Goal: Transaction & Acquisition: Book appointment/travel/reservation

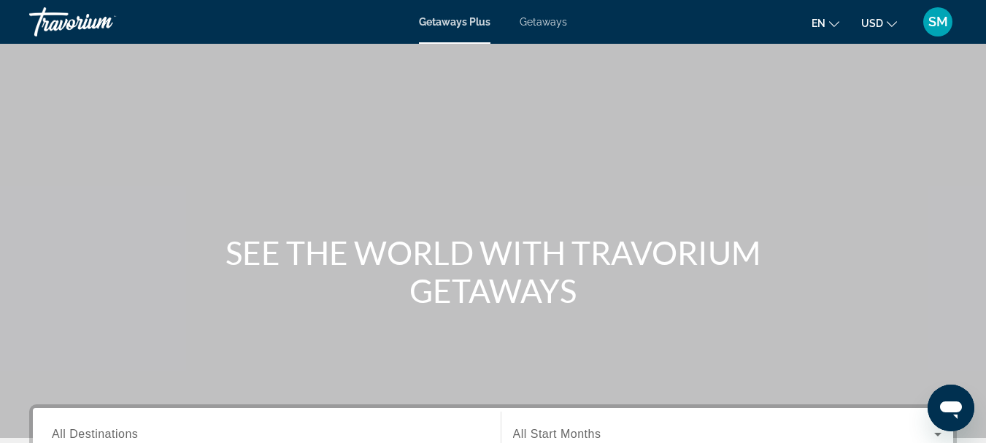
click at [536, 22] on span "Getaways" at bounding box center [543, 22] width 47 height 12
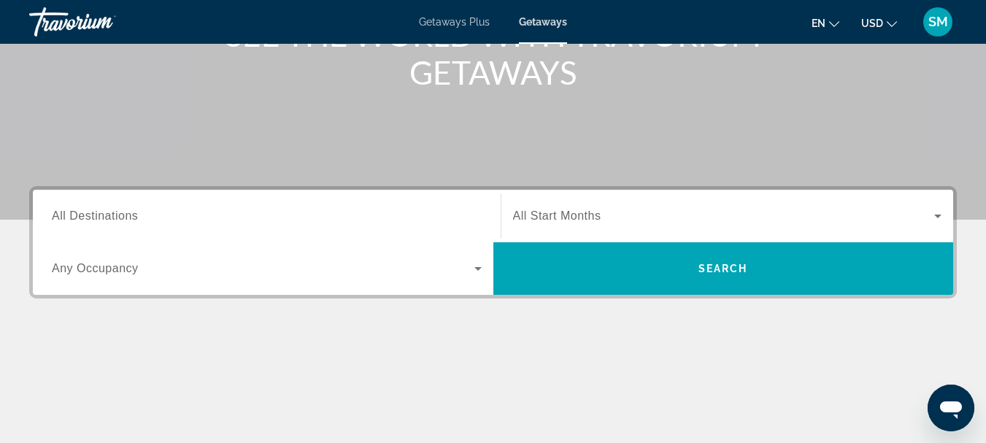
scroll to position [219, 0]
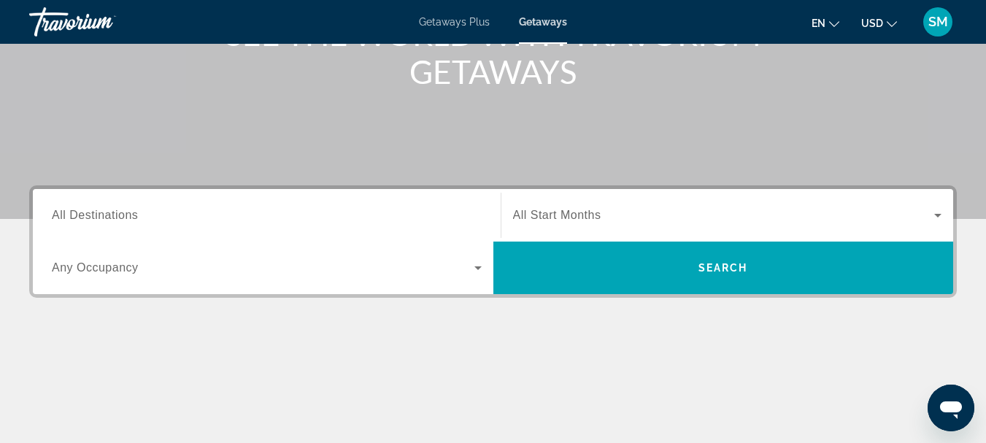
click at [130, 214] on span "All Destinations" at bounding box center [95, 215] width 86 height 12
click at [130, 214] on input "Destination All Destinations" at bounding box center [267, 216] width 430 height 18
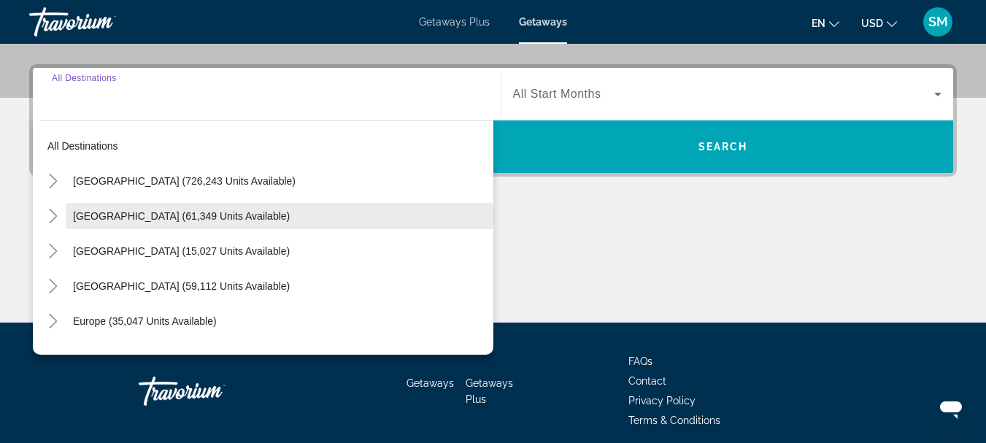
scroll to position [357, 0]
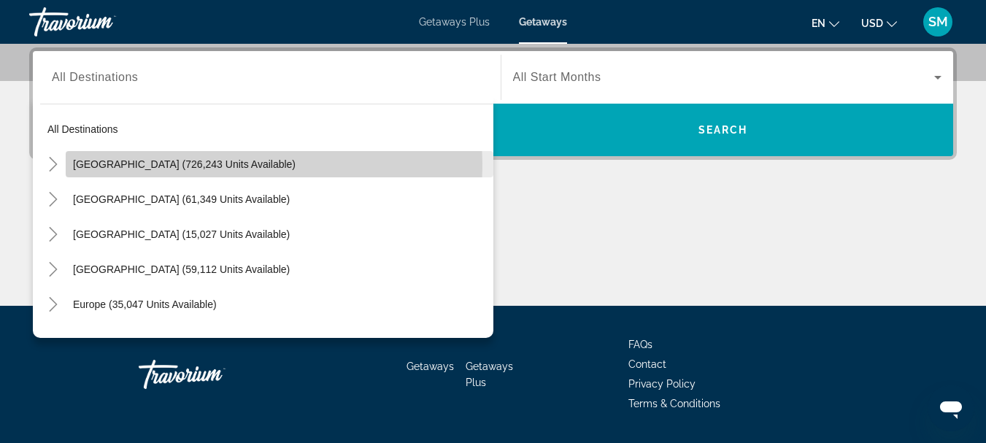
click at [108, 166] on span "[GEOGRAPHIC_DATA] (726,243 units available)" at bounding box center [184, 164] width 223 height 12
type input "**********"
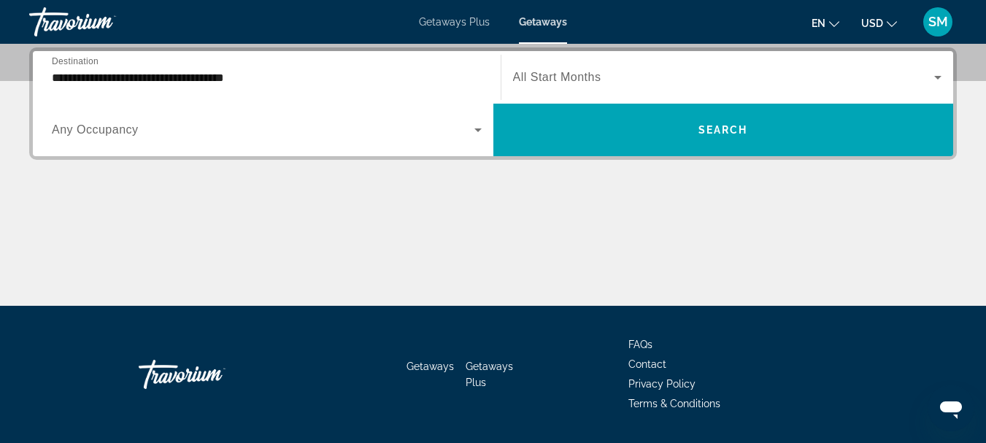
click at [102, 131] on span "Any Occupancy" at bounding box center [95, 129] width 87 height 12
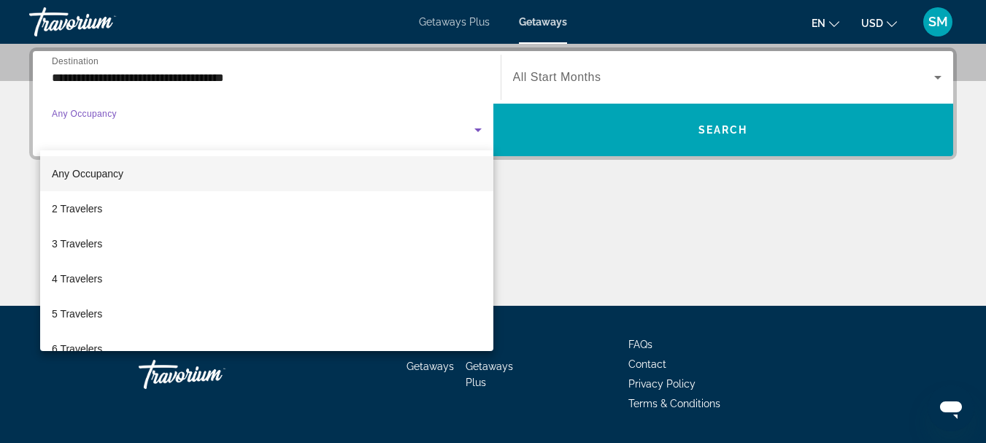
click at [91, 172] on span "Any Occupancy" at bounding box center [88, 174] width 72 height 12
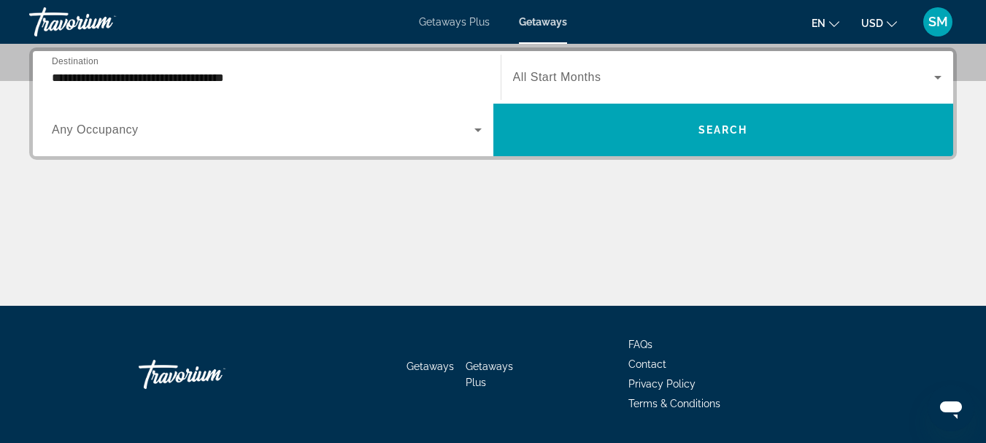
click at [560, 86] on div "Search widget" at bounding box center [727, 77] width 429 height 41
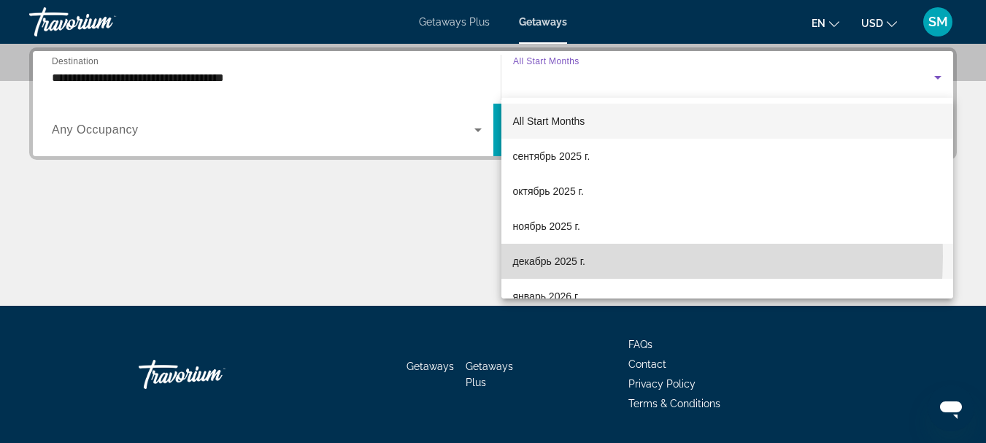
click at [549, 256] on span "декабрь 2025 г." at bounding box center [549, 262] width 72 height 18
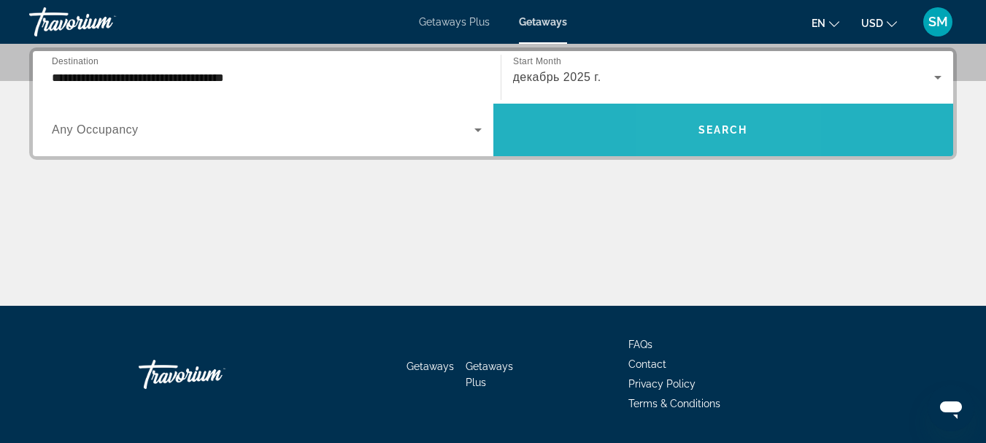
click at [702, 126] on span "Search" at bounding box center [724, 130] width 50 height 12
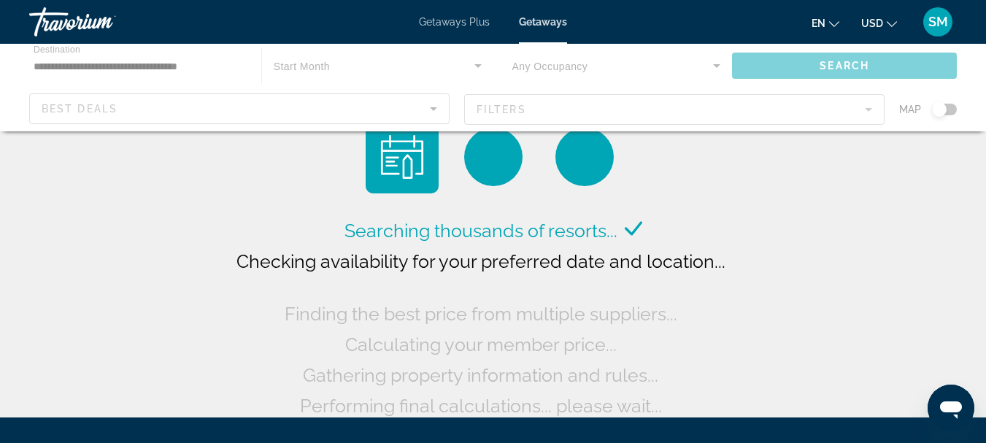
drag, startPoint x: 943, startPoint y: 109, endPoint x: 958, endPoint y: 108, distance: 14.6
click at [958, 108] on div "Main content" at bounding box center [493, 88] width 986 height 88
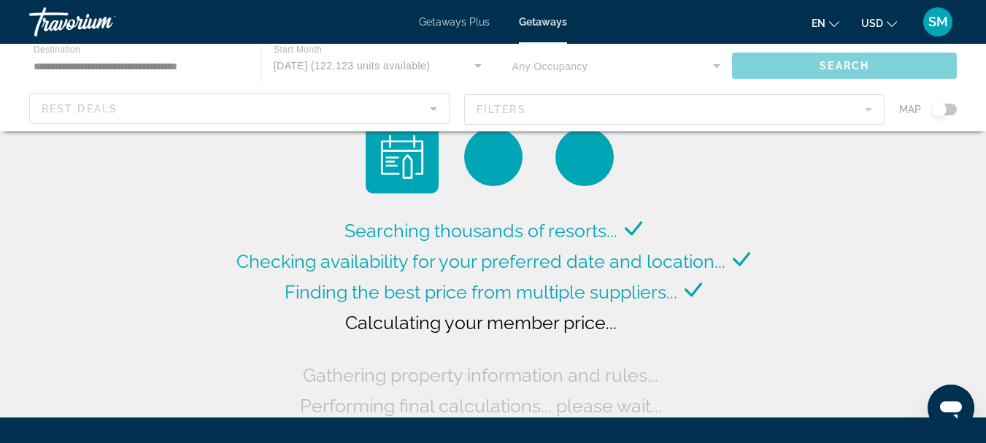
drag, startPoint x: 946, startPoint y: 107, endPoint x: 957, endPoint y: 107, distance: 11.0
click at [957, 107] on div "Main content" at bounding box center [493, 88] width 986 height 88
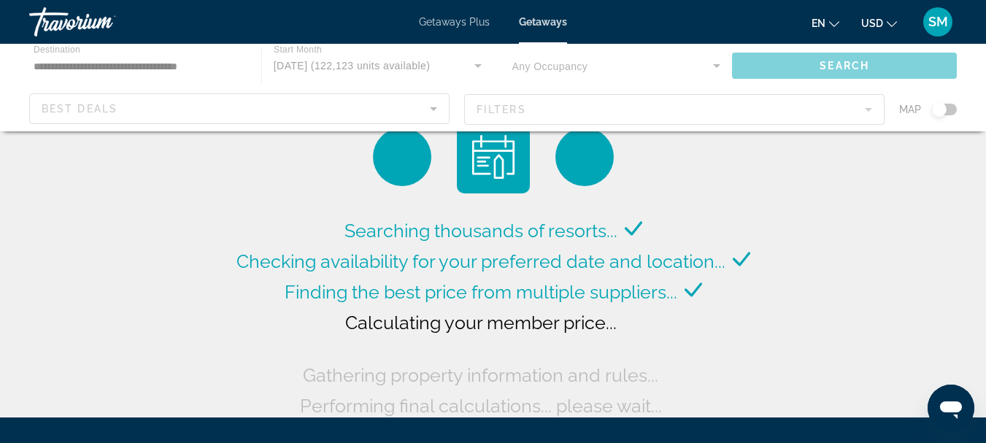
click at [957, 107] on div "Main content" at bounding box center [493, 88] width 986 height 88
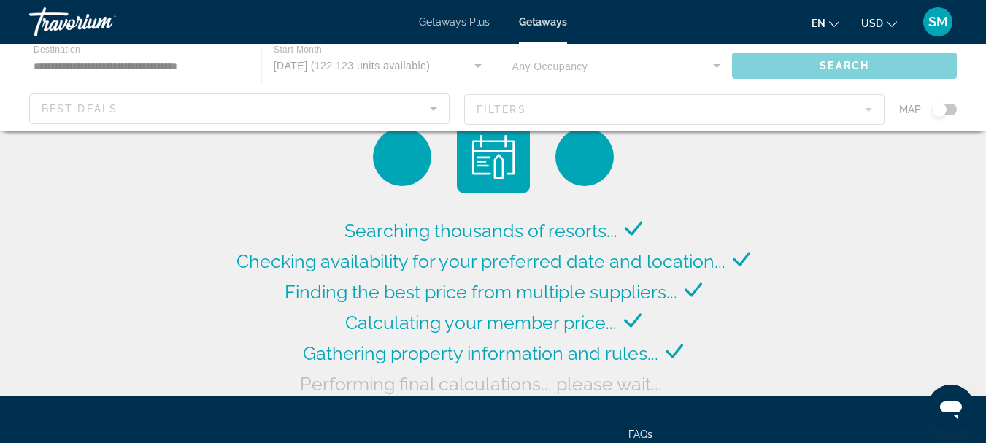
drag, startPoint x: 946, startPoint y: 108, endPoint x: 955, endPoint y: 108, distance: 8.8
click at [955, 108] on div "Main content" at bounding box center [493, 88] width 986 height 88
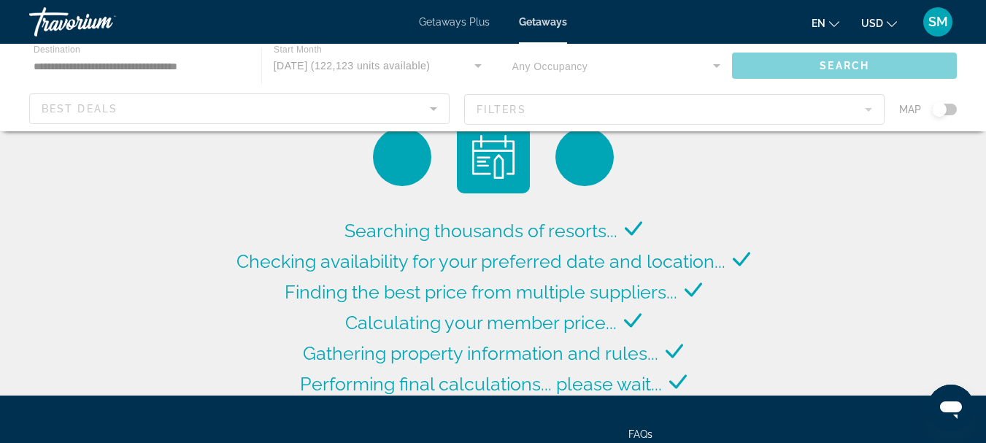
click at [955, 108] on div "Main content" at bounding box center [493, 88] width 986 height 88
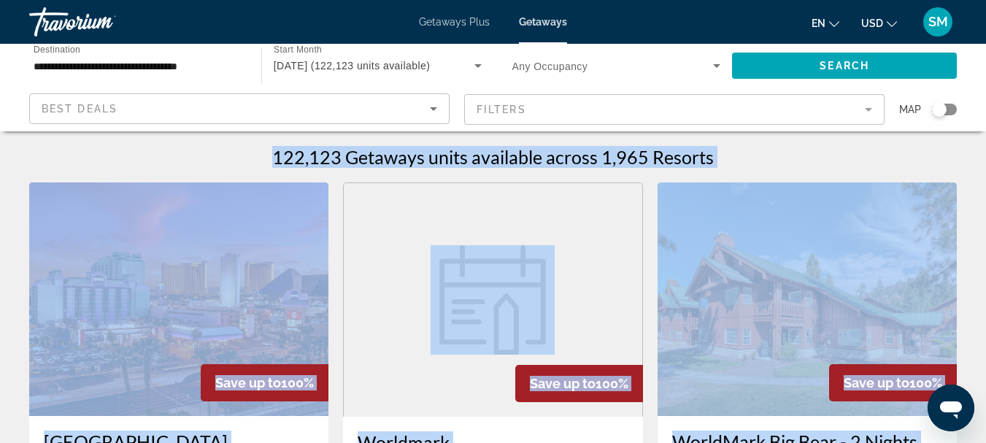
click at [941, 110] on div "Search widget" at bounding box center [939, 109] width 15 height 15
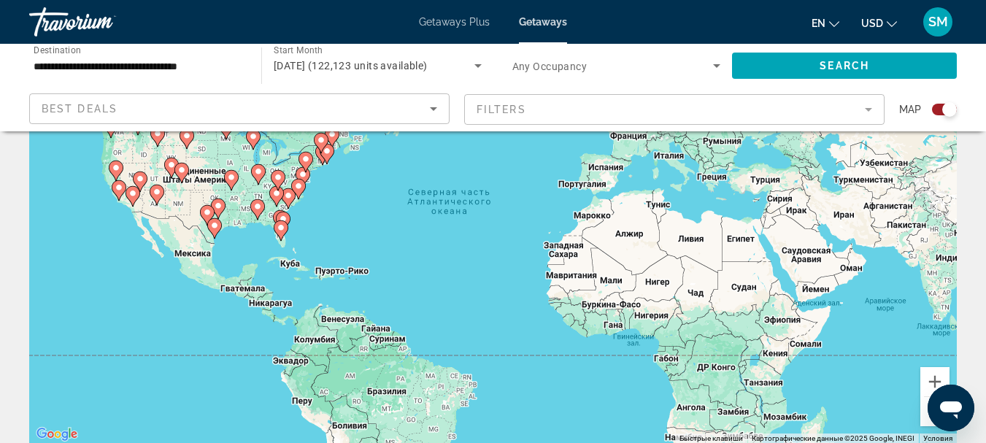
scroll to position [146, 0]
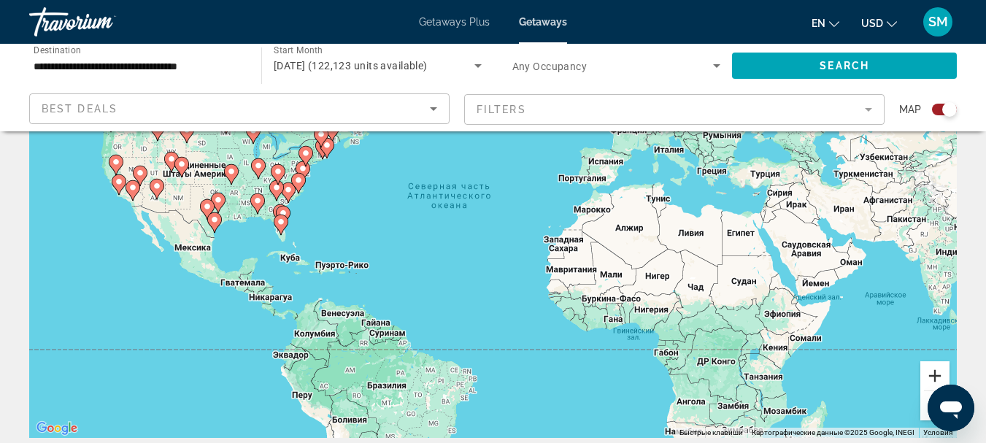
drag, startPoint x: 930, startPoint y: 377, endPoint x: 890, endPoint y: 367, distance: 41.4
click at [930, 377] on button "Увеличить" at bounding box center [935, 375] width 29 height 29
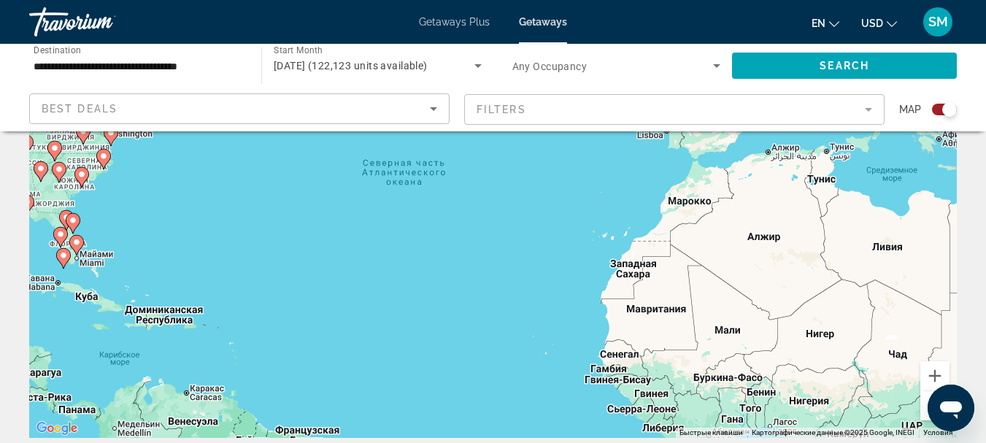
click at [80, 172] on image "Main content" at bounding box center [81, 174] width 9 height 9
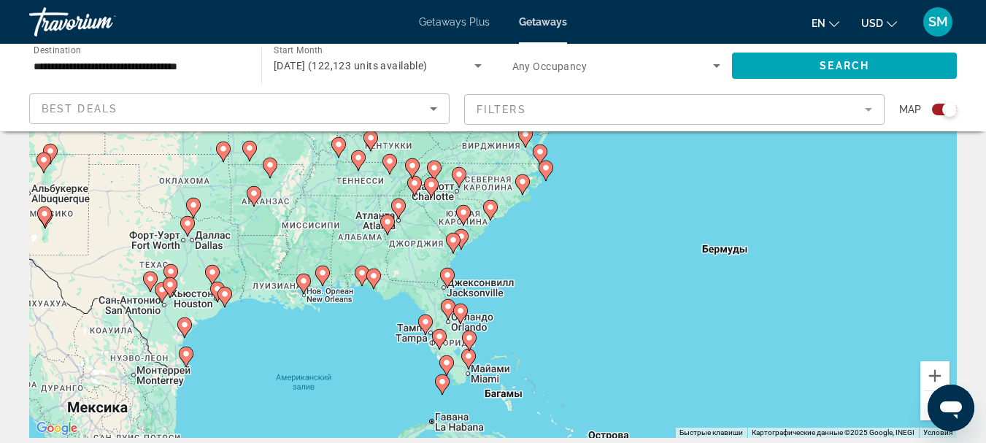
click at [488, 217] on gmp-advanced-marker "Main content" at bounding box center [490, 210] width 15 height 22
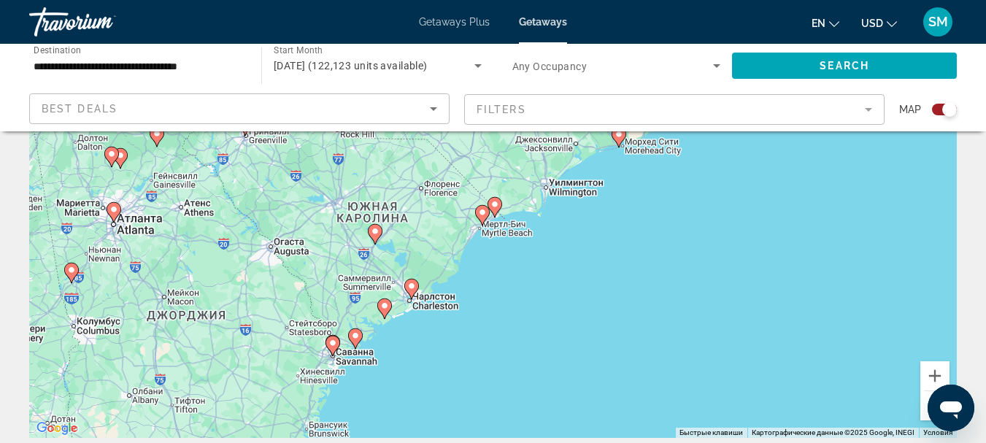
click at [499, 204] on image "Main content" at bounding box center [495, 204] width 9 height 9
type input "**********"
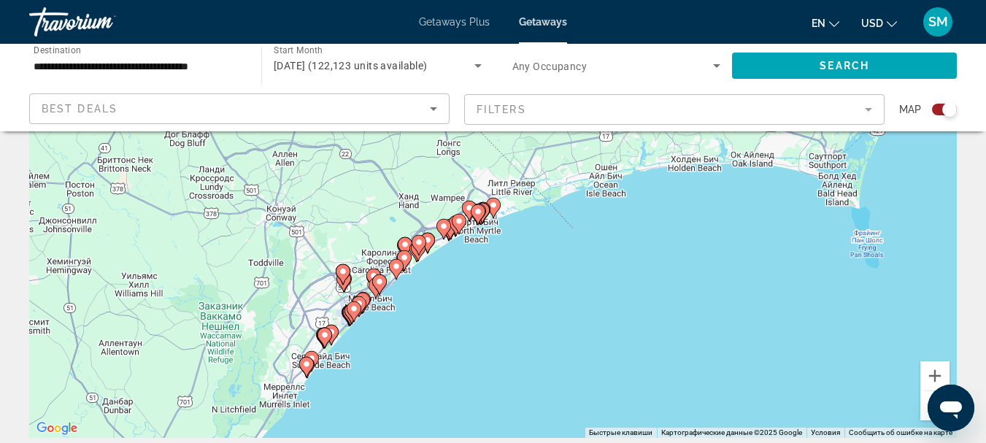
click at [494, 206] on image "Main content" at bounding box center [493, 205] width 9 height 9
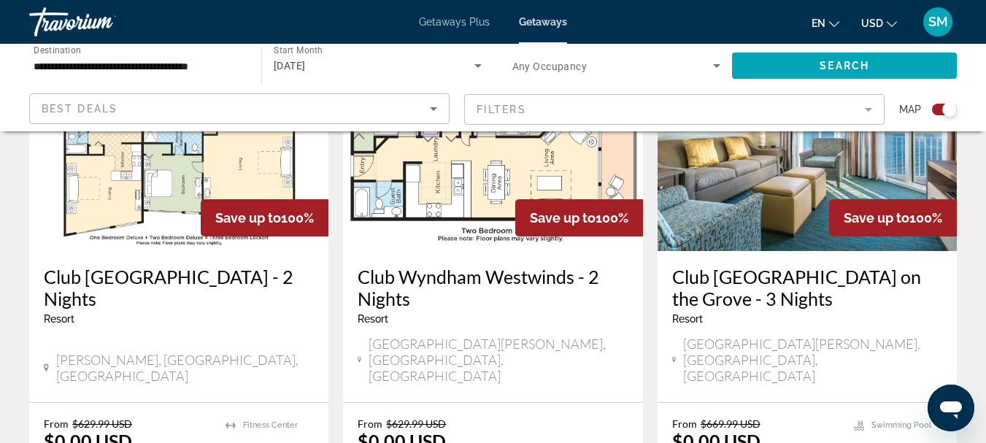
scroll to position [1241, 0]
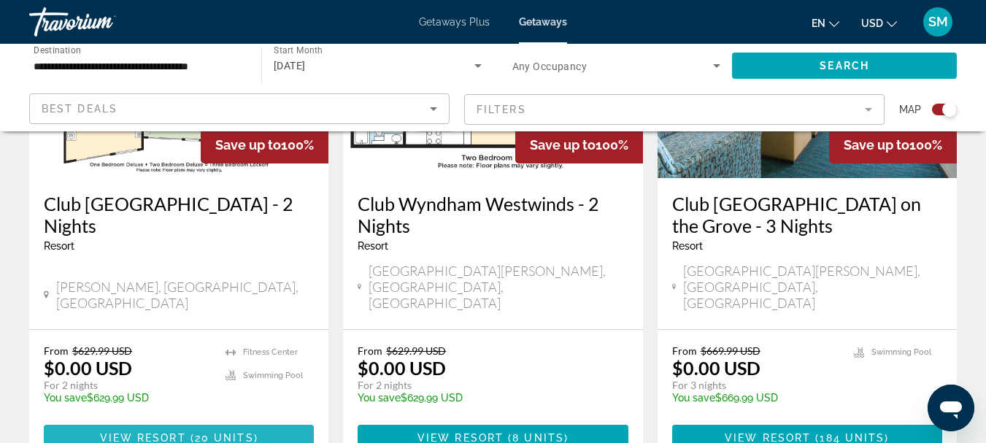
click at [193, 432] on span "( 20 units )" at bounding box center [222, 438] width 72 height 12
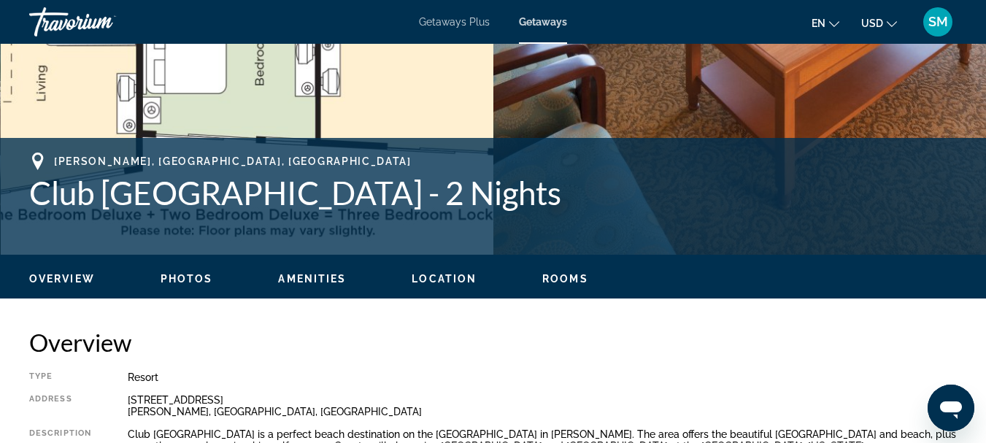
scroll to position [462, 0]
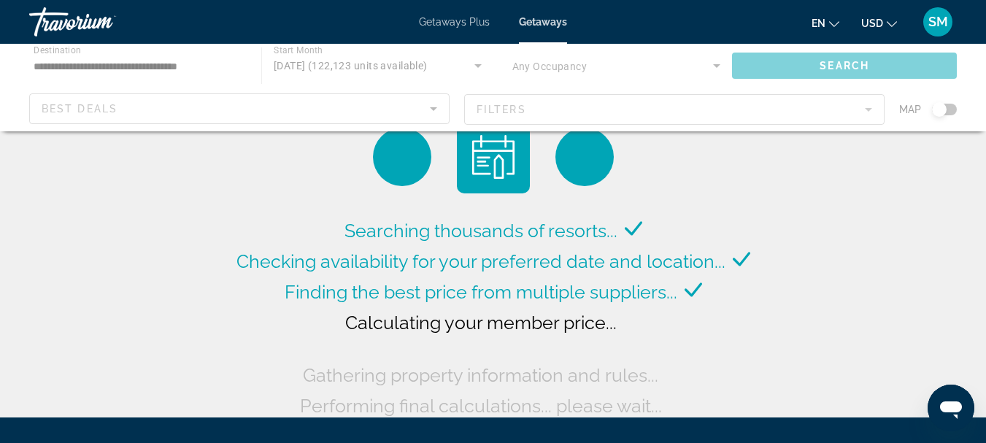
click at [867, 109] on div "Main content" at bounding box center [493, 88] width 986 height 88
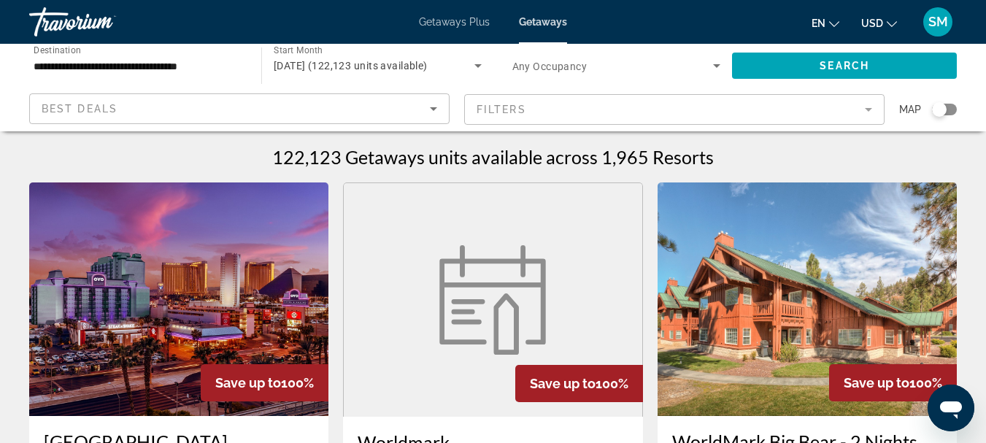
click at [867, 109] on mat-form-field "Filters" at bounding box center [674, 109] width 421 height 31
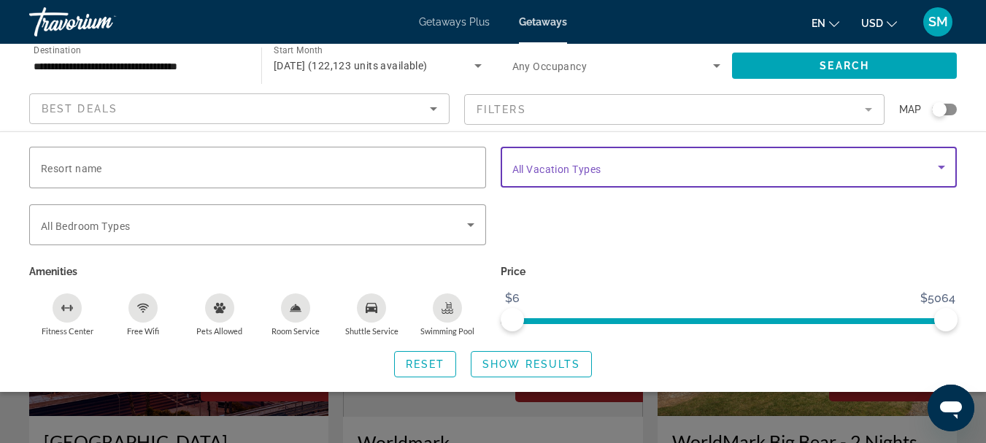
click at [636, 167] on span "Search widget" at bounding box center [726, 167] width 426 height 18
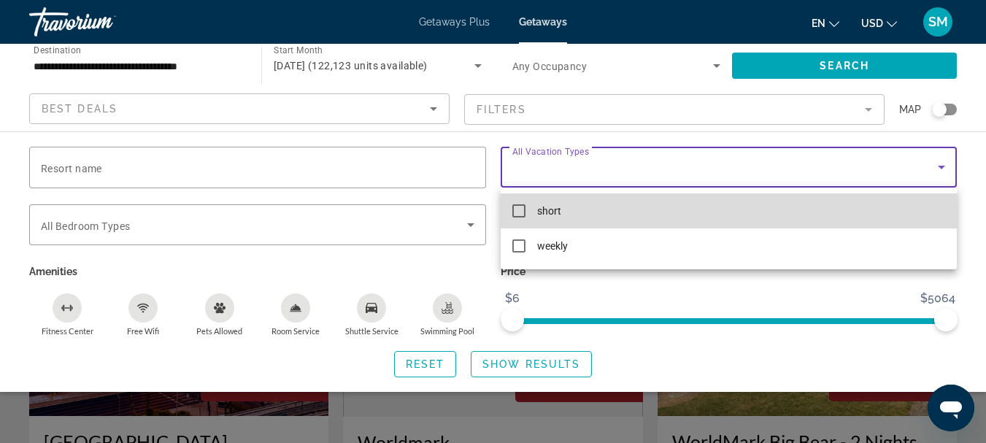
click at [510, 209] on mat-option "short" at bounding box center [729, 210] width 457 height 35
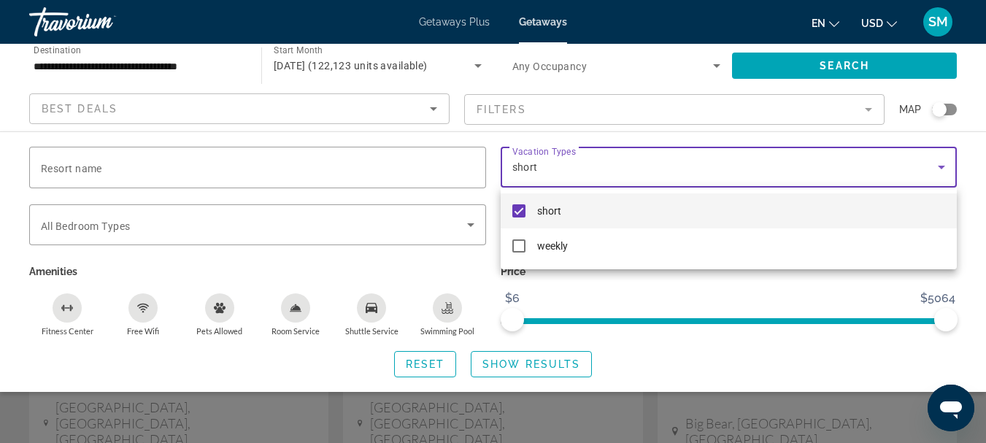
scroll to position [146, 0]
click at [496, 355] on div at bounding box center [493, 221] width 986 height 443
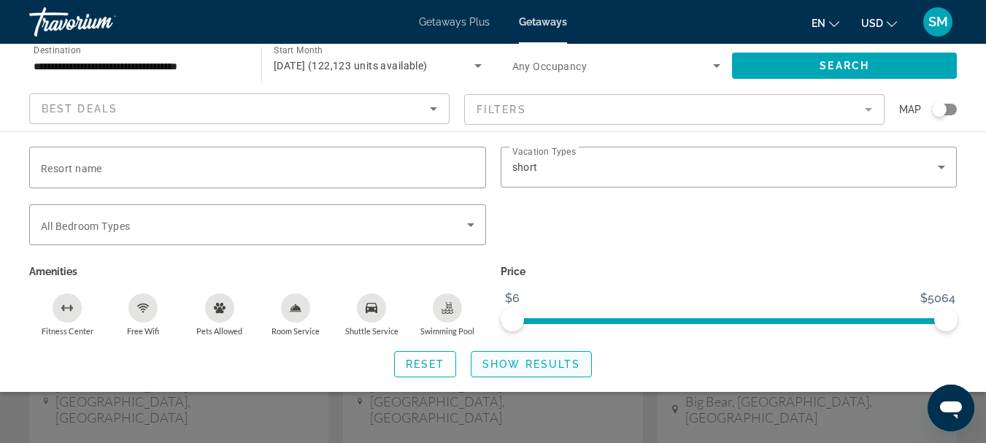
click at [509, 358] on span "Show Results" at bounding box center [532, 364] width 98 height 12
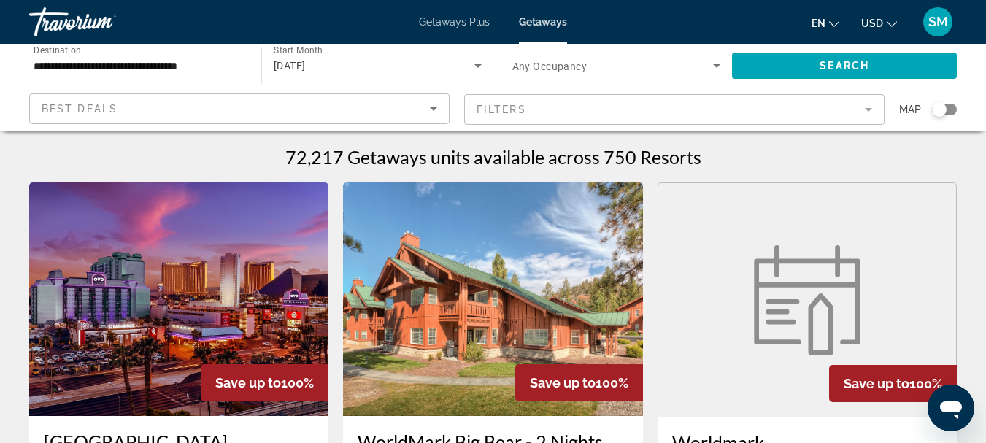
click at [952, 107] on div "Search widget" at bounding box center [944, 110] width 25 height 12
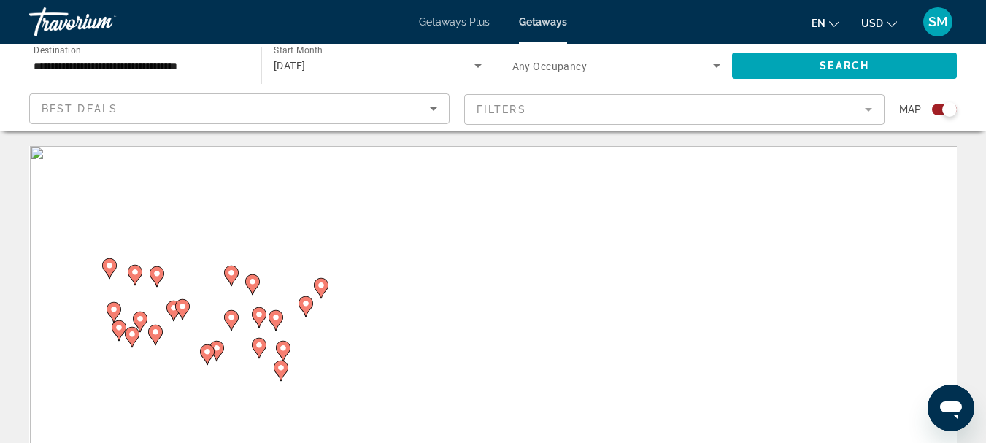
click at [952, 107] on div "Search widget" at bounding box center [950, 109] width 15 height 15
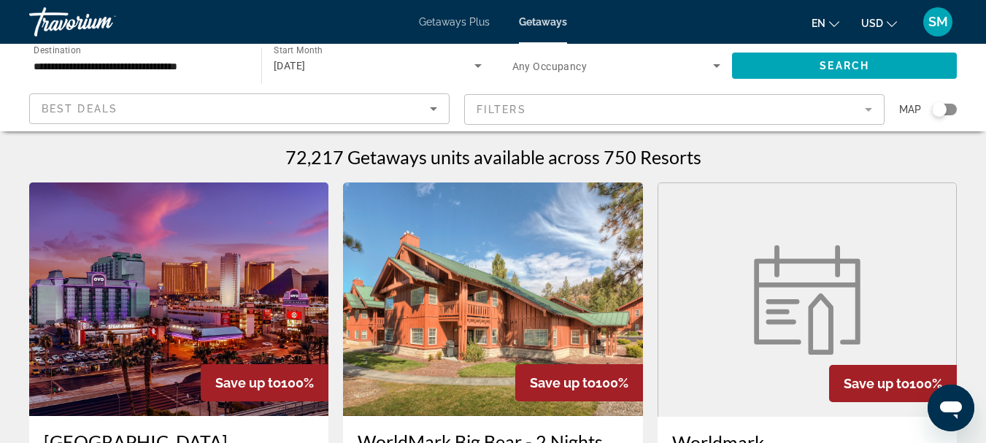
click at [950, 107] on div "Search widget" at bounding box center [944, 110] width 25 height 12
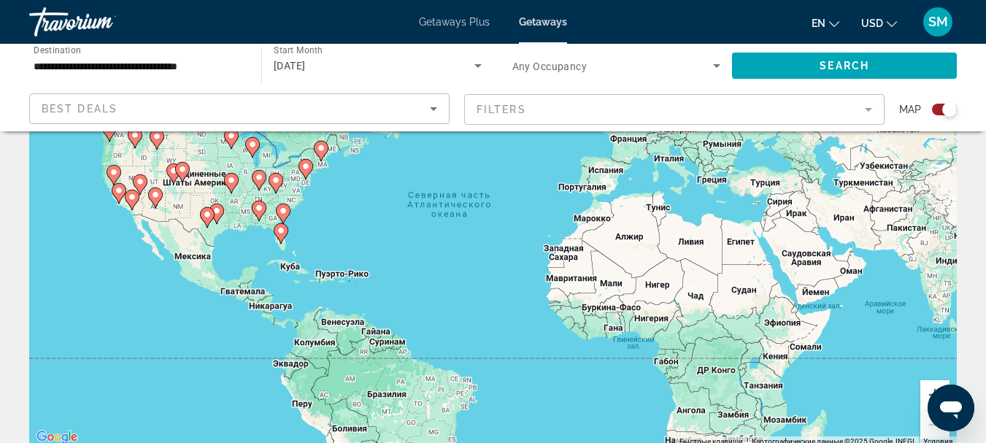
scroll to position [146, 0]
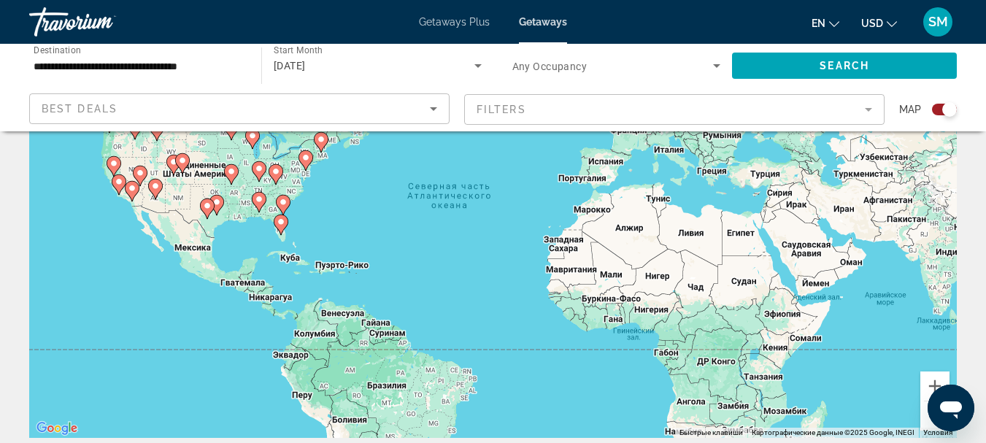
click at [284, 203] on image "Main content" at bounding box center [283, 202] width 9 height 9
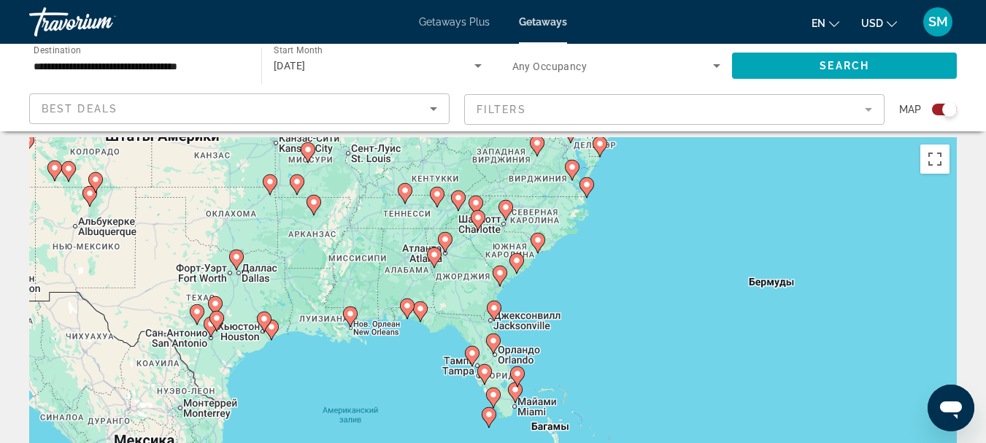
scroll to position [0, 0]
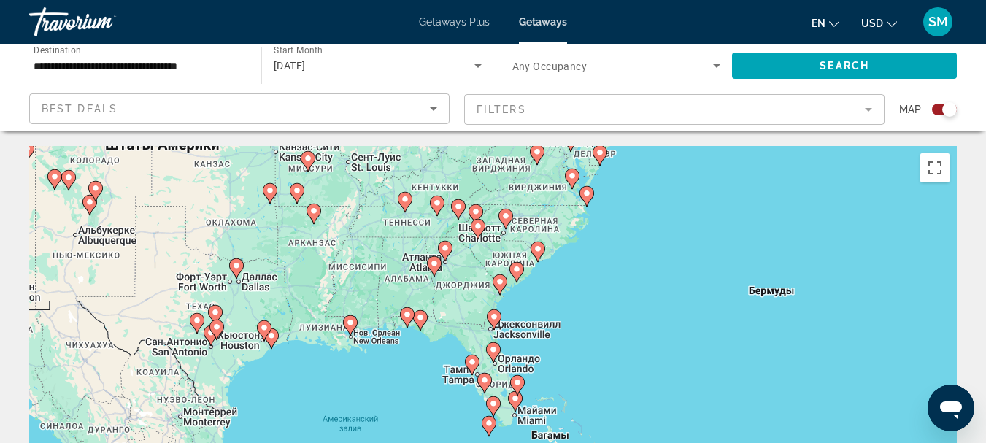
click at [539, 254] on icon "Main content" at bounding box center [537, 251] width 13 height 19
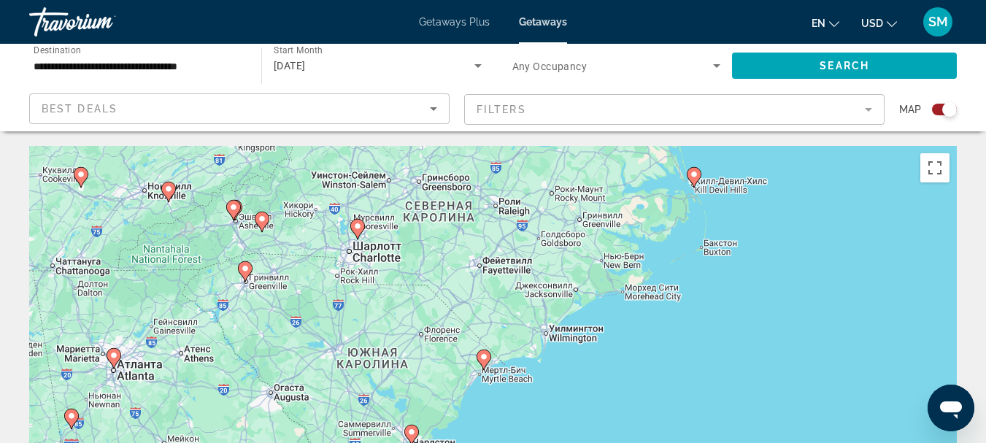
click at [485, 361] on icon "Main content" at bounding box center [483, 359] width 13 height 19
type input "**********"
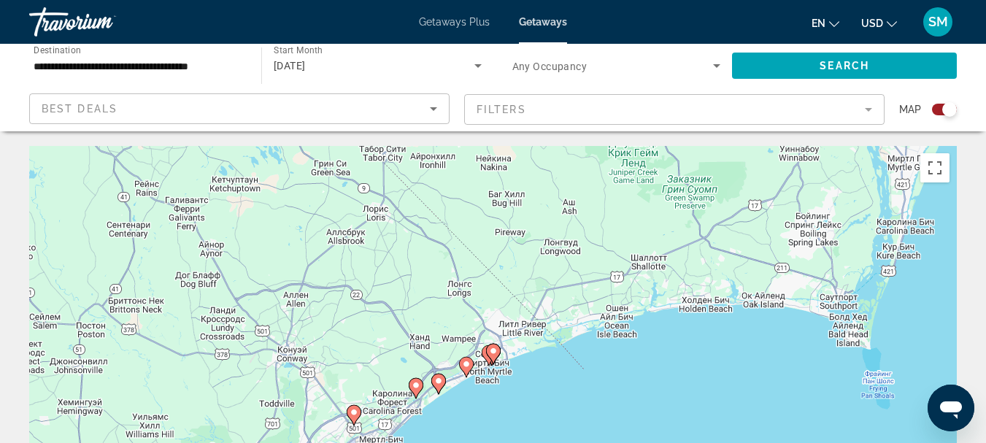
click at [468, 363] on image "Main content" at bounding box center [466, 364] width 9 height 9
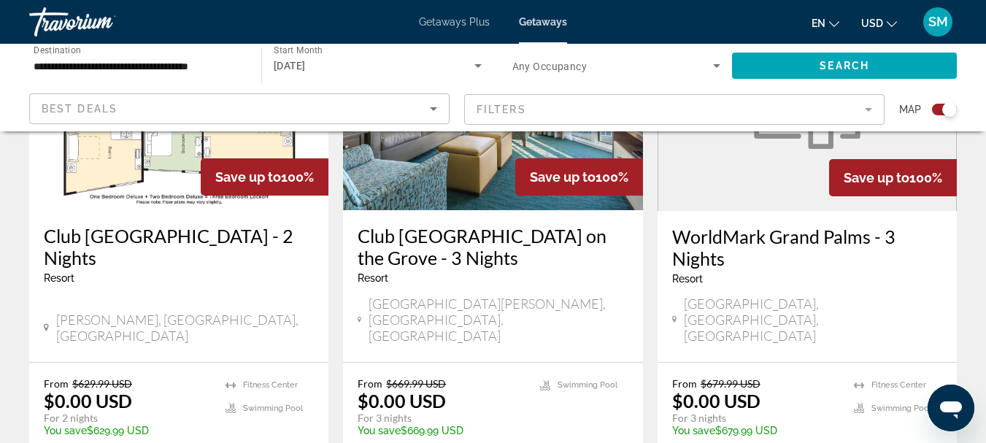
scroll to position [1241, 0]
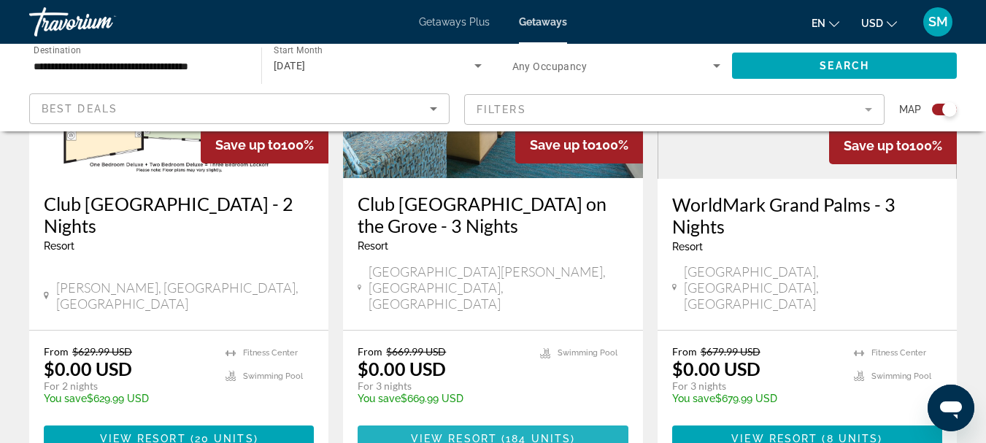
click at [490, 433] on span "View Resort" at bounding box center [454, 439] width 86 height 12
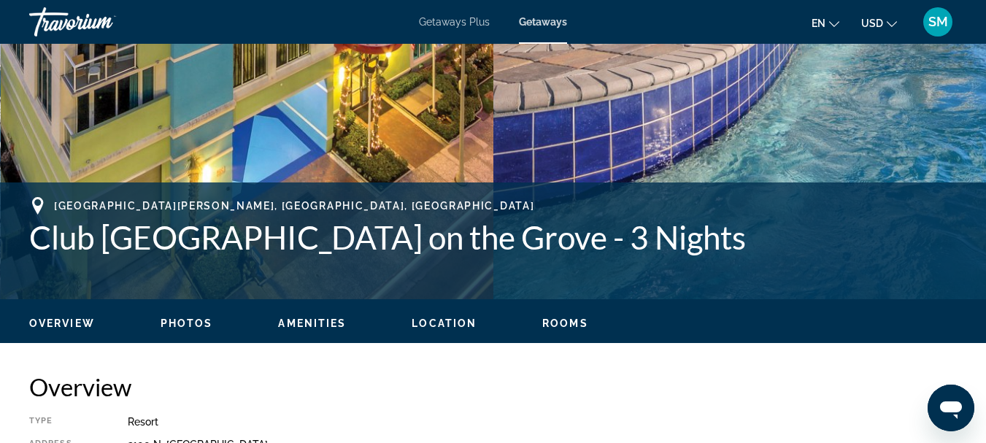
scroll to position [657, 0]
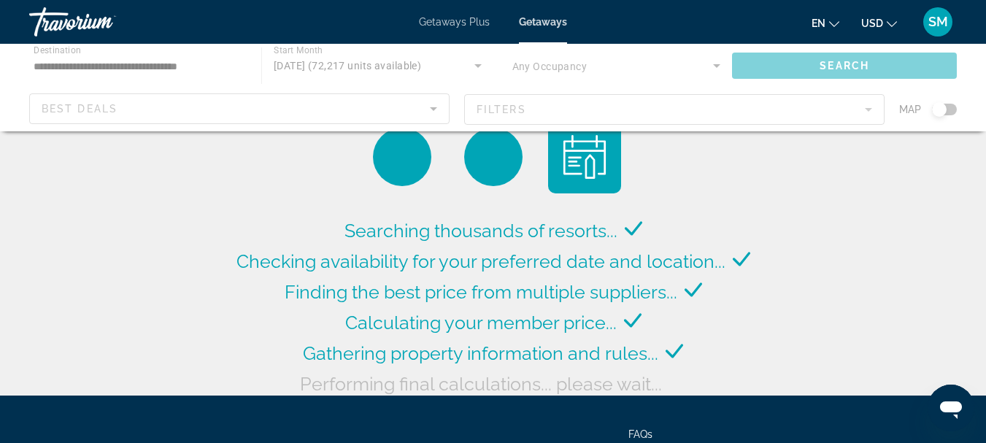
drag, startPoint x: 945, startPoint y: 105, endPoint x: 953, endPoint y: 107, distance: 8.2
click at [953, 107] on div "Main content" at bounding box center [493, 88] width 986 height 88
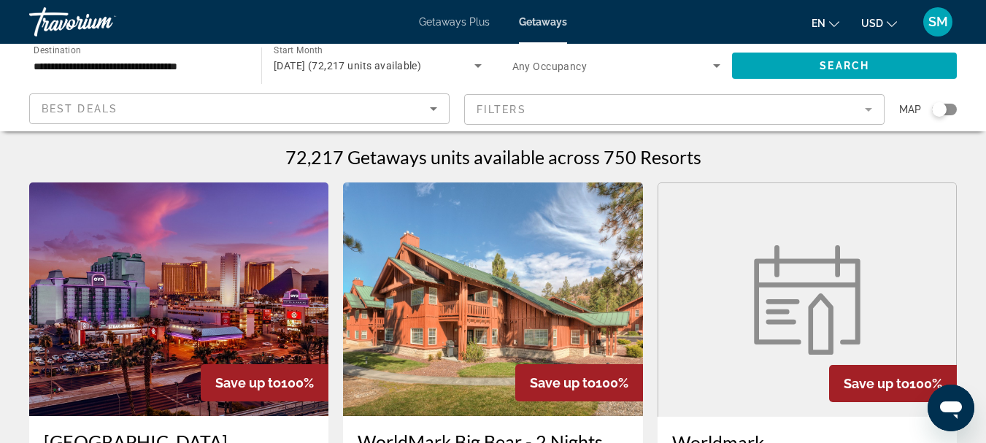
click at [955, 108] on div "Search widget" at bounding box center [944, 110] width 25 height 12
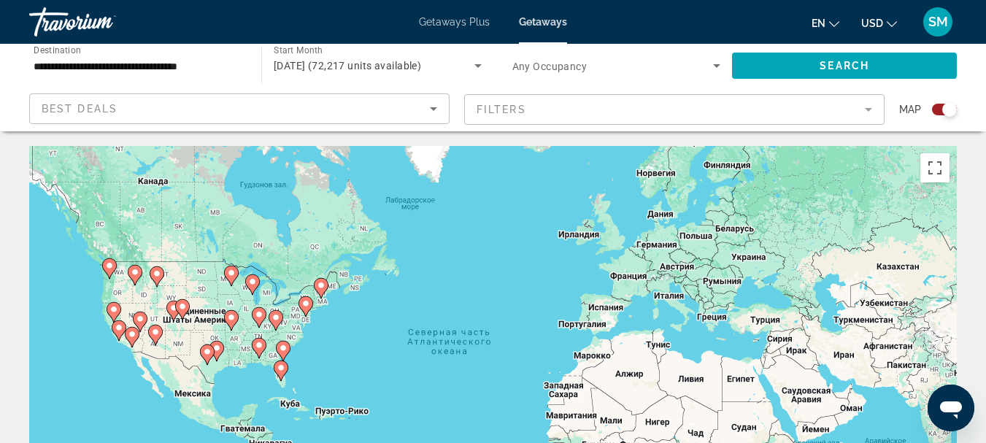
click at [868, 109] on mat-form-field "Filters" at bounding box center [674, 109] width 421 height 31
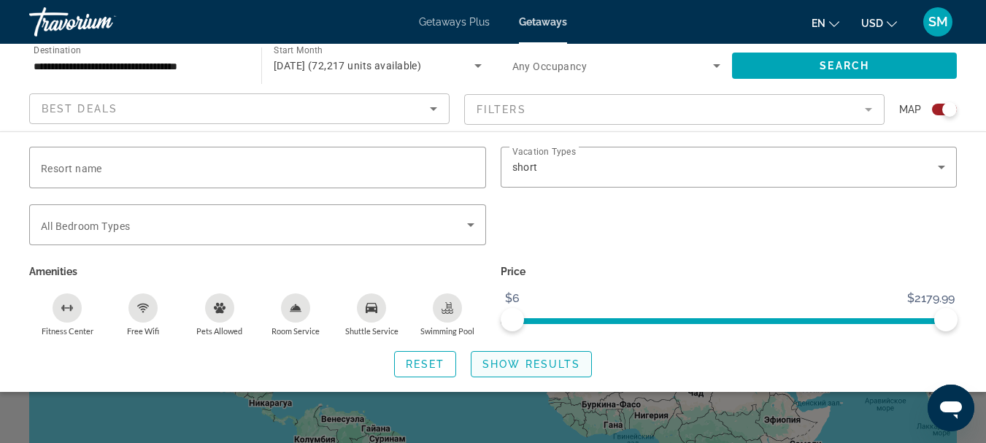
scroll to position [73, 0]
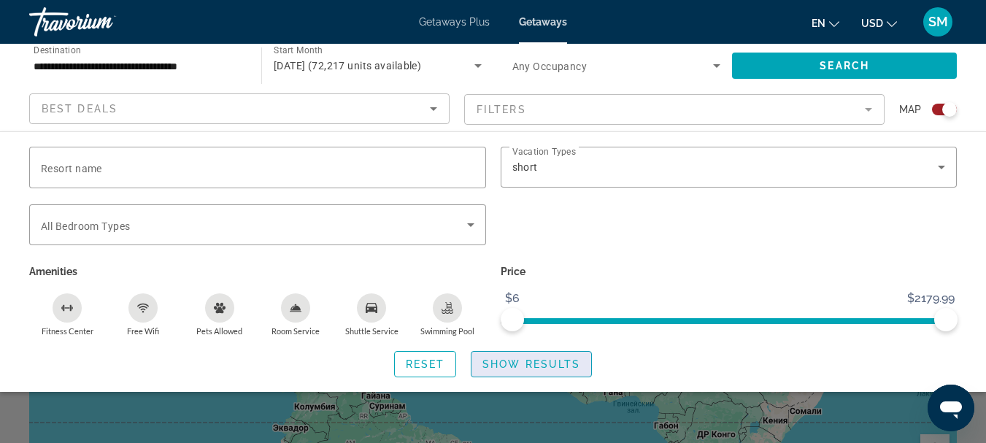
click at [572, 372] on span "Search widget" at bounding box center [532, 364] width 120 height 35
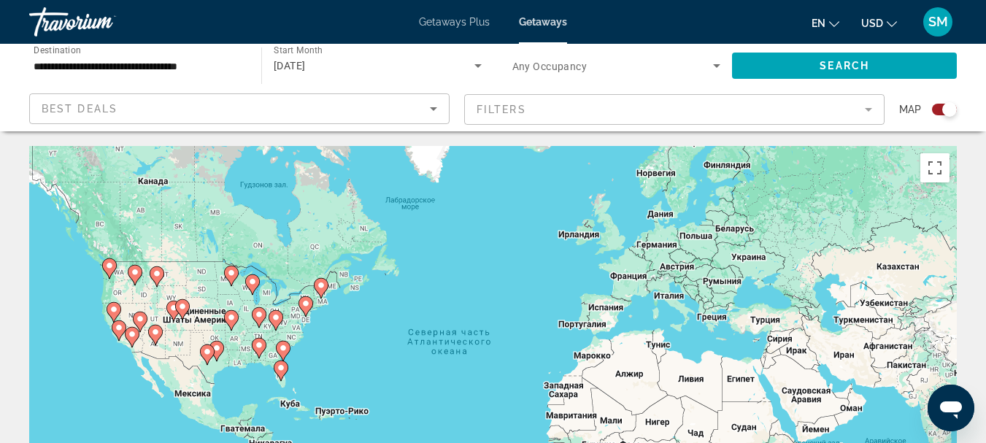
click at [280, 346] on image "Main content" at bounding box center [283, 348] width 9 height 9
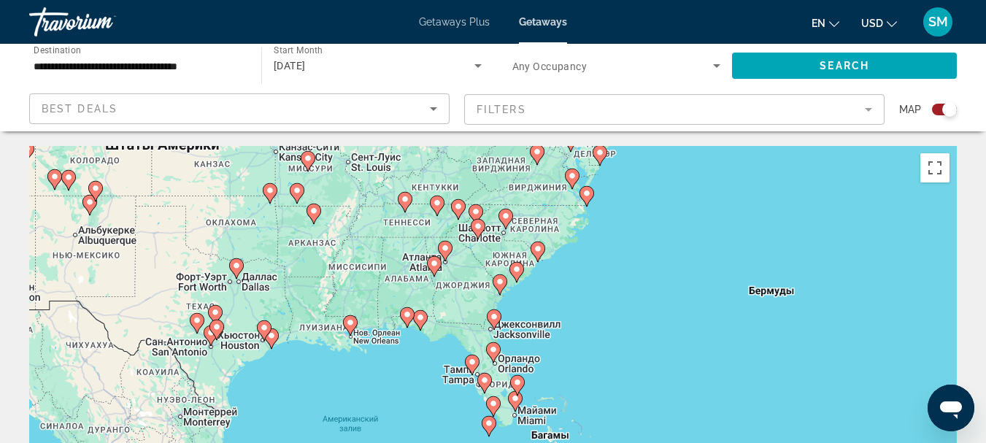
click at [534, 251] on image "Main content" at bounding box center [538, 249] width 9 height 9
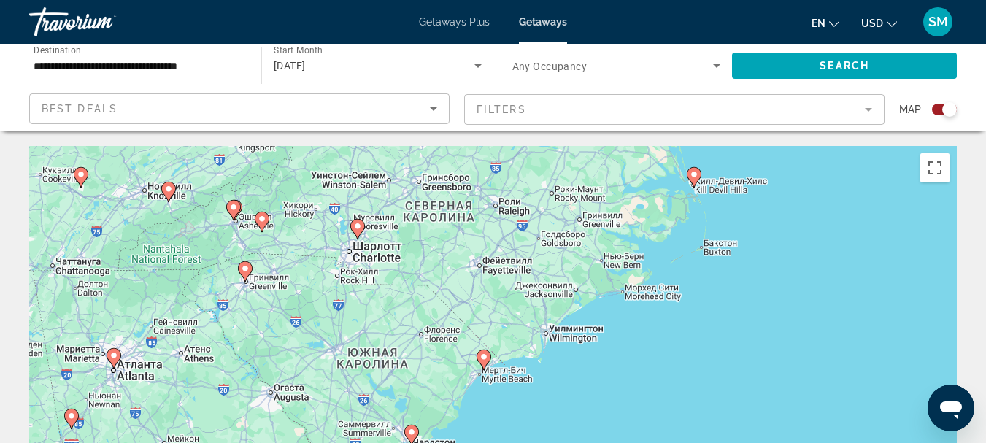
click at [483, 366] on icon "Main content" at bounding box center [483, 359] width 13 height 19
type input "**********"
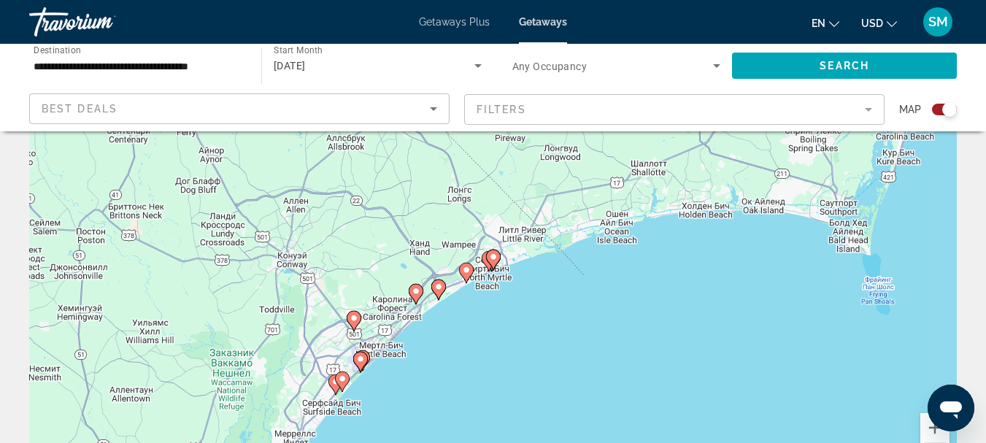
scroll to position [73, 0]
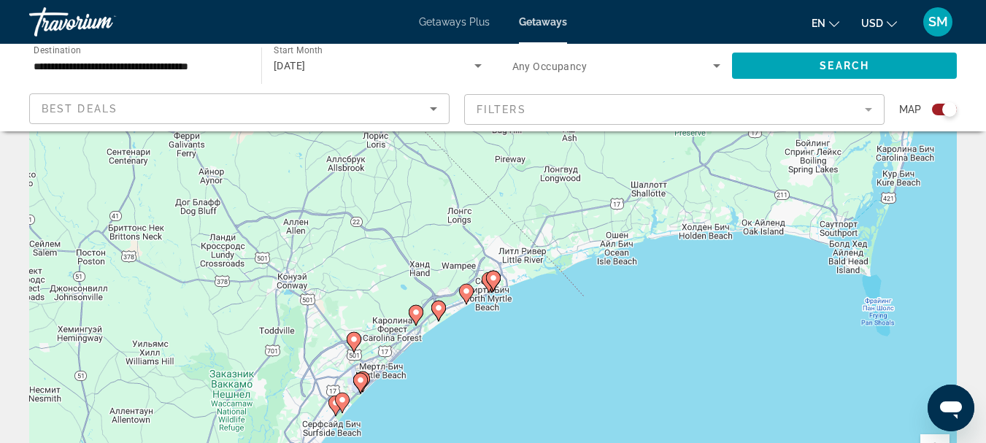
click at [486, 277] on gmp-advanced-marker "Main content" at bounding box center [493, 281] width 15 height 22
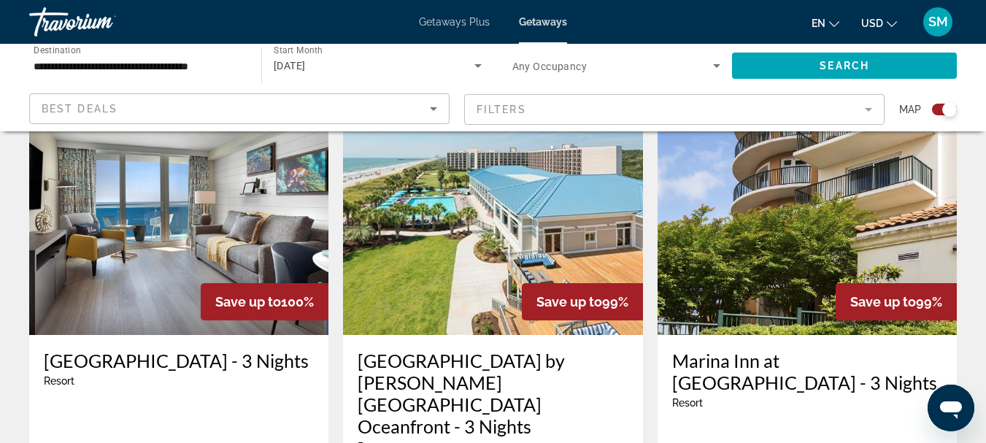
scroll to position [2190, 0]
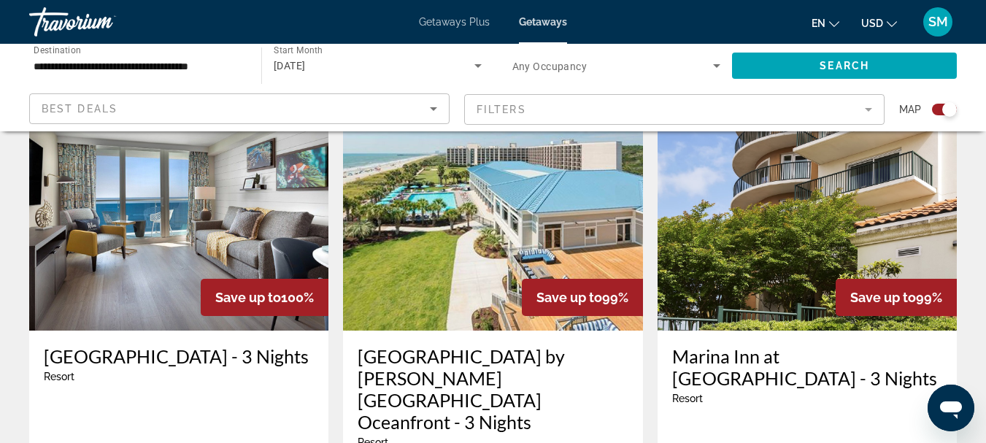
click at [783, 393] on div "Resort - This is an adults only resort" at bounding box center [807, 399] width 270 height 12
click at [726, 345] on h3 "Marina Inn at Grande Dunes - 3 Nights" at bounding box center [807, 367] width 270 height 44
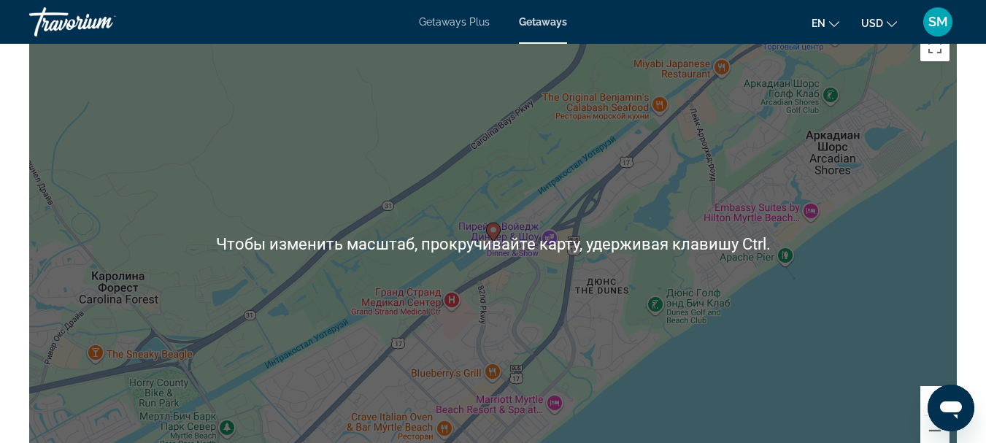
scroll to position [1898, 0]
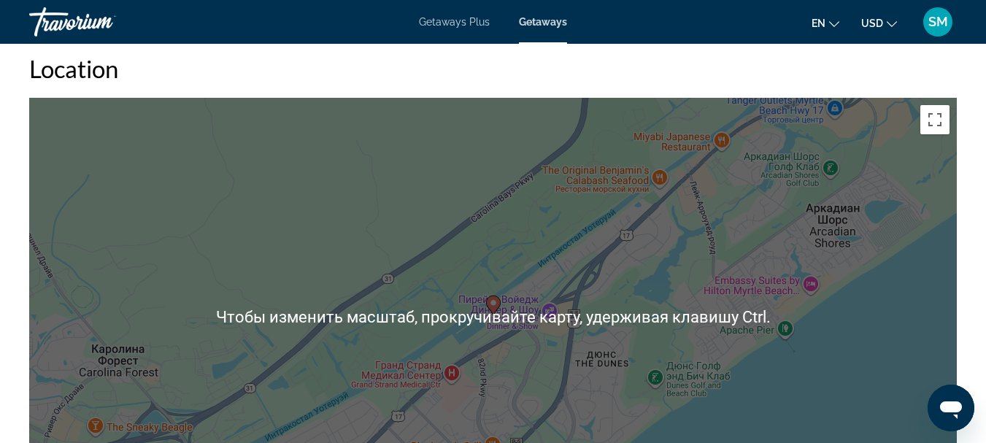
click at [810, 384] on div "Чтобы активировать перетаскивание с помощью клавиатуры, нажмите Alt + Ввод. Пос…" at bounding box center [493, 317] width 928 height 438
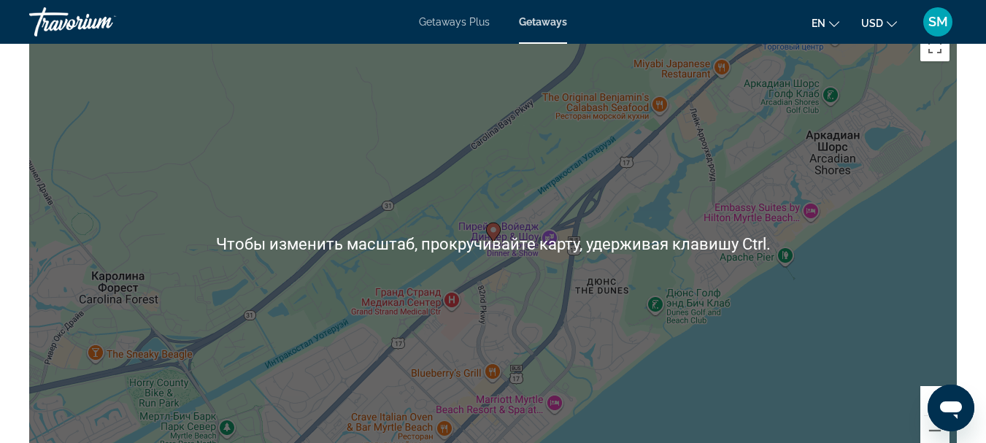
click at [777, 353] on div "Чтобы активировать перетаскивание с помощью клавиатуры, нажмите Alt + Ввод. Пос…" at bounding box center [493, 244] width 928 height 438
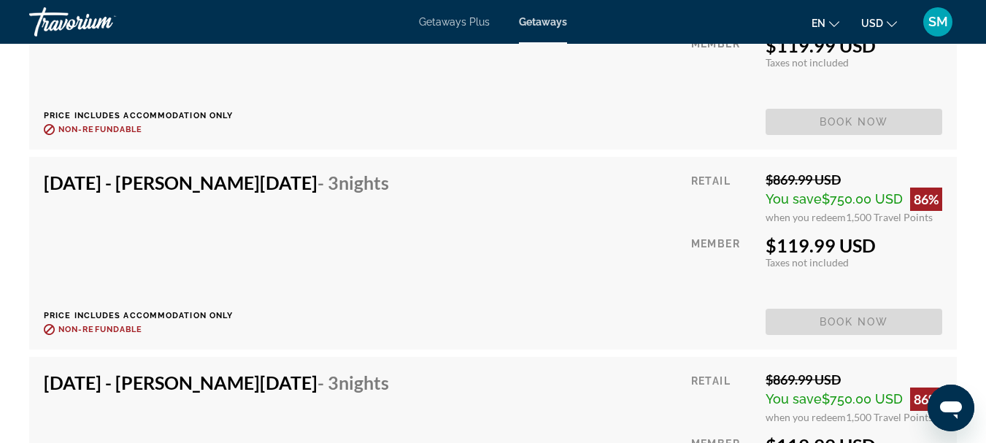
scroll to position [15112, 0]
click at [545, 198] on div "Dec 30, 2025 - Jan 2, 2026 - 3 Nights Price includes accommodation only Refunda…" at bounding box center [493, 254] width 899 height 164
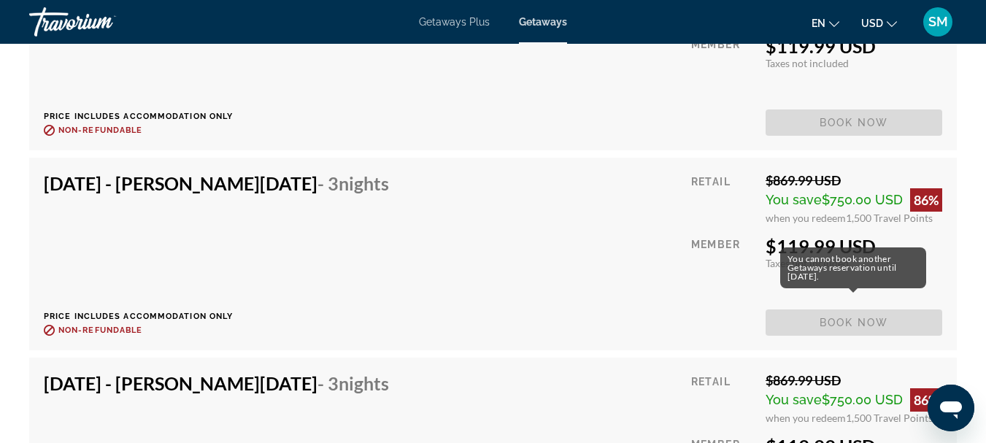
click at [837, 310] on span "Book now" at bounding box center [854, 323] width 177 height 26
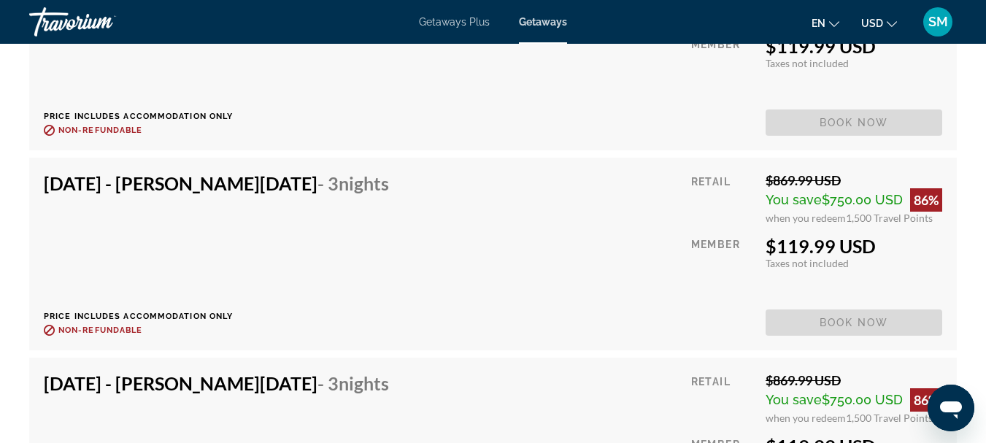
click at [837, 310] on span "Book now" at bounding box center [854, 323] width 177 height 26
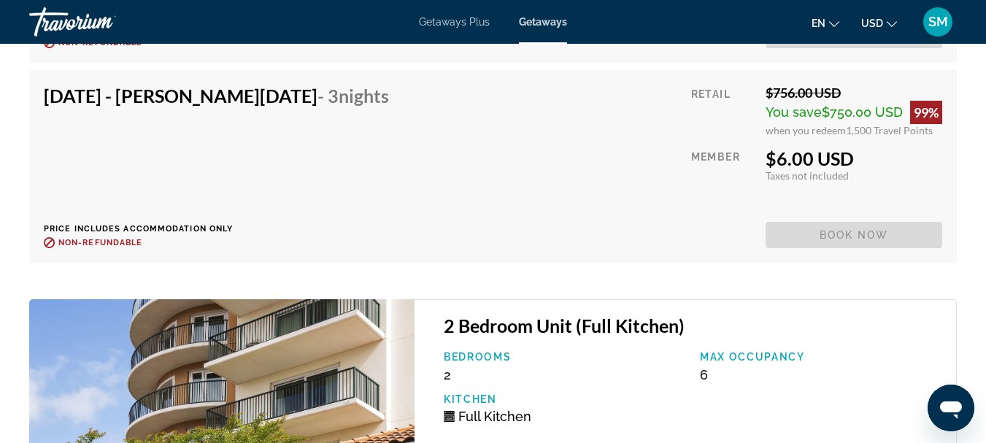
scroll to position [8834, 0]
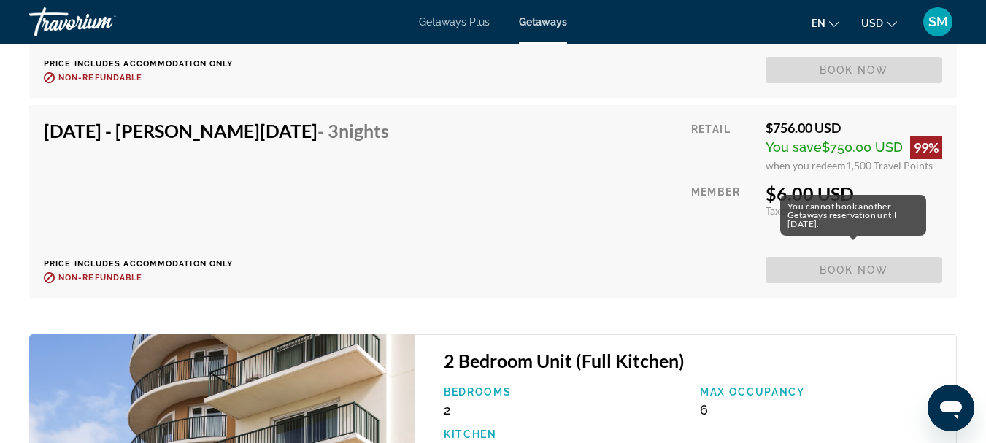
click at [840, 257] on span "Book now" at bounding box center [854, 270] width 177 height 26
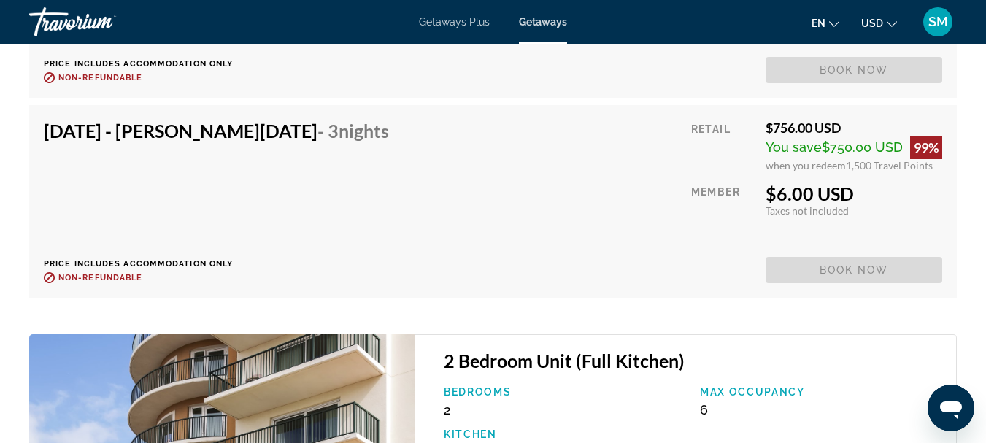
click at [841, 257] on span "Book now" at bounding box center [854, 270] width 177 height 26
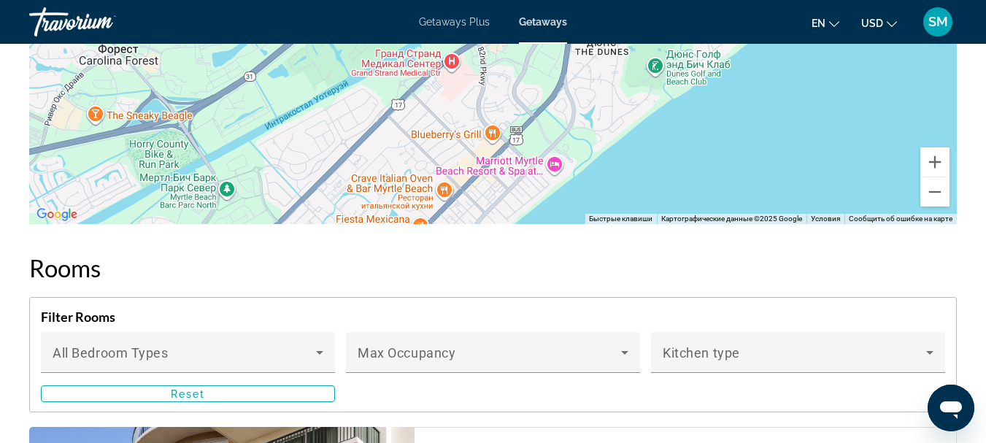
scroll to position [2190, 0]
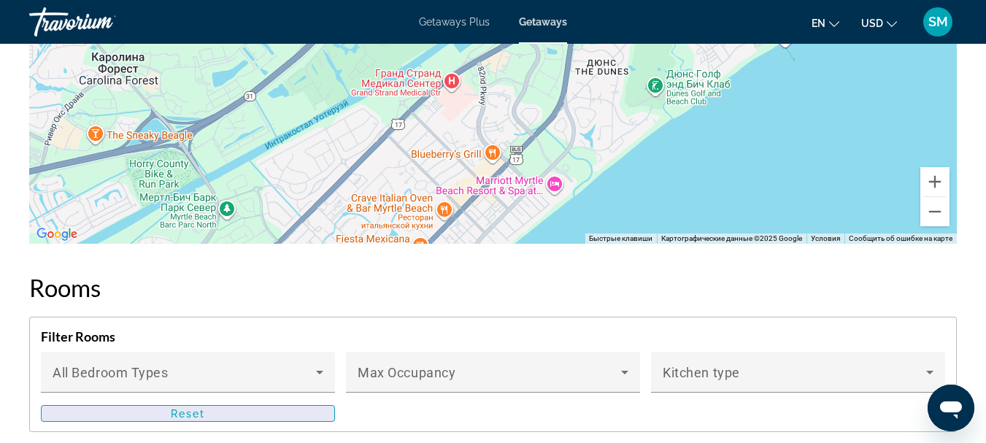
click at [200, 408] on span "Reset" at bounding box center [188, 414] width 35 height 12
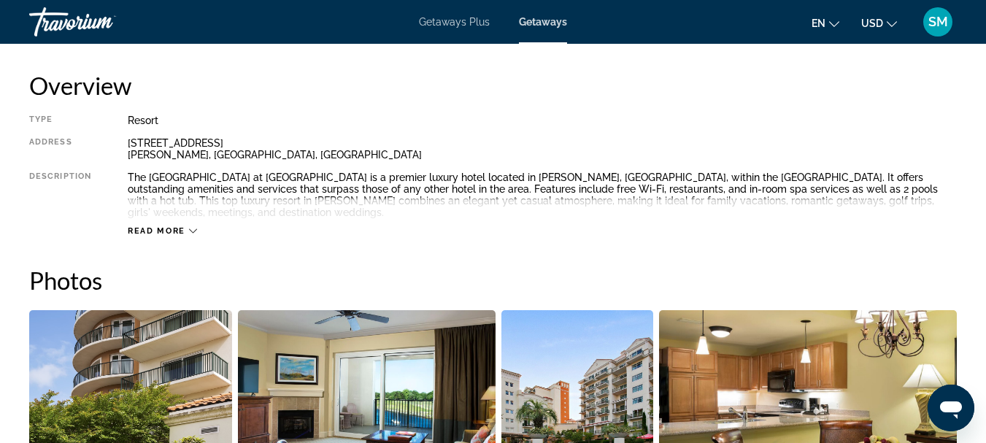
scroll to position [730, 0]
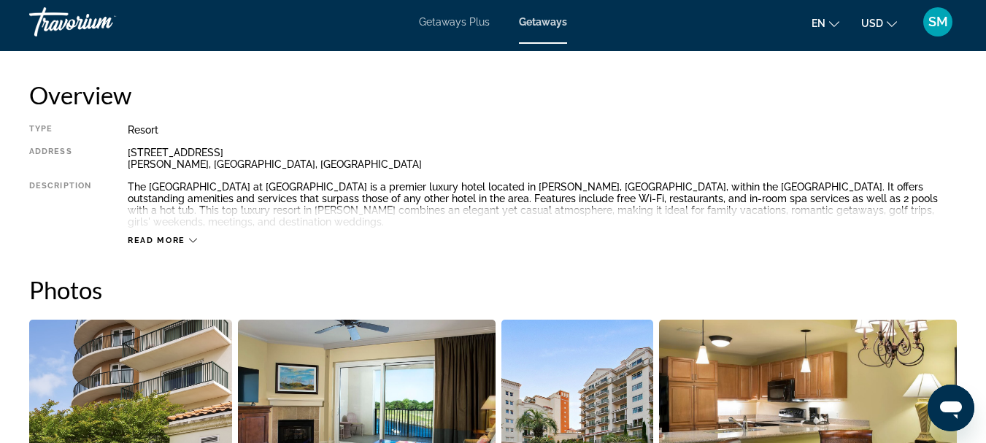
click at [173, 236] on span "Read more" at bounding box center [157, 240] width 58 height 9
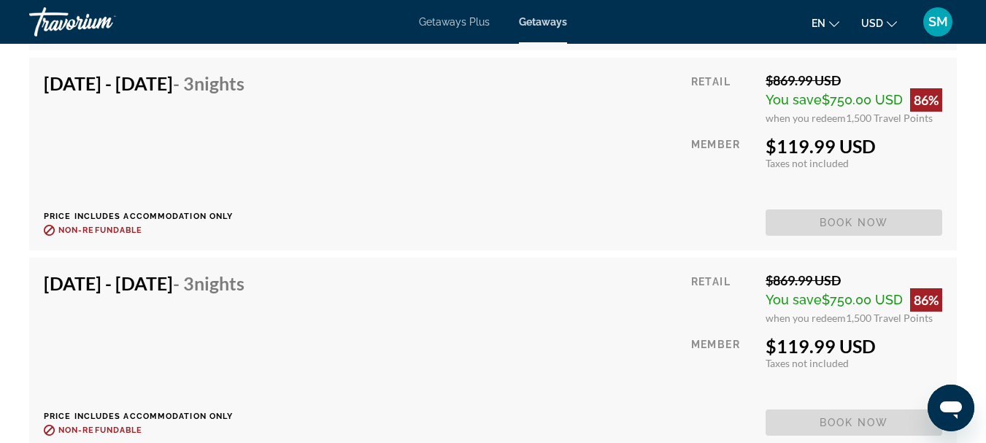
scroll to position [11973, 0]
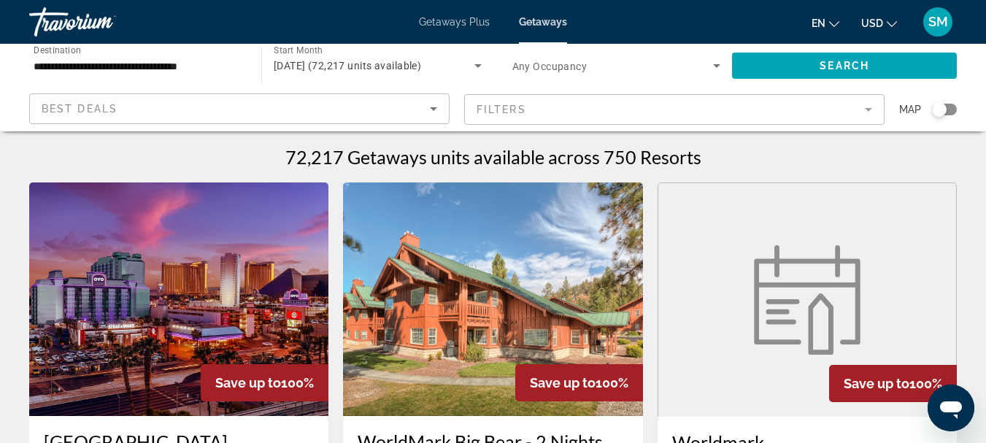
click at [948, 108] on div "Search widget" at bounding box center [944, 110] width 25 height 12
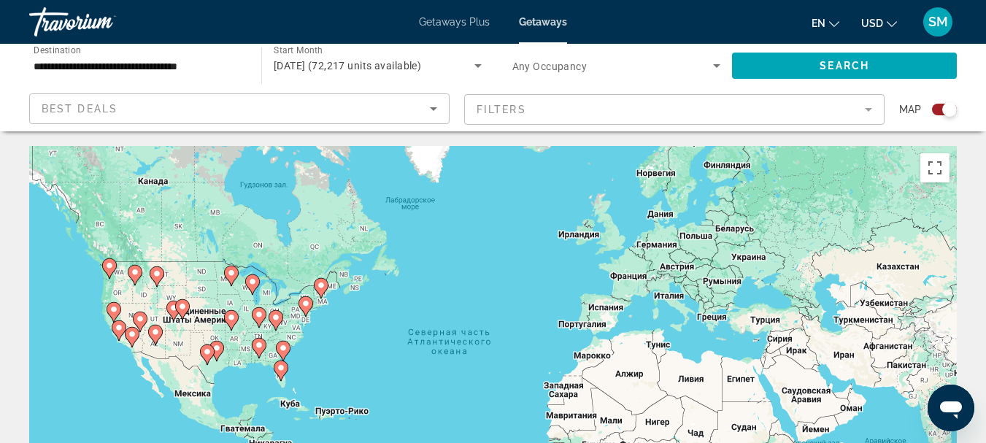
click at [283, 350] on image "Main content" at bounding box center [283, 348] width 9 height 9
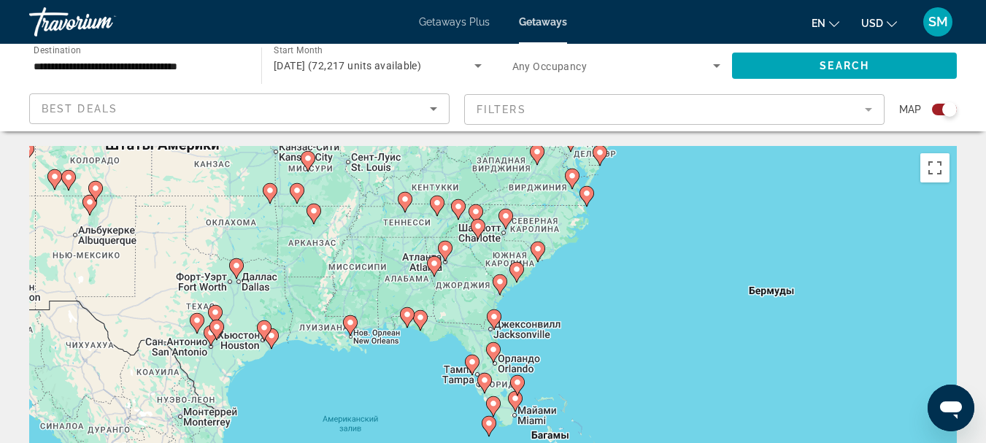
click at [516, 267] on image "Main content" at bounding box center [517, 269] width 9 height 9
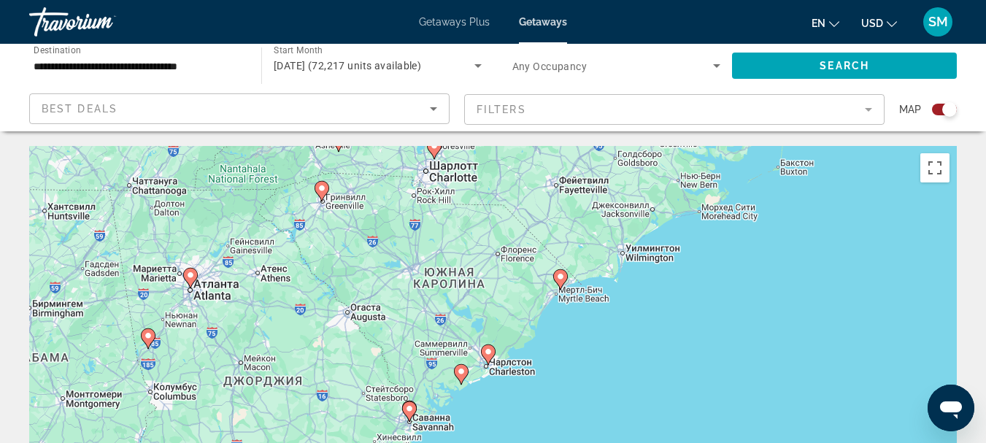
click at [564, 279] on image "Main content" at bounding box center [560, 276] width 9 height 9
type input "**********"
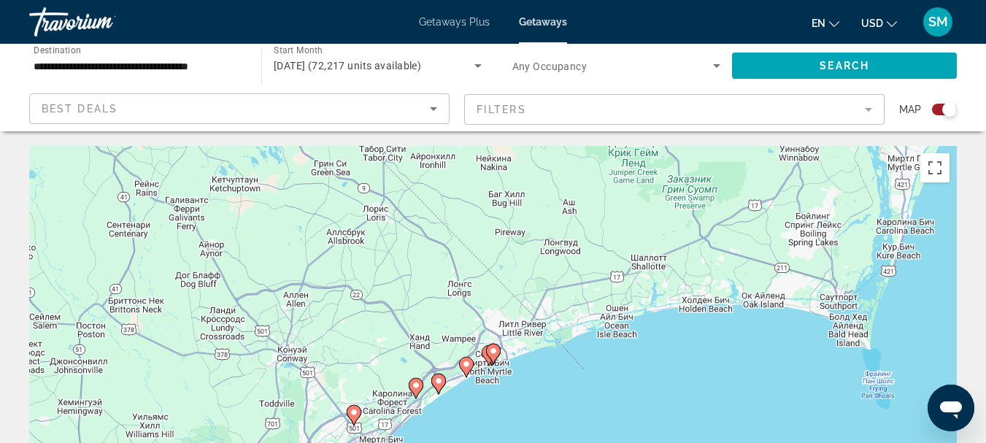
click at [493, 349] on image "Main content" at bounding box center [493, 351] width 9 height 9
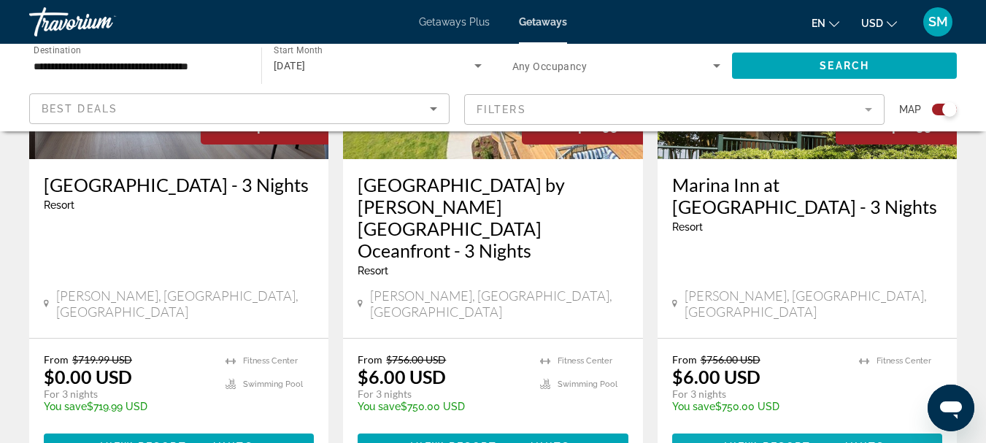
scroll to position [2409, 0]
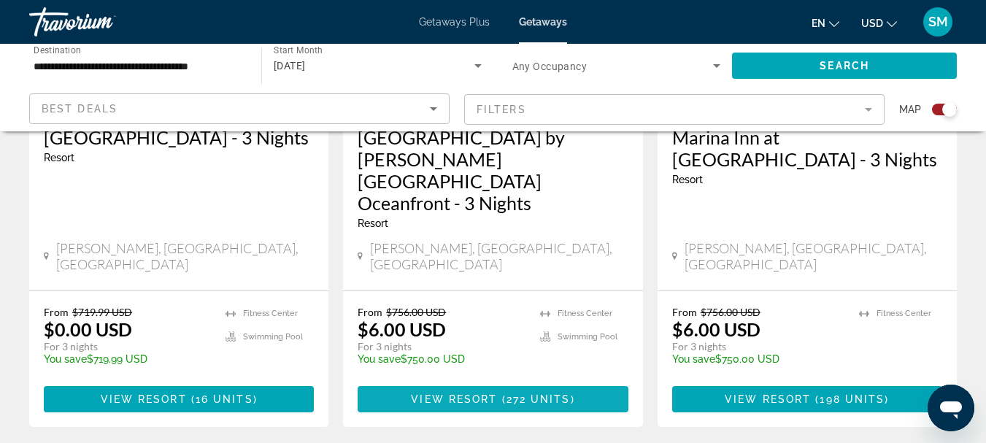
click at [522, 394] on span "272 units" at bounding box center [539, 400] width 64 height 12
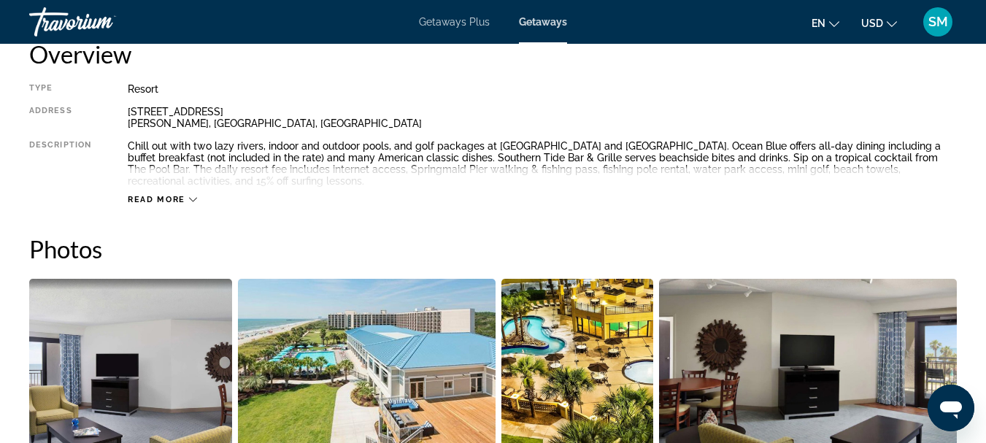
scroll to position [803, 0]
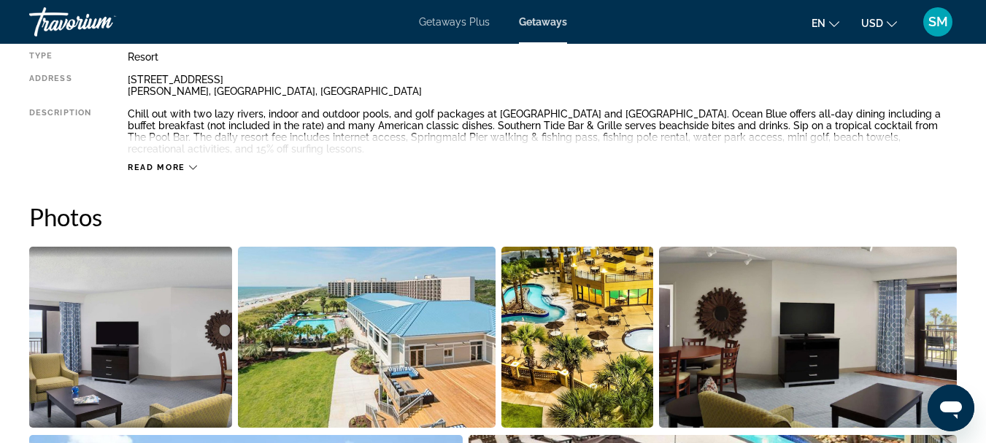
click at [177, 169] on span "Read more" at bounding box center [157, 167] width 58 height 9
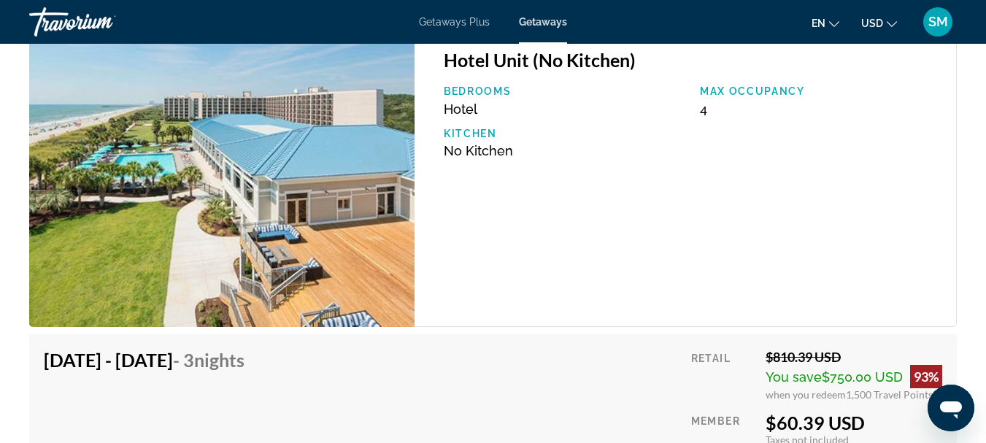
scroll to position [9053, 0]
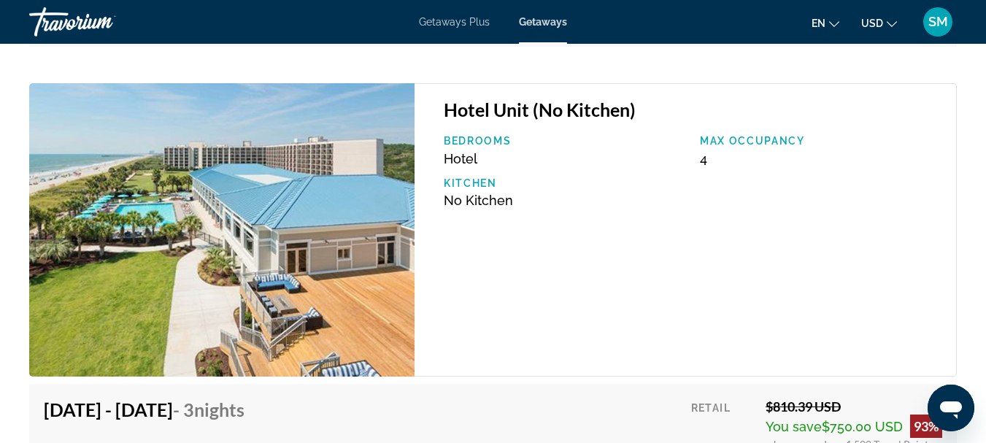
click at [249, 214] on img "Main content" at bounding box center [221, 229] width 385 height 293
click at [250, 214] on img "Main content" at bounding box center [221, 229] width 385 height 293
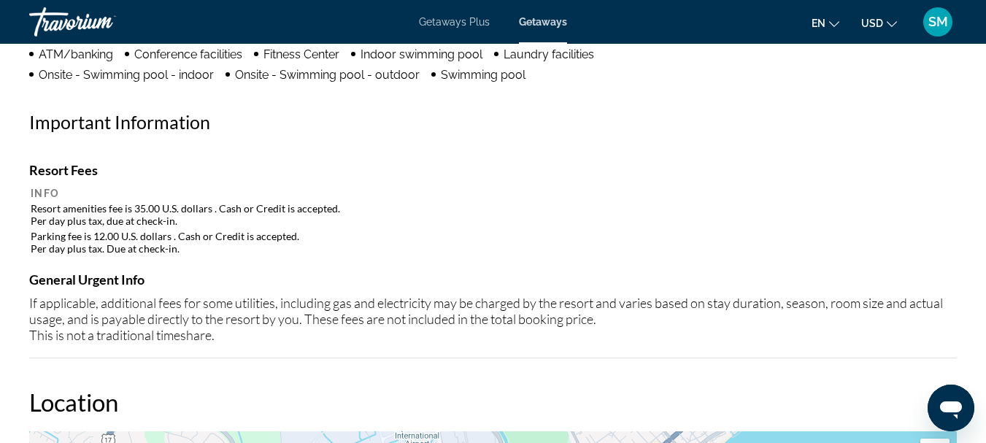
scroll to position [1533, 0]
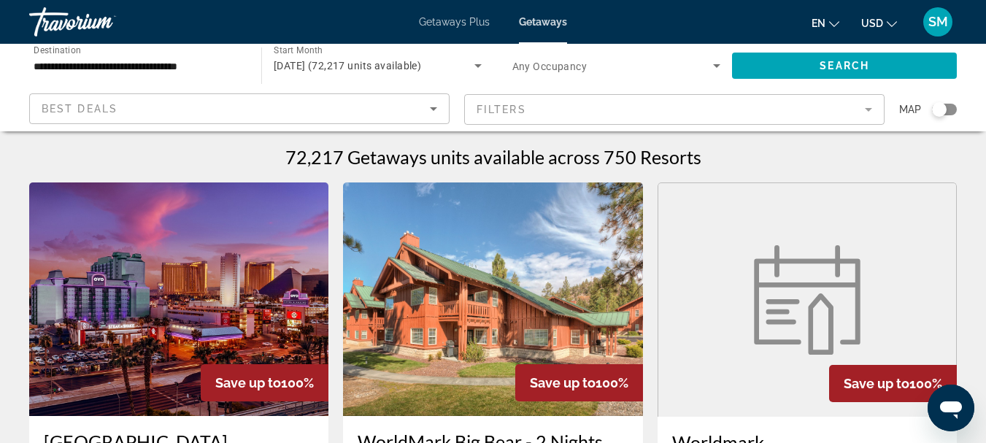
drag, startPoint x: 942, startPoint y: 112, endPoint x: 954, endPoint y: 112, distance: 12.4
click at [954, 112] on div "Search widget" at bounding box center [944, 110] width 25 height 12
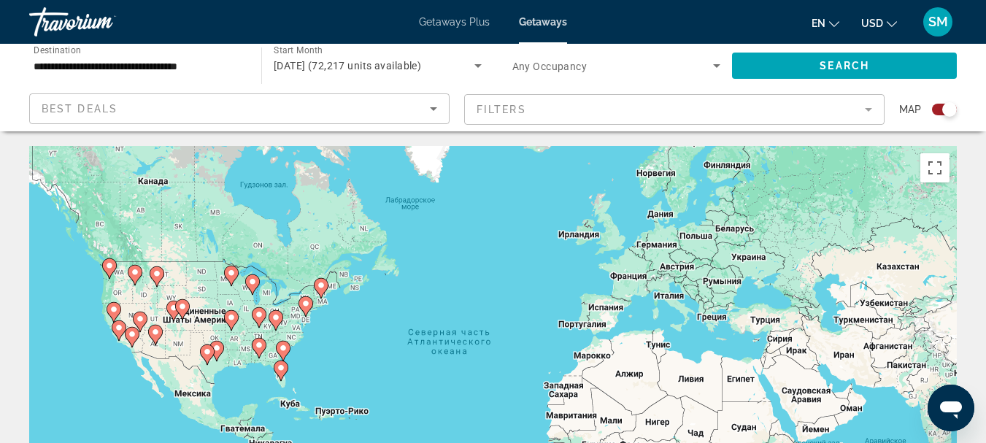
click at [282, 350] on image "Main content" at bounding box center [283, 348] width 9 height 9
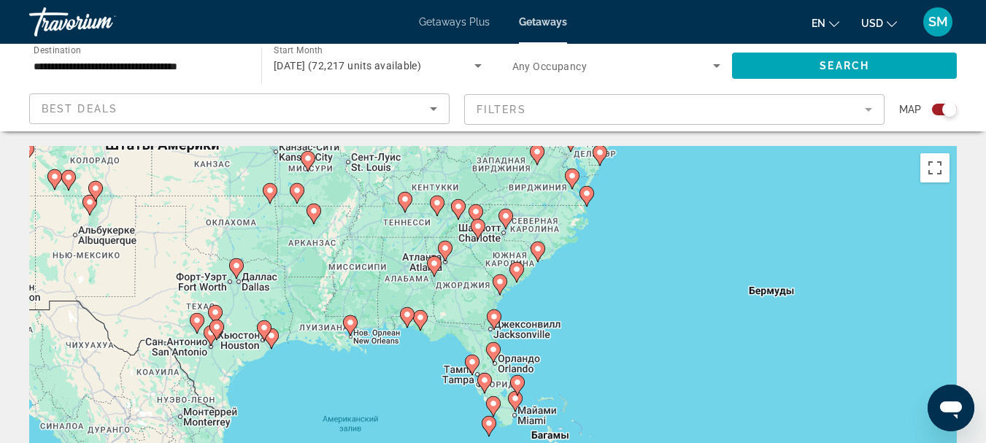
click at [517, 270] on image "Main content" at bounding box center [517, 269] width 9 height 9
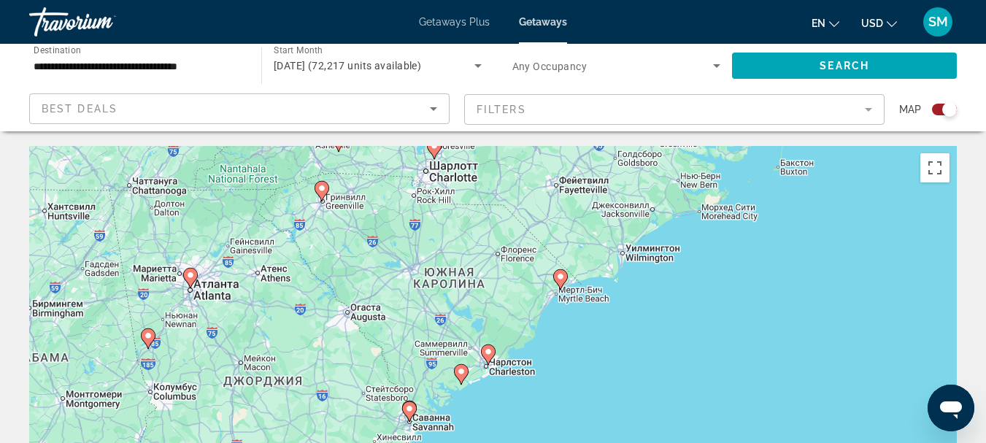
click at [562, 283] on icon "Main content" at bounding box center [559, 279] width 13 height 19
type input "**********"
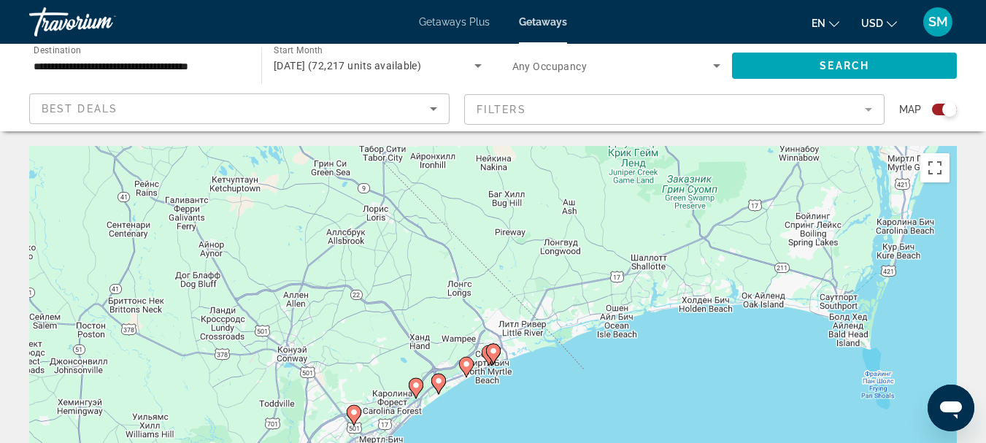
click at [470, 365] on image "Main content" at bounding box center [466, 364] width 9 height 9
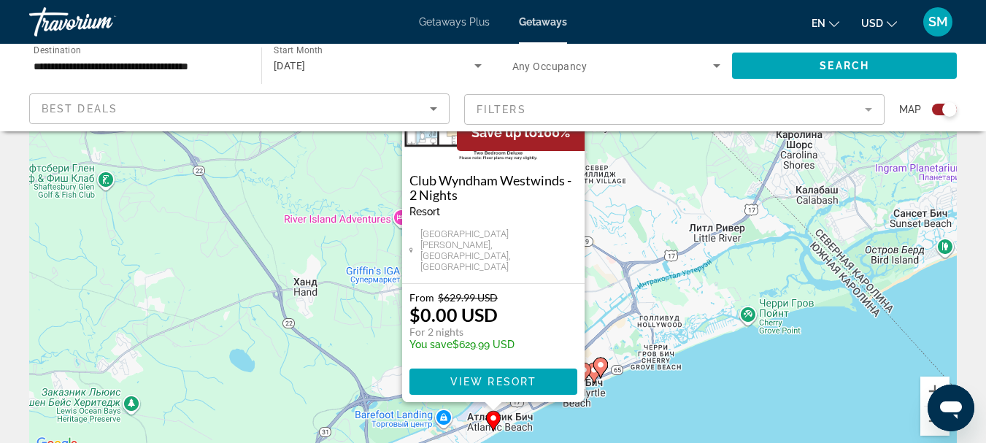
scroll to position [146, 0]
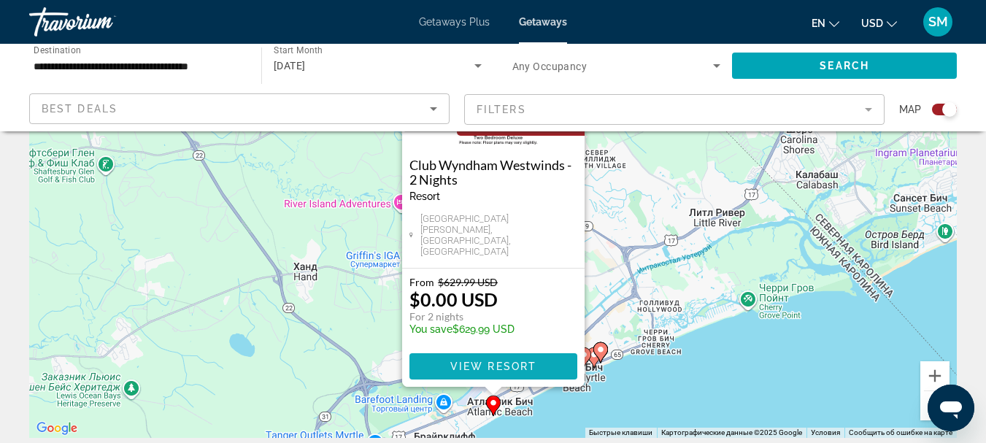
click at [529, 364] on span "View Resort" at bounding box center [493, 367] width 86 height 12
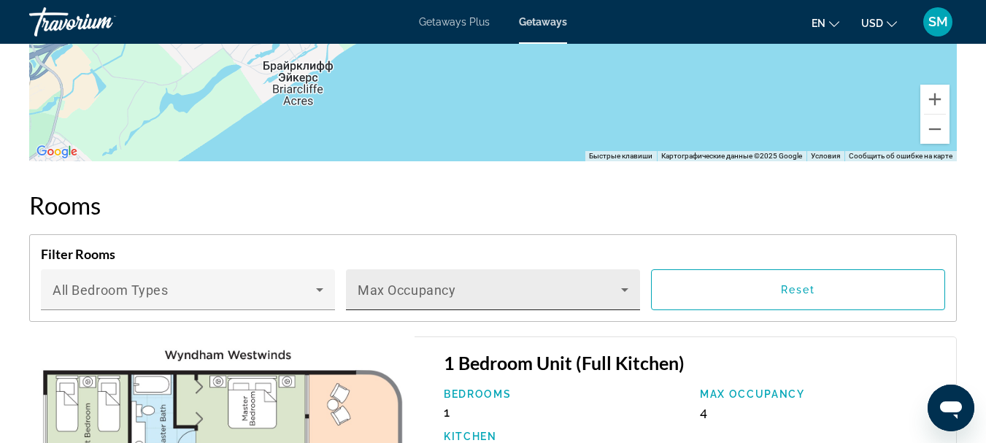
scroll to position [2675, 0]
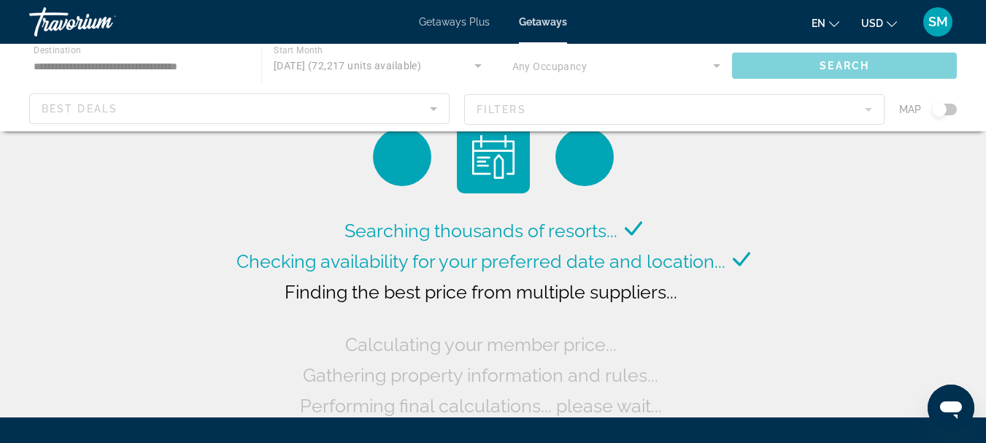
click at [870, 107] on div "Main content" at bounding box center [493, 88] width 986 height 88
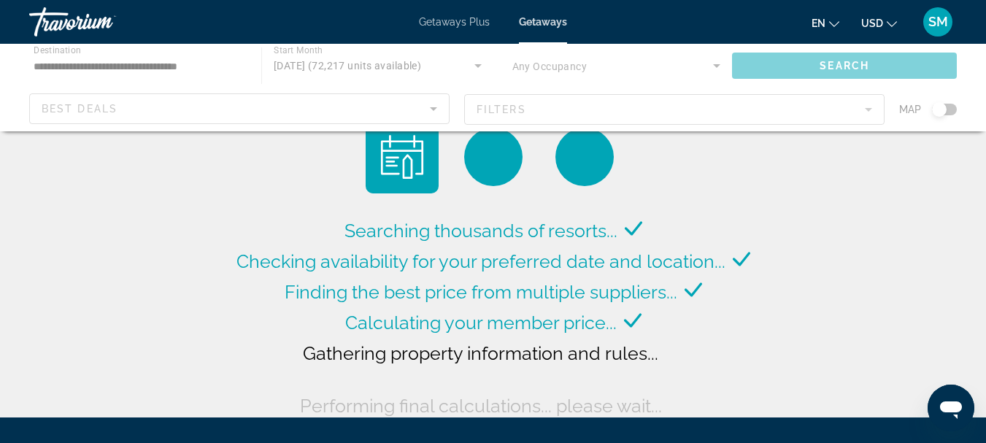
click at [870, 110] on div "Main content" at bounding box center [493, 88] width 986 height 88
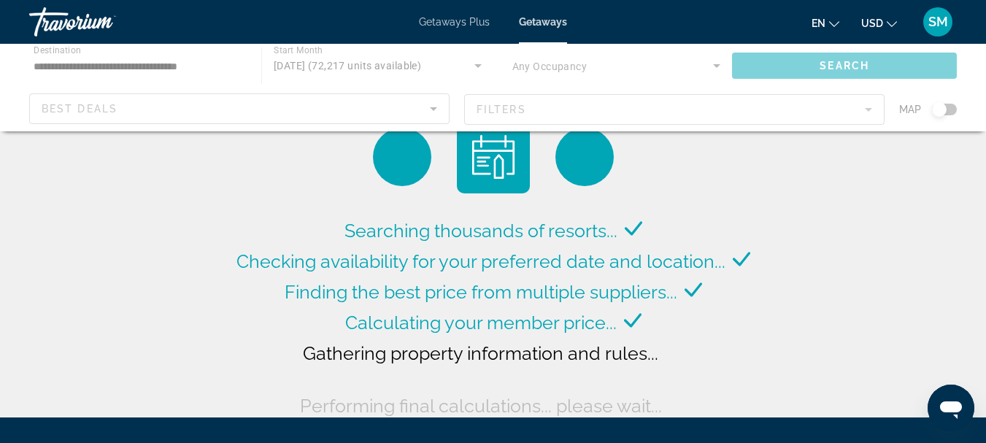
click at [870, 110] on div "Main content" at bounding box center [493, 88] width 986 height 88
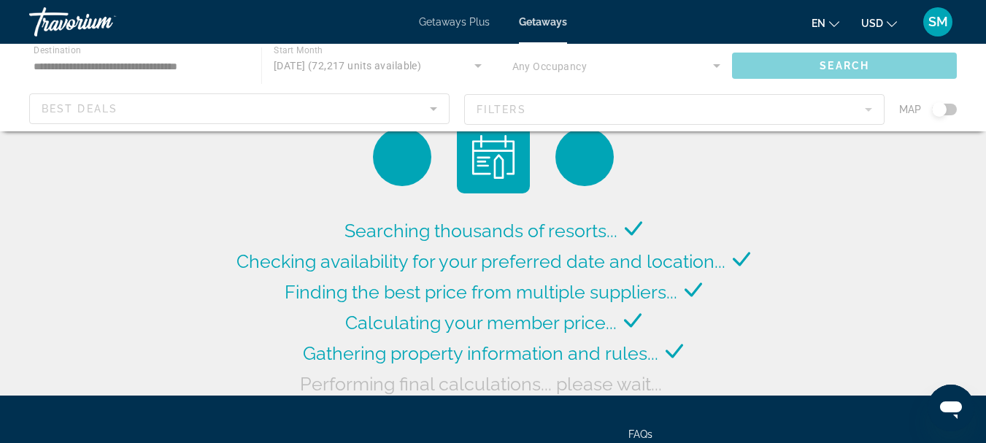
click at [870, 110] on div "Main content" at bounding box center [493, 88] width 986 height 88
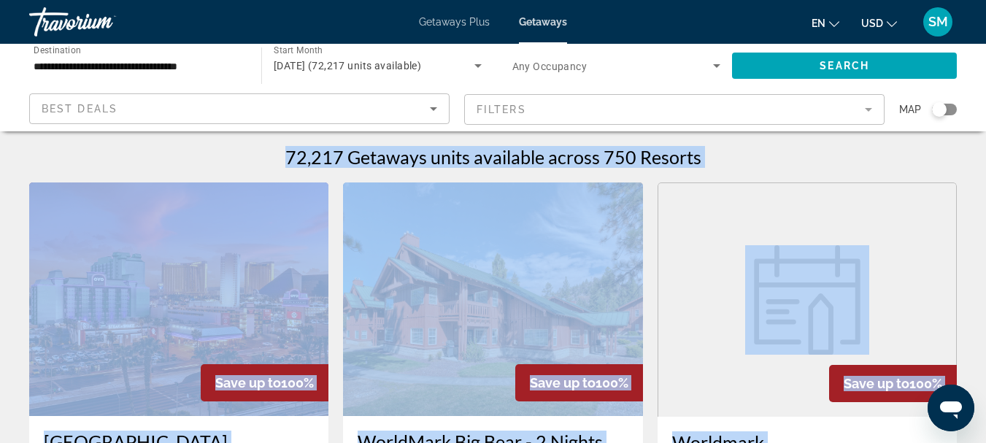
click at [870, 110] on mat-form-field "Filters" at bounding box center [674, 109] width 421 height 31
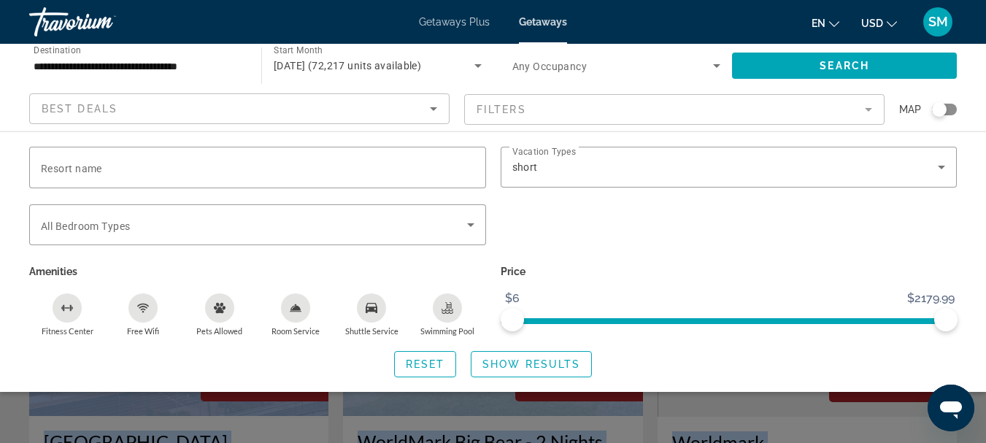
click at [870, 110] on mat-form-field "Filters" at bounding box center [674, 109] width 421 height 31
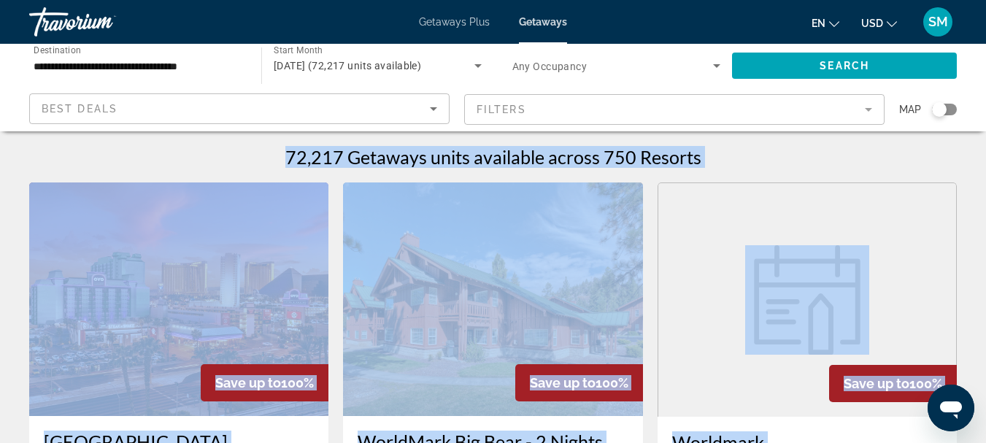
click at [870, 110] on mat-form-field "Filters" at bounding box center [674, 109] width 421 height 31
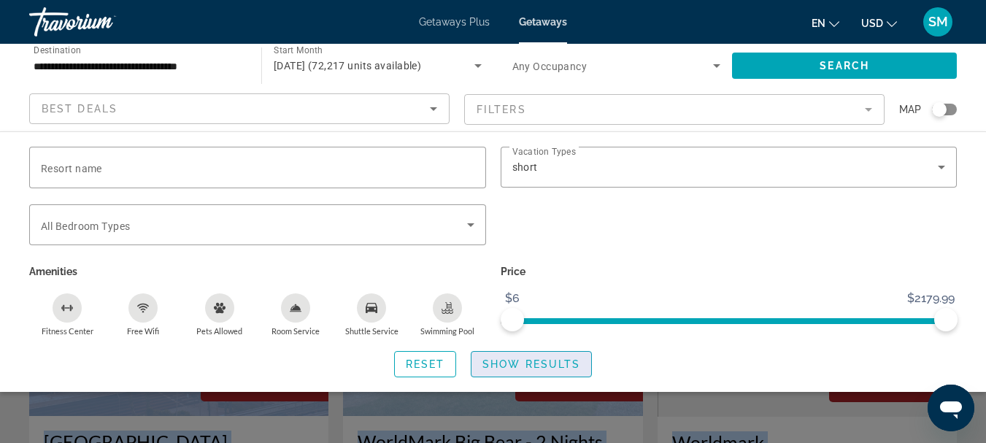
click at [523, 358] on span "Show Results" at bounding box center [532, 364] width 98 height 12
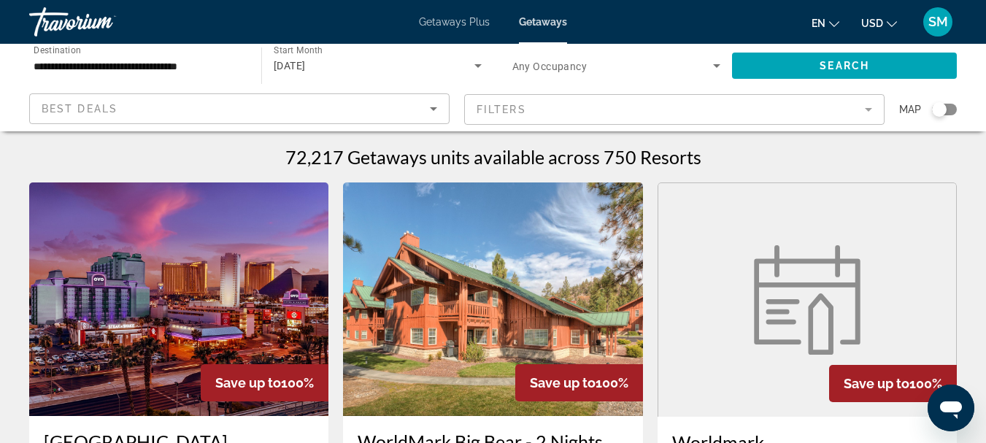
click at [952, 104] on div "Map" at bounding box center [928, 109] width 58 height 32
click at [952, 107] on div "Search widget" at bounding box center [944, 110] width 25 height 12
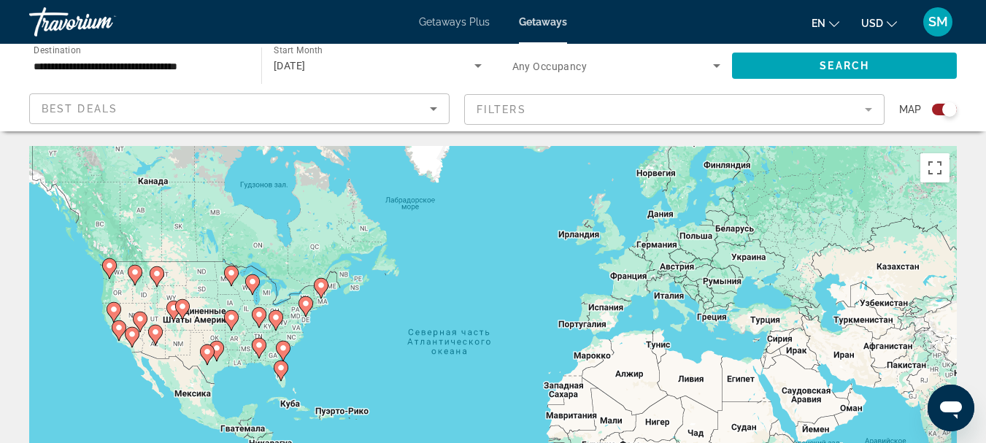
click at [282, 347] on image "Main content" at bounding box center [283, 348] width 9 height 9
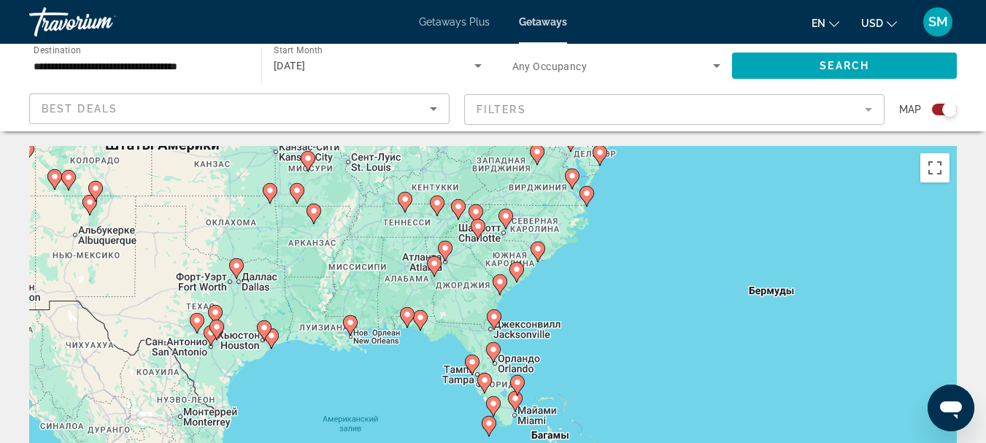
click at [521, 271] on image "Main content" at bounding box center [517, 269] width 9 height 9
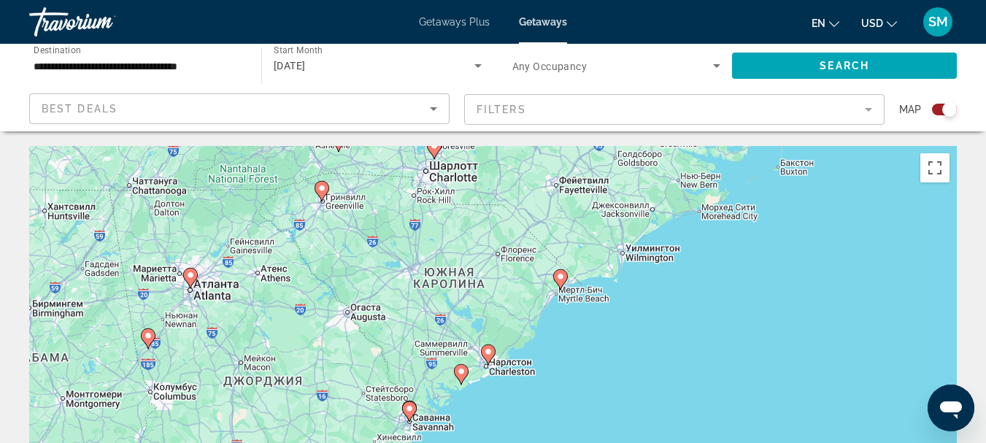
click at [559, 284] on icon "Main content" at bounding box center [559, 279] width 13 height 19
type input "**********"
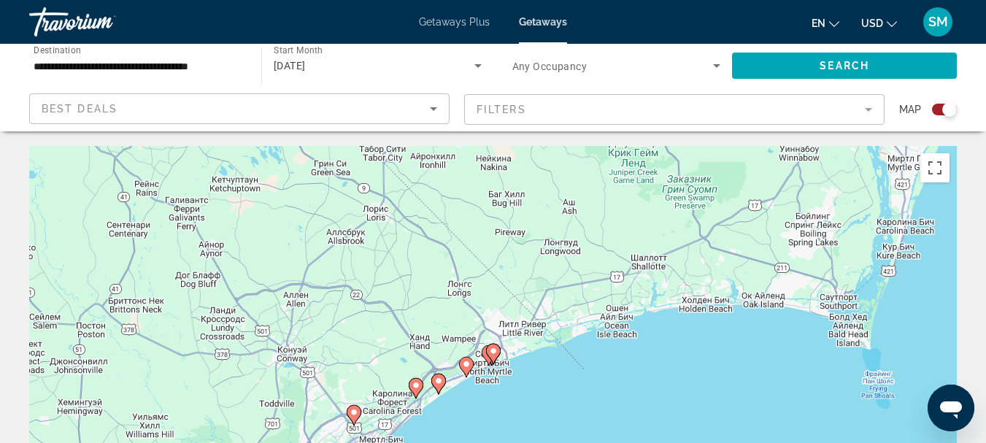
click at [469, 364] on image "Main content" at bounding box center [466, 364] width 9 height 9
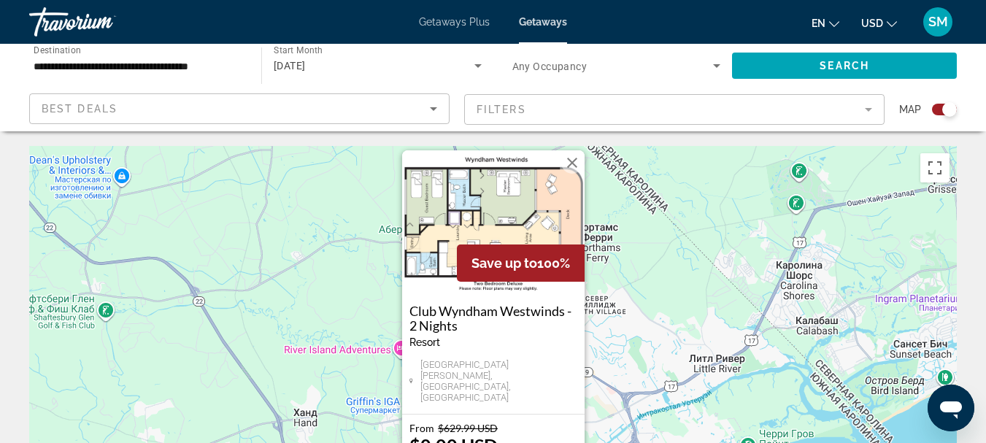
click at [574, 174] on button "Закрыть" at bounding box center [572, 163] width 22 height 22
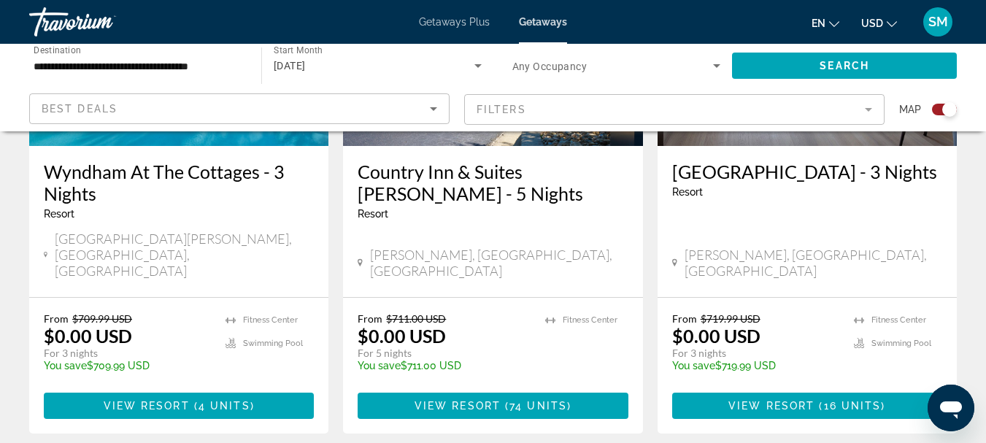
scroll to position [1825, 0]
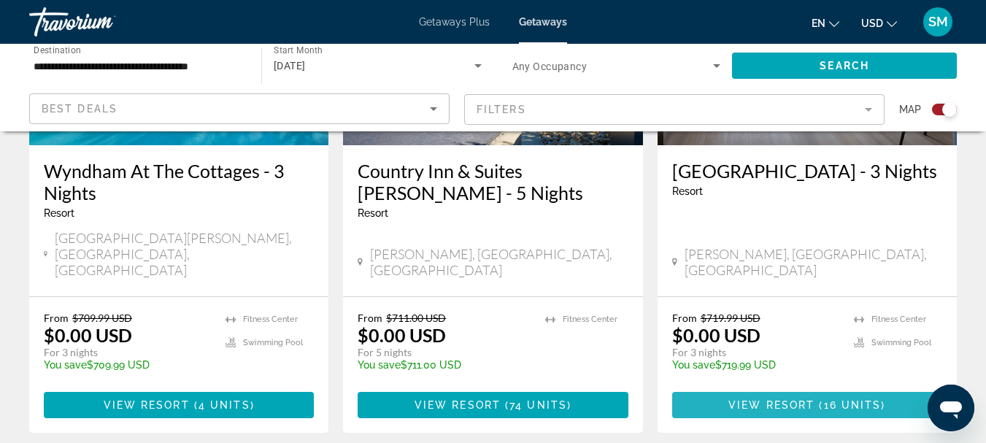
click at [797, 399] on span "View Resort" at bounding box center [772, 405] width 86 height 12
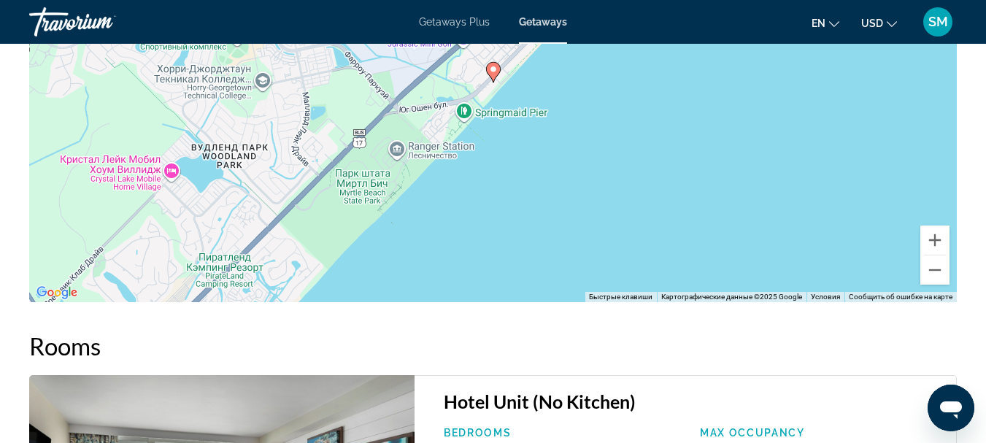
scroll to position [1542, 0]
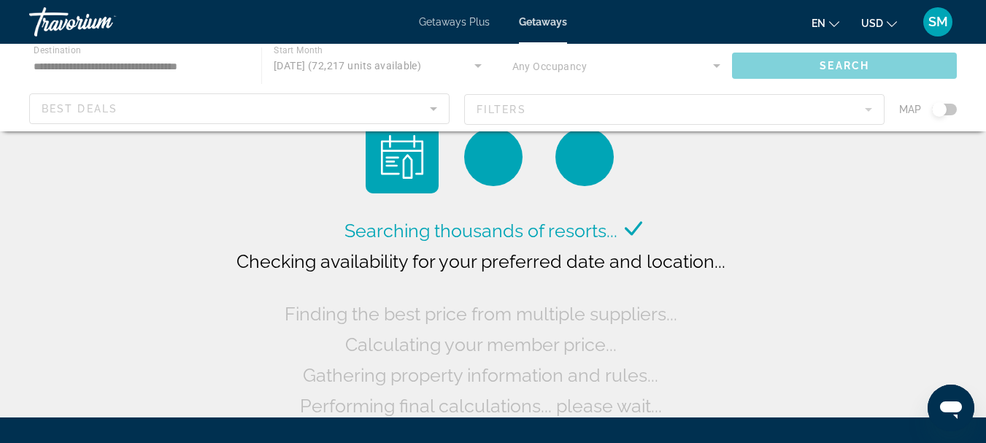
click at [948, 109] on div "Main content" at bounding box center [493, 88] width 986 height 88
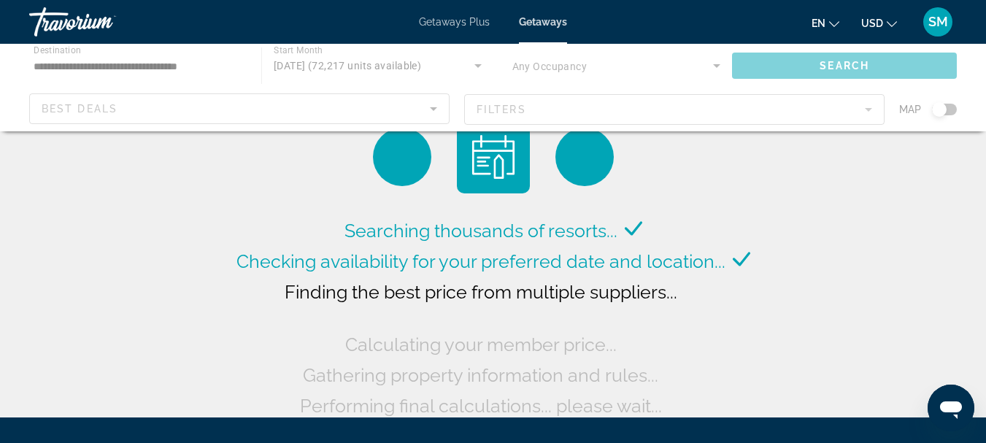
click at [953, 109] on div "Main content" at bounding box center [493, 88] width 986 height 88
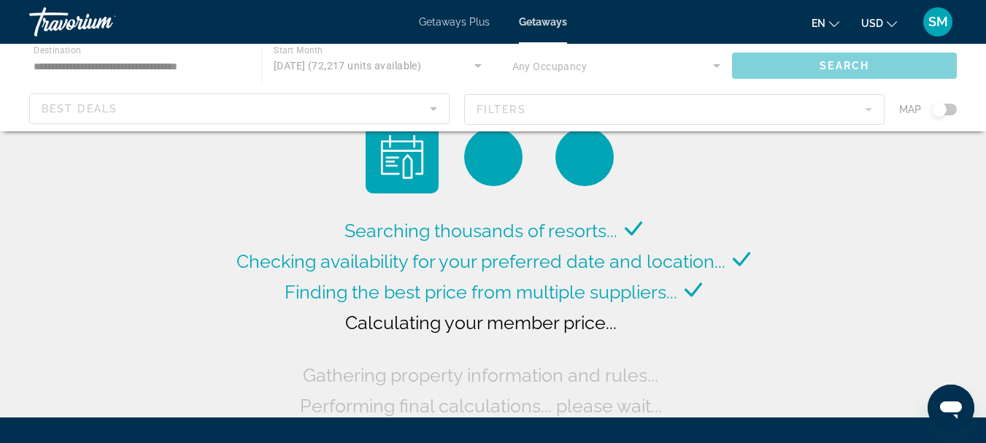
drag, startPoint x: 944, startPoint y: 109, endPoint x: 953, endPoint y: 109, distance: 8.8
click at [953, 109] on div "Main content" at bounding box center [493, 88] width 986 height 88
click at [954, 108] on div "Main content" at bounding box center [493, 88] width 986 height 88
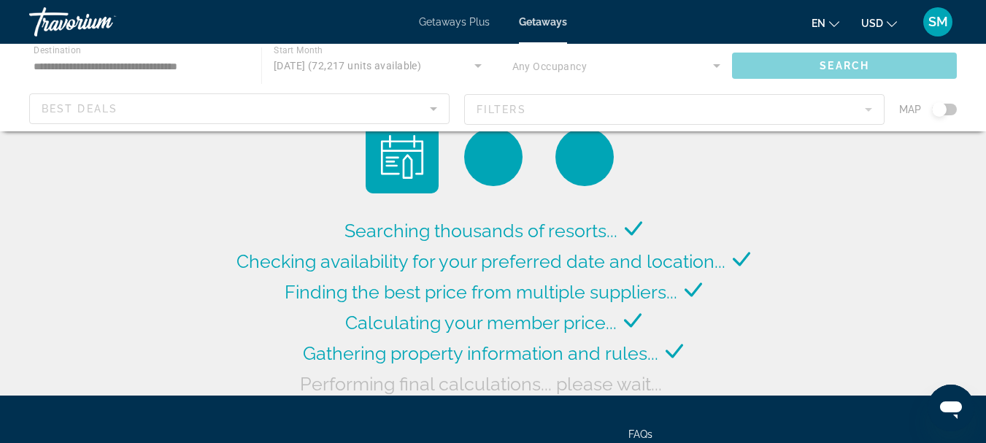
click at [954, 107] on div "Main content" at bounding box center [493, 88] width 986 height 88
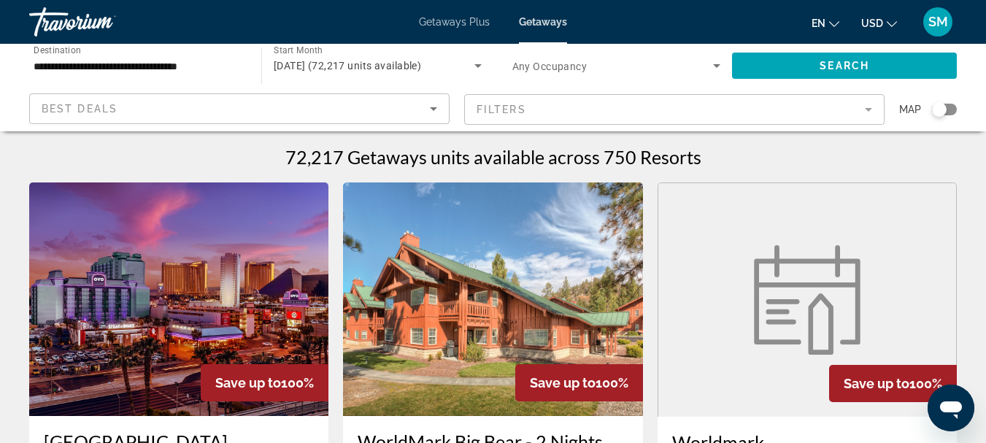
click at [950, 110] on div "Search widget" at bounding box center [944, 110] width 25 height 12
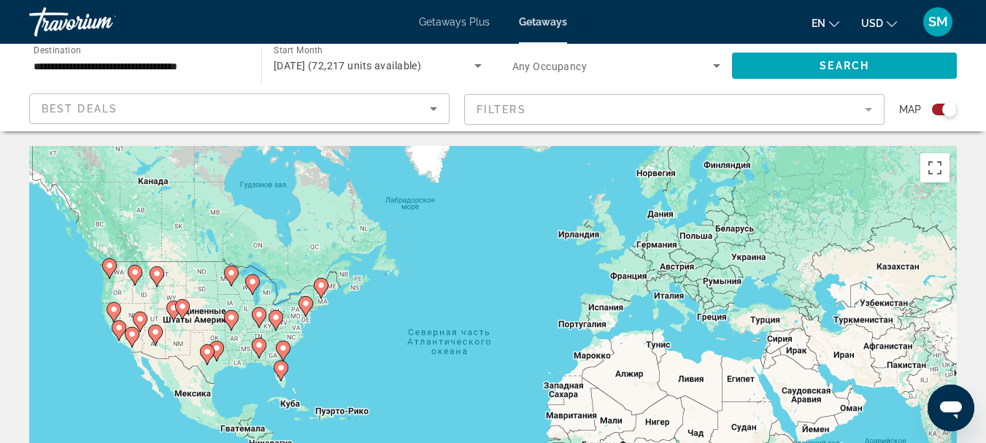
click at [285, 346] on image "Main content" at bounding box center [283, 348] width 9 height 9
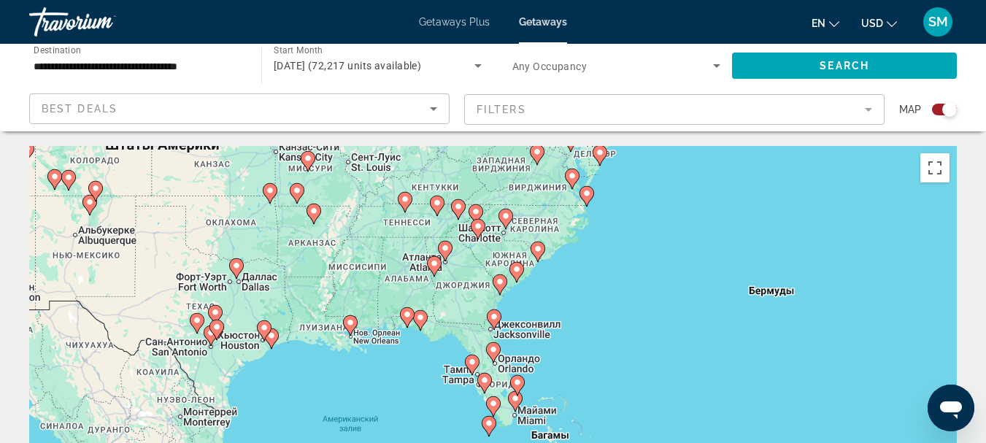
click at [515, 271] on image "Main content" at bounding box center [517, 269] width 9 height 9
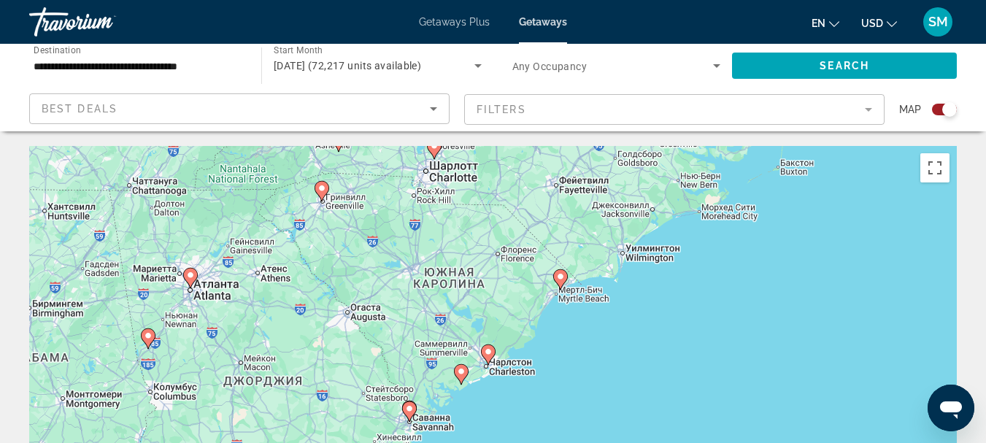
click at [558, 280] on image "Main content" at bounding box center [560, 276] width 9 height 9
type input "**********"
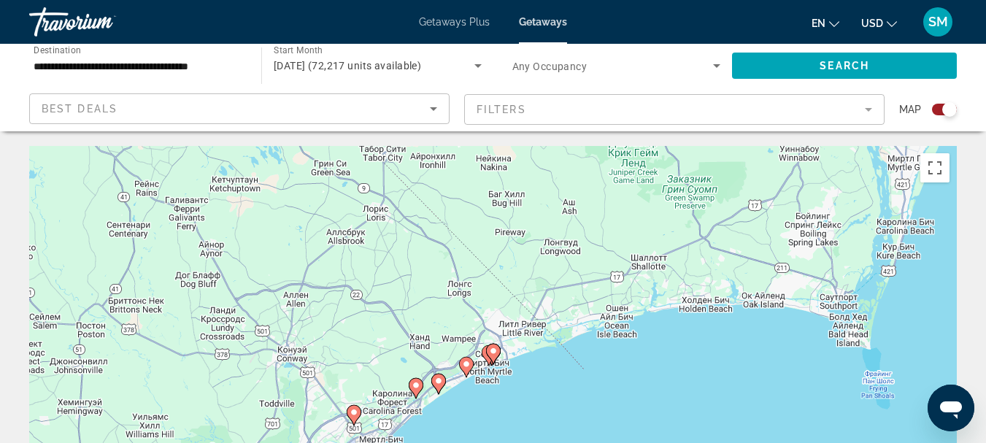
click at [471, 362] on icon "Main content" at bounding box center [465, 367] width 13 height 19
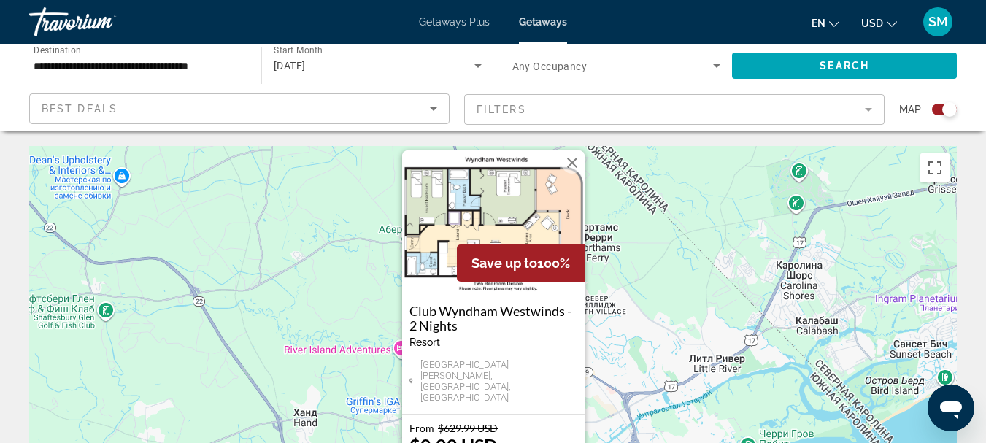
click at [574, 174] on button "Закрыть" at bounding box center [572, 163] width 22 height 22
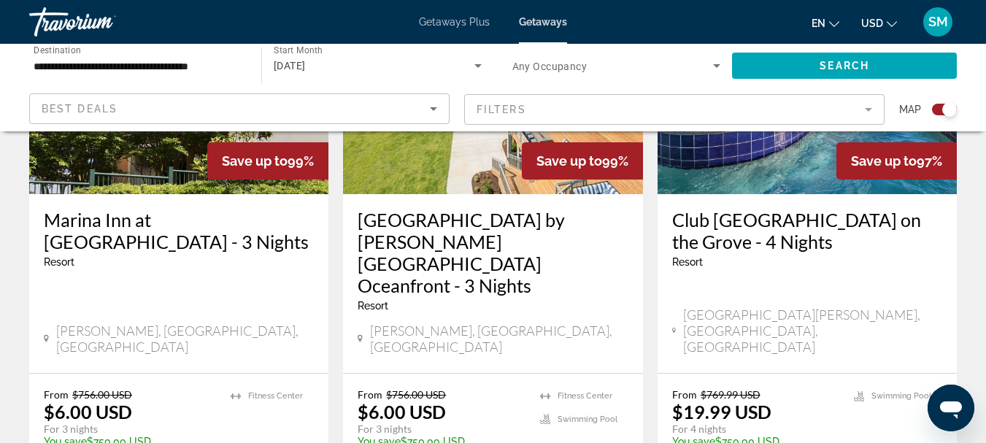
scroll to position [2336, 0]
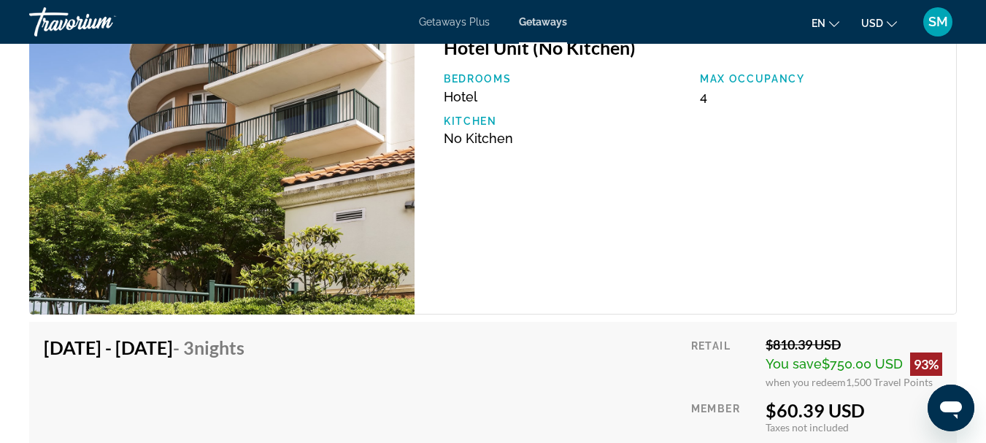
scroll to position [2847, 0]
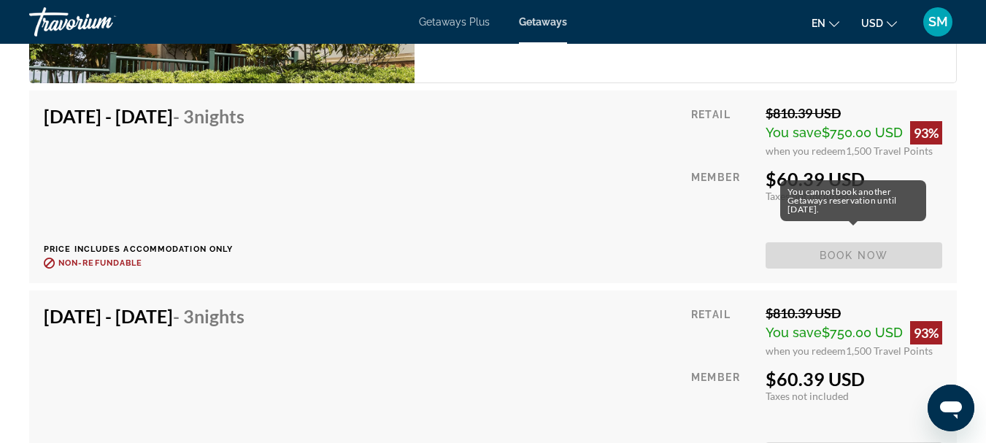
click at [810, 194] on div "You cannot book another Getaways reservation until [DATE]." at bounding box center [853, 200] width 146 height 41
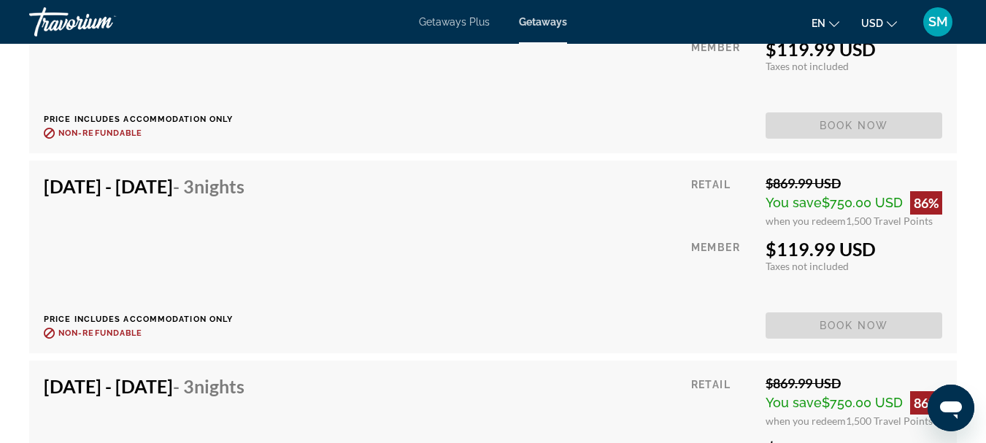
scroll to position [12119, 0]
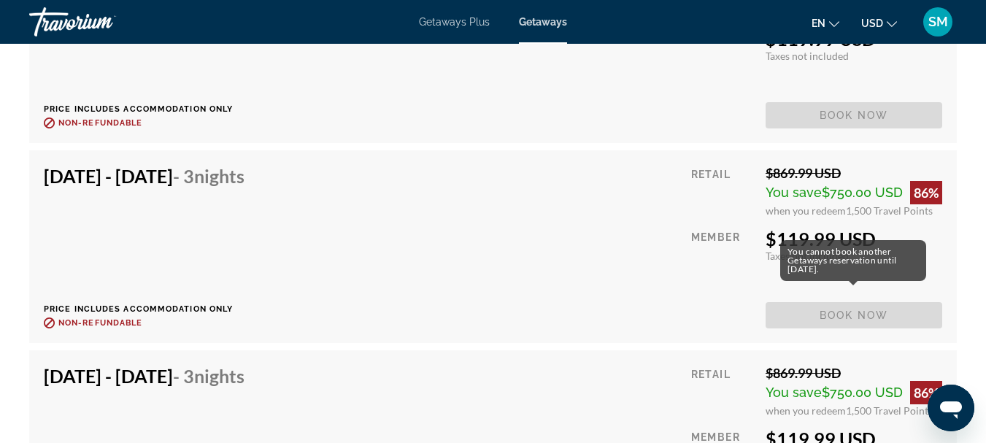
click at [879, 302] on span "Book now" at bounding box center [854, 315] width 177 height 26
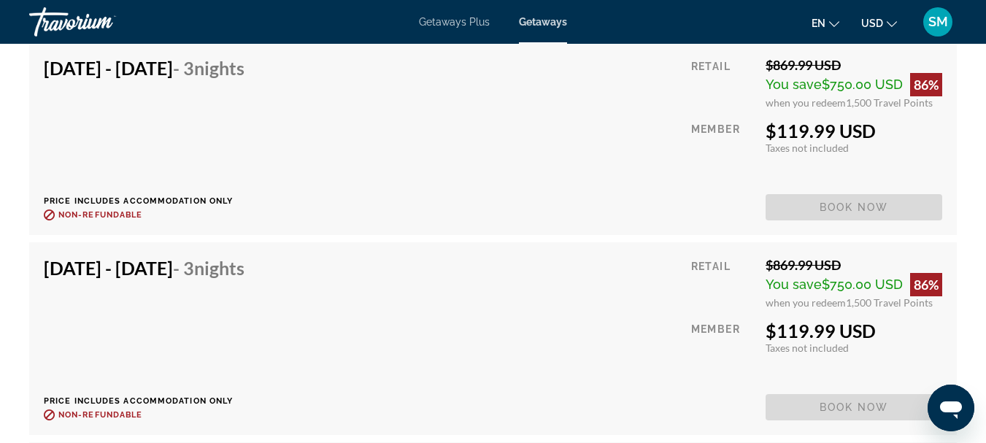
scroll to position [11462, 0]
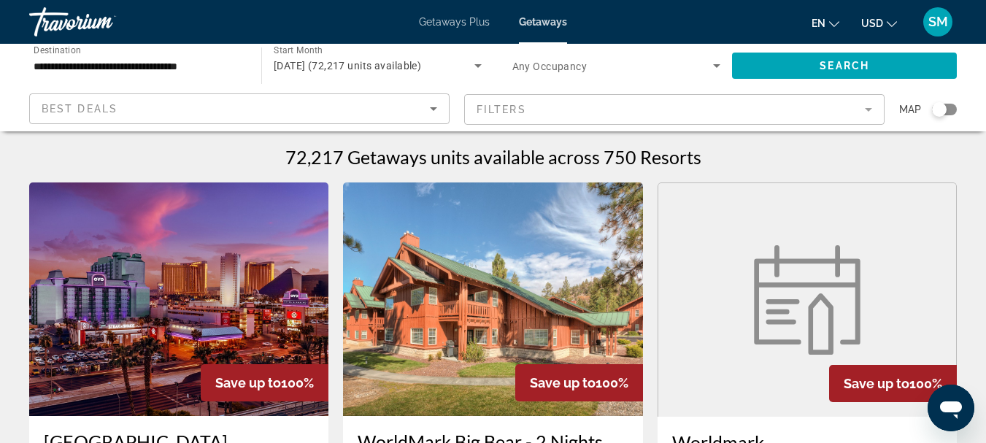
drag, startPoint x: 946, startPoint y: 109, endPoint x: 962, endPoint y: 110, distance: 16.1
click at [962, 110] on app-map-search-filters "Best Deals Filters Map" at bounding box center [493, 110] width 957 height 44
click at [955, 112] on div "Search widget" at bounding box center [944, 110] width 25 height 12
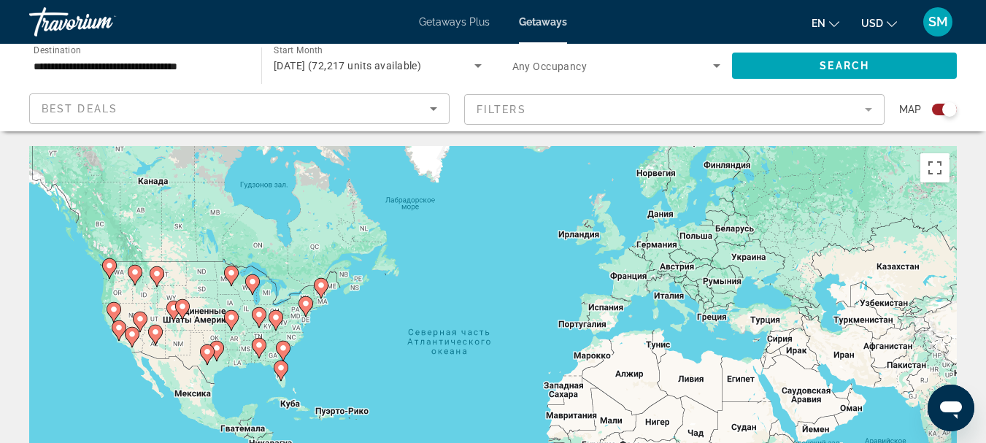
click at [462, 24] on span "Getaways Plus" at bounding box center [454, 22] width 71 height 12
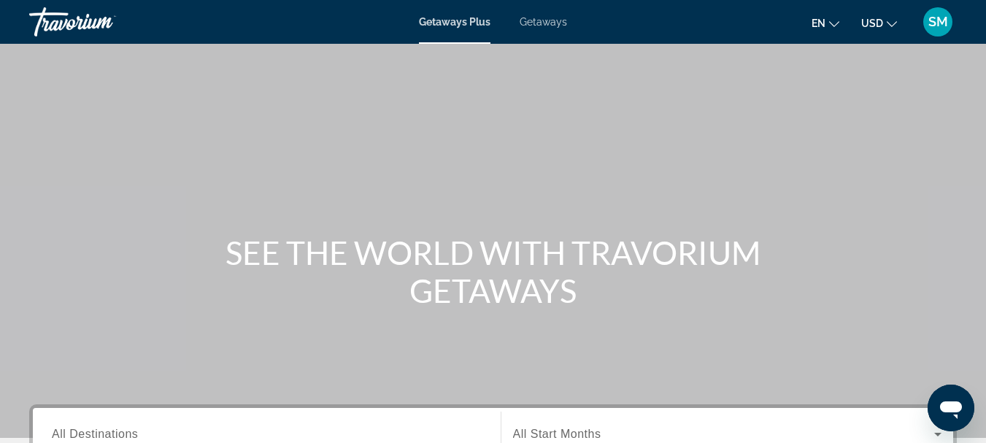
click at [557, 23] on span "Getaways" at bounding box center [543, 22] width 47 height 12
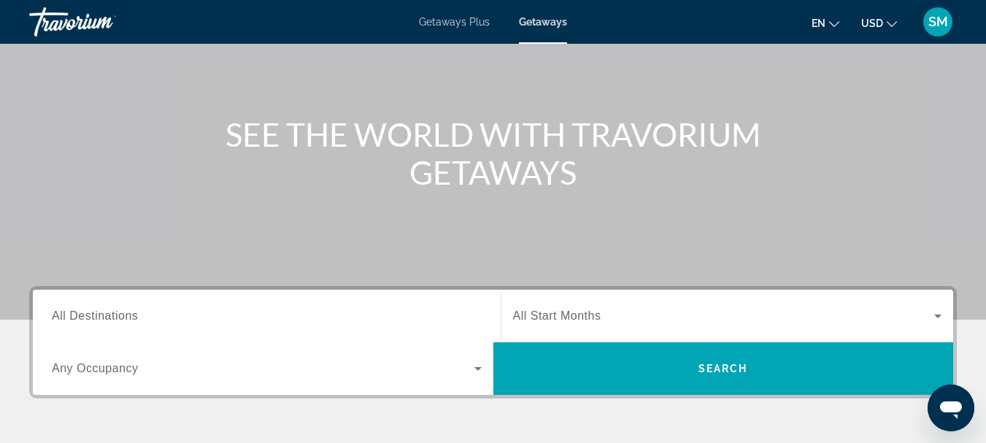
scroll to position [219, 0]
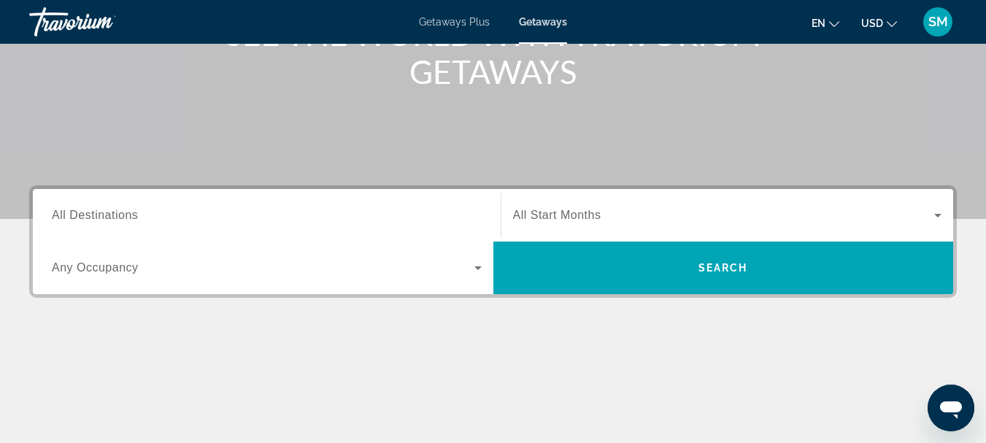
click at [107, 210] on span "All Destinations" at bounding box center [95, 215] width 86 height 12
click at [107, 210] on input "Destination All Destinations" at bounding box center [267, 216] width 430 height 18
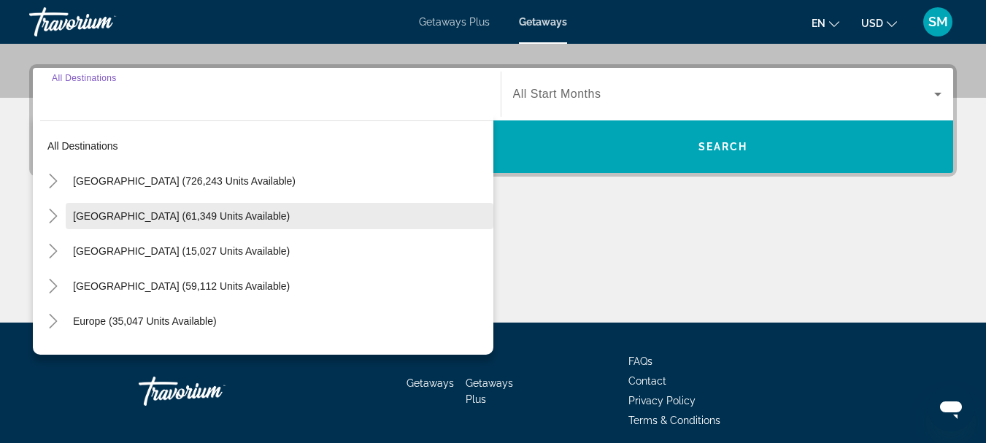
scroll to position [357, 0]
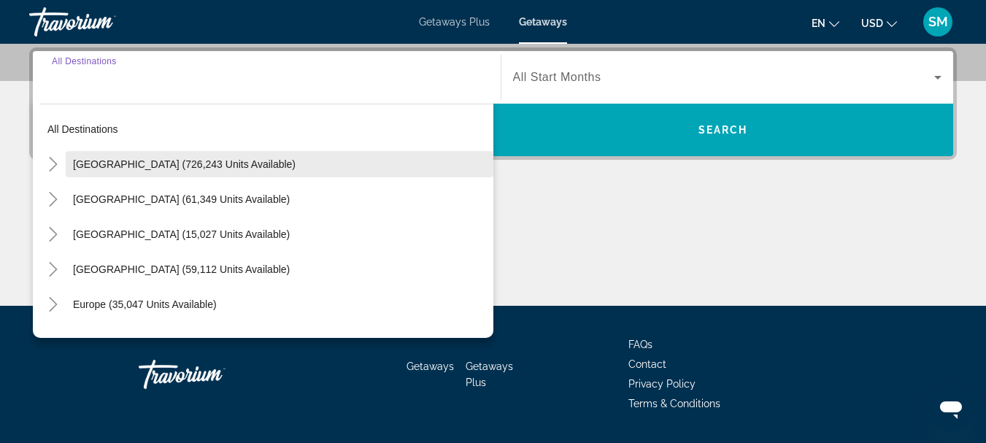
click at [134, 169] on span "[GEOGRAPHIC_DATA] (726,243 units available)" at bounding box center [184, 164] width 223 height 12
type input "**********"
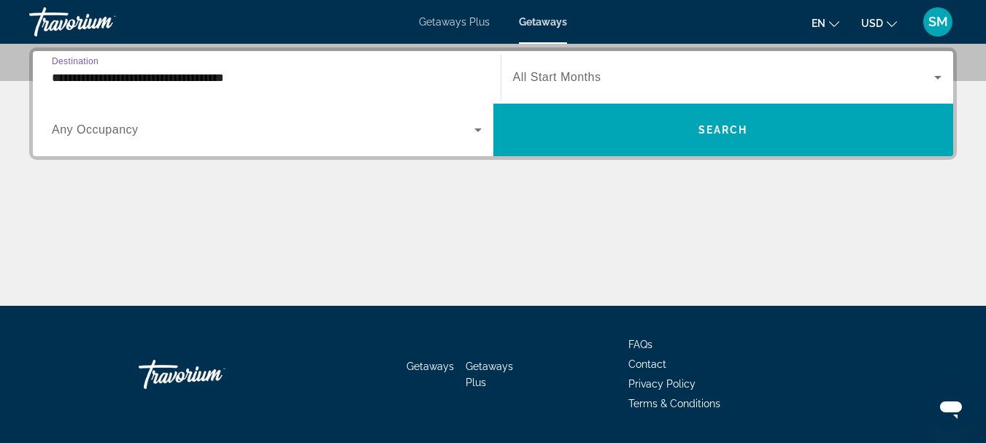
click at [138, 134] on span "Any Occupancy" at bounding box center [95, 129] width 87 height 12
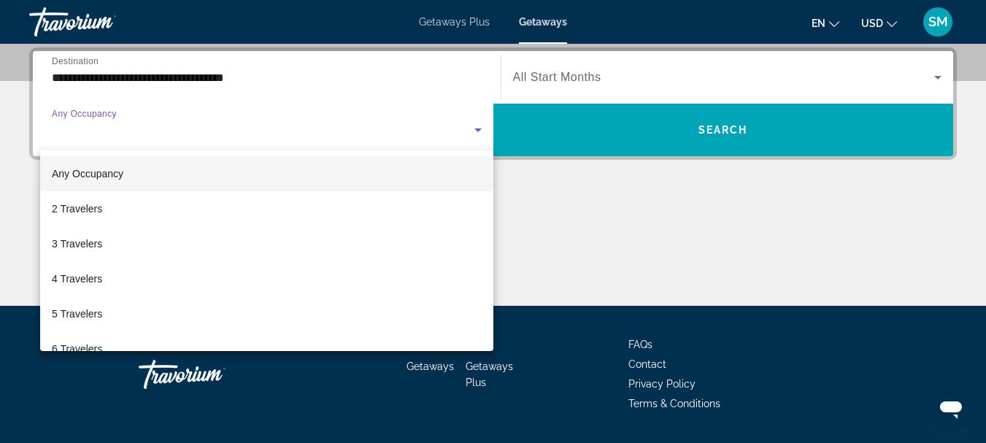
click at [112, 168] on span "Any Occupancy" at bounding box center [88, 174] width 72 height 12
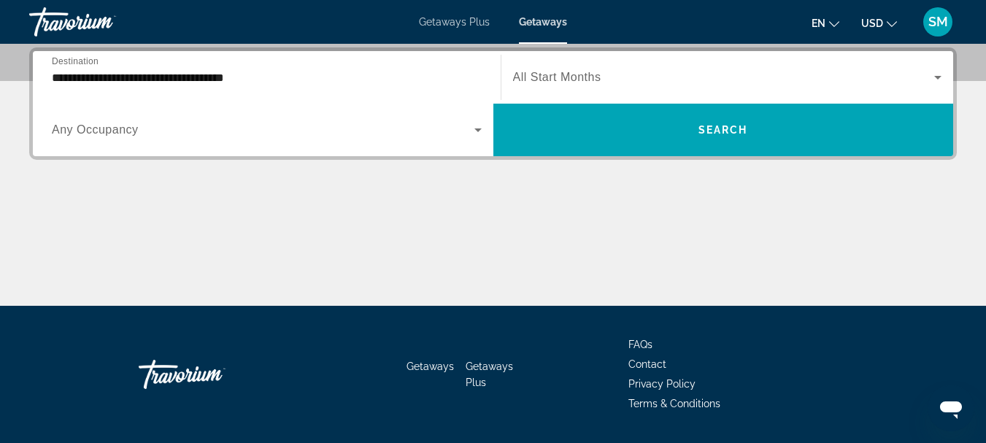
click at [579, 71] on span "All Start Months" at bounding box center [557, 77] width 88 height 12
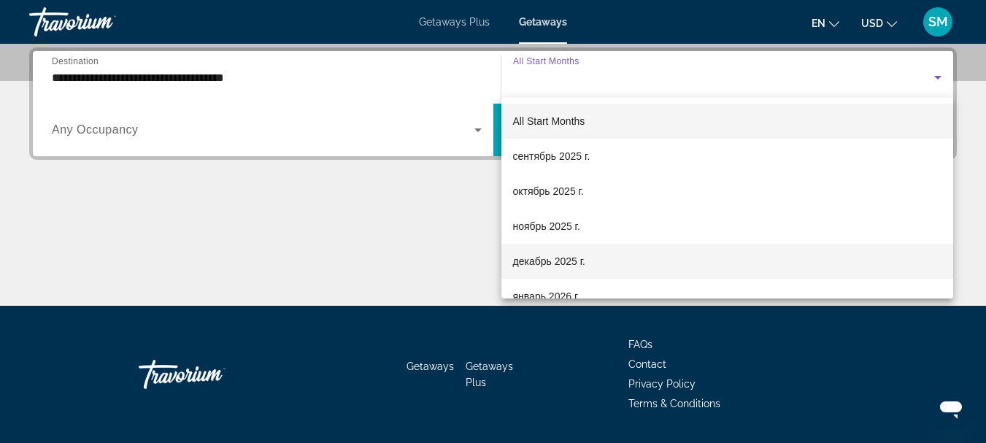
click at [543, 256] on span "декабрь 2025 г." at bounding box center [549, 262] width 72 height 18
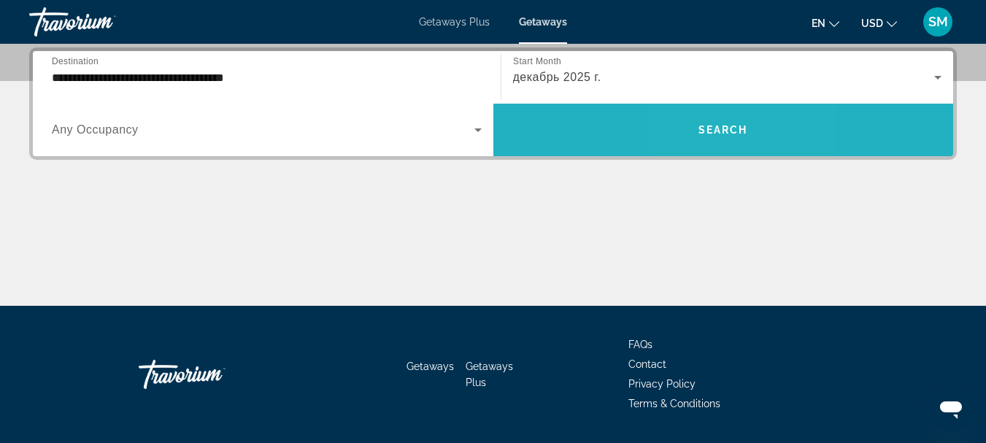
click at [710, 134] on span "Search" at bounding box center [724, 130] width 50 height 12
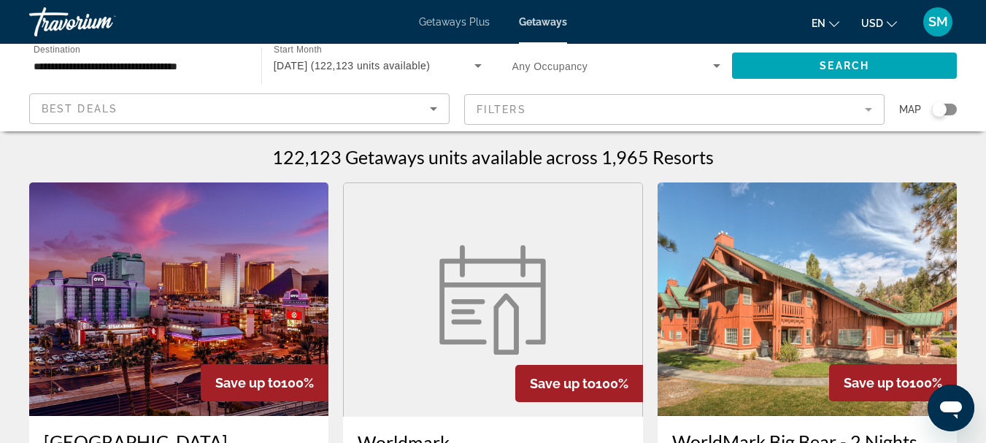
drag, startPoint x: 946, startPoint y: 110, endPoint x: 964, endPoint y: 110, distance: 17.5
click at [964, 110] on app-map-search-filters "Best Deals Filters Map" at bounding box center [493, 110] width 957 height 44
click at [955, 110] on div "Search widget" at bounding box center [944, 110] width 25 height 12
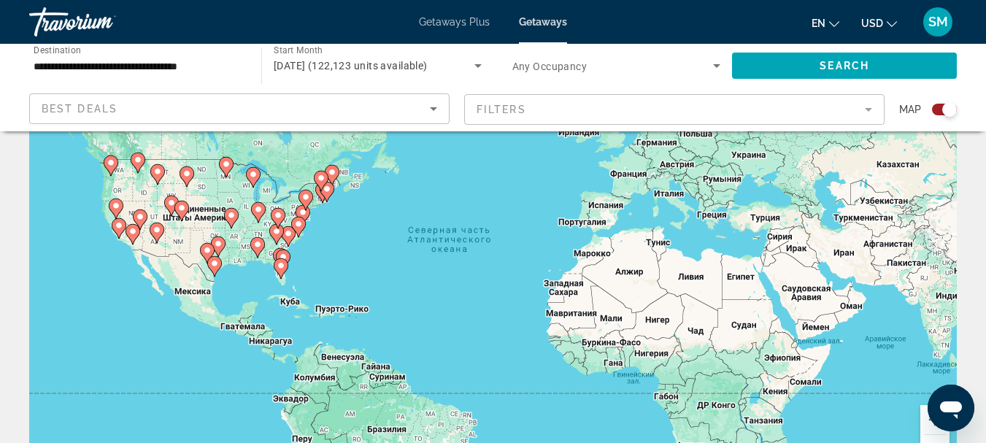
scroll to position [146, 0]
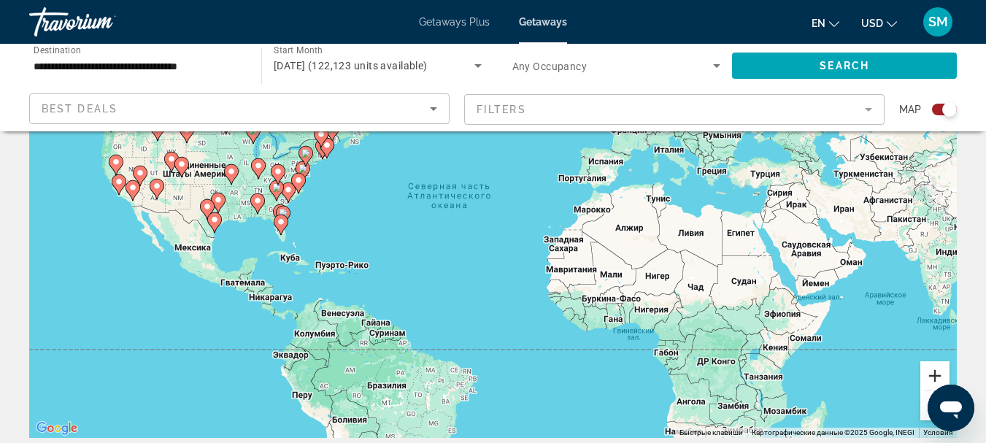
click at [940, 375] on button "Увеличить" at bounding box center [935, 375] width 29 height 29
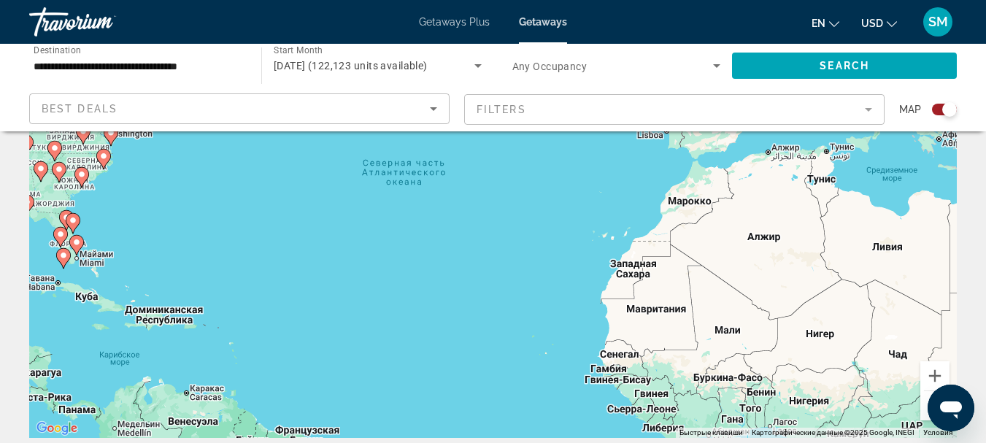
click at [84, 178] on image "Main content" at bounding box center [81, 174] width 9 height 9
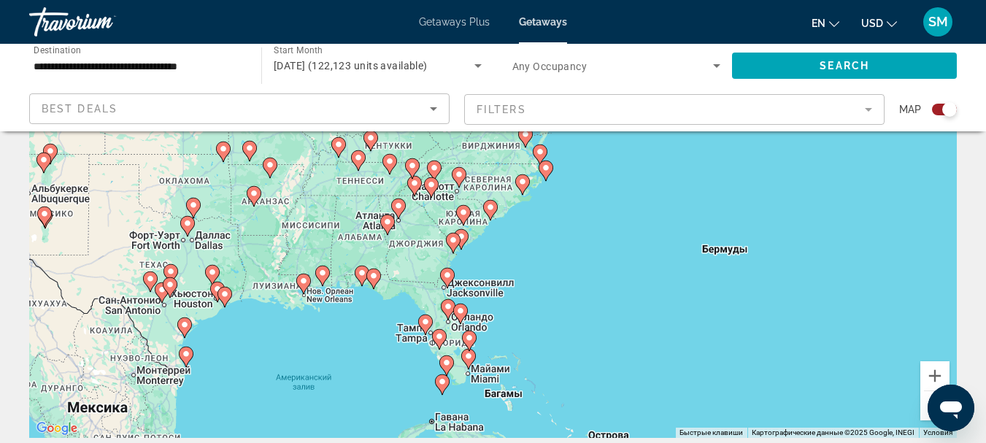
click at [491, 211] on image "Main content" at bounding box center [490, 207] width 9 height 9
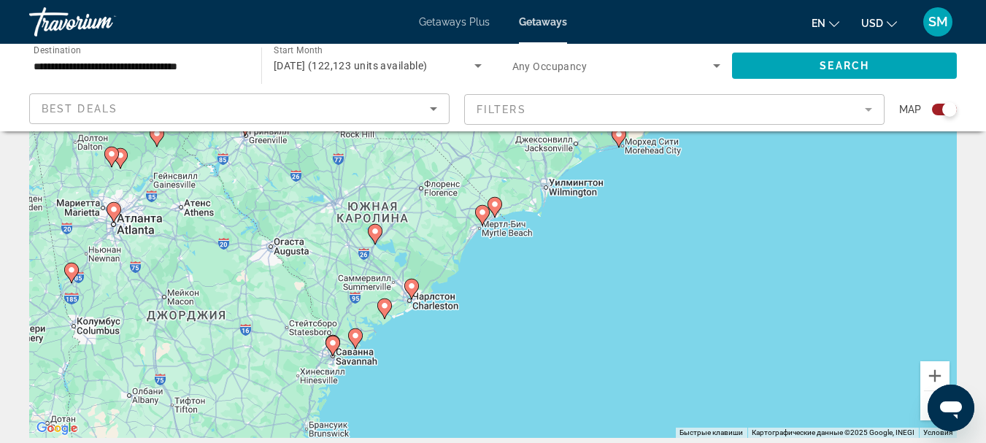
click at [483, 212] on image "Main content" at bounding box center [482, 212] width 9 height 9
type input "**********"
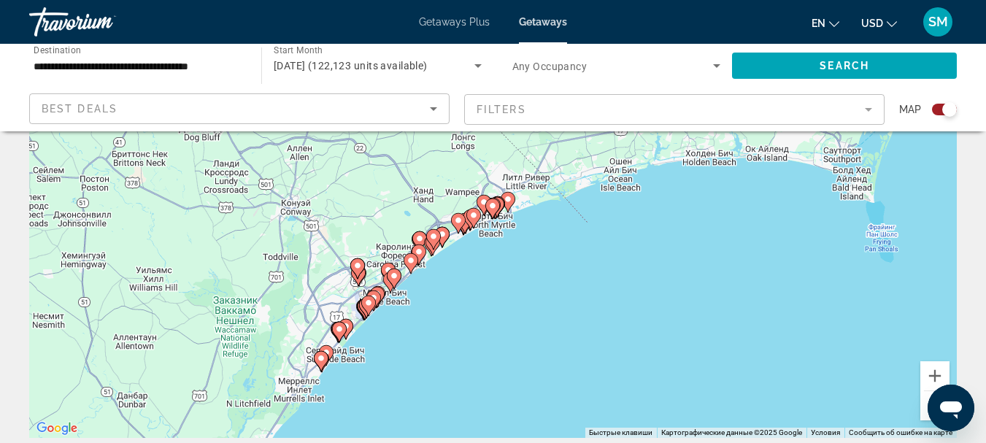
click at [488, 207] on icon "Main content" at bounding box center [491, 208] width 13 height 19
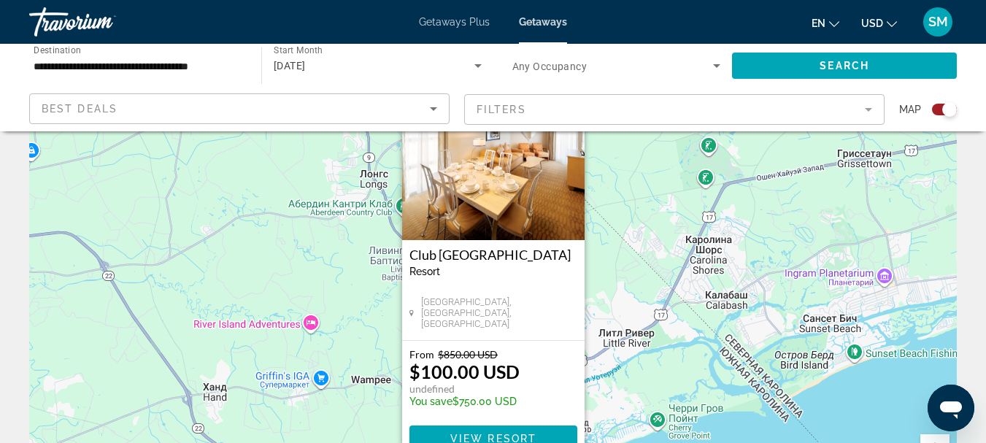
scroll to position [0, 0]
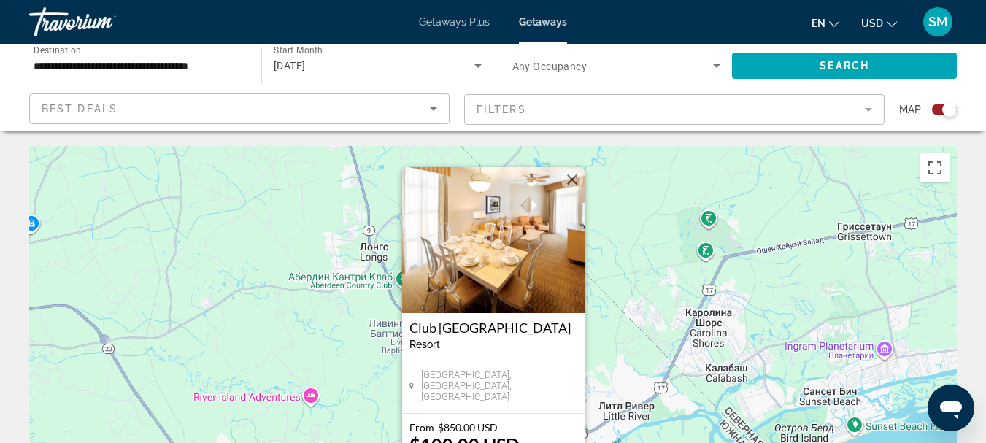
click at [574, 183] on button "Закрыть" at bounding box center [572, 180] width 22 height 22
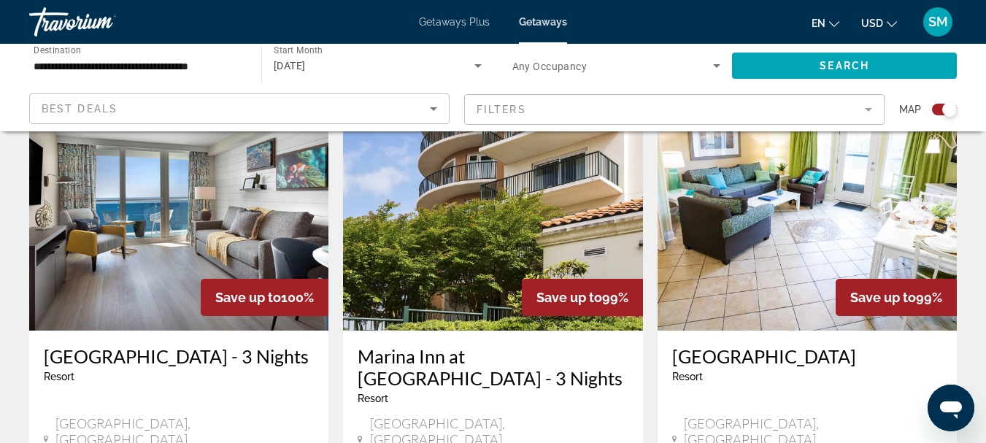
scroll to position [2263, 0]
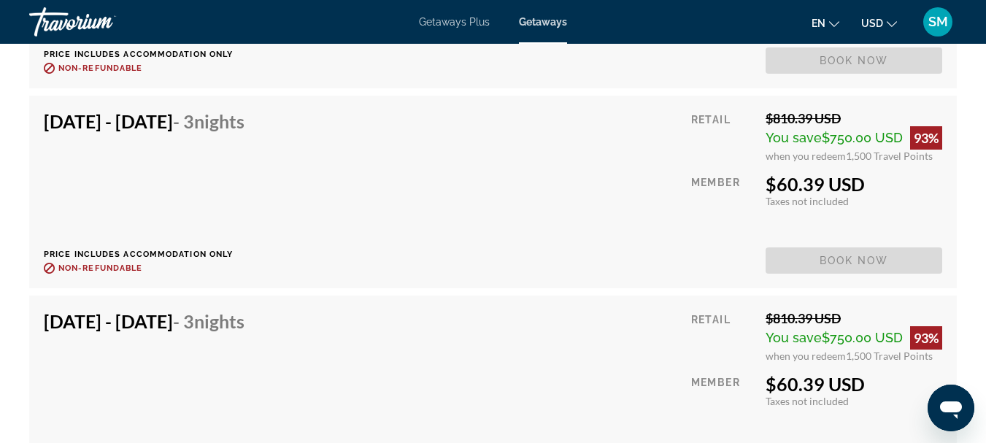
scroll to position [6352, 0]
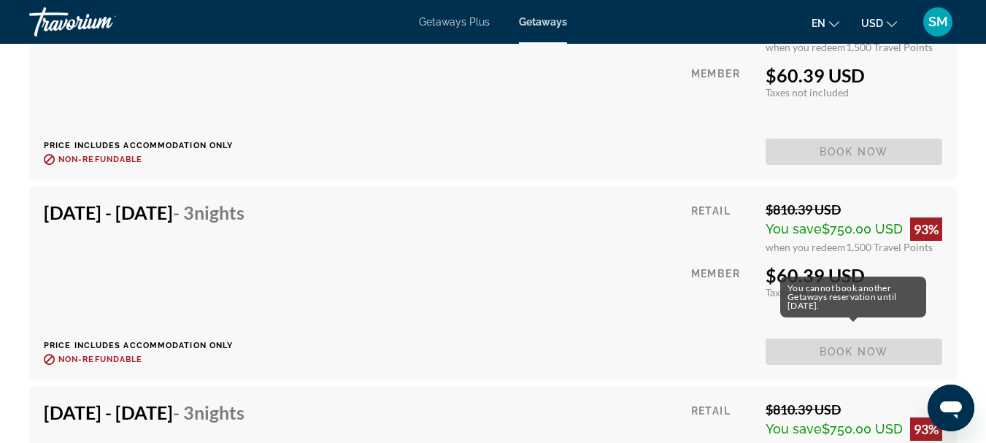
click at [807, 343] on span "Book now" at bounding box center [854, 352] width 177 height 26
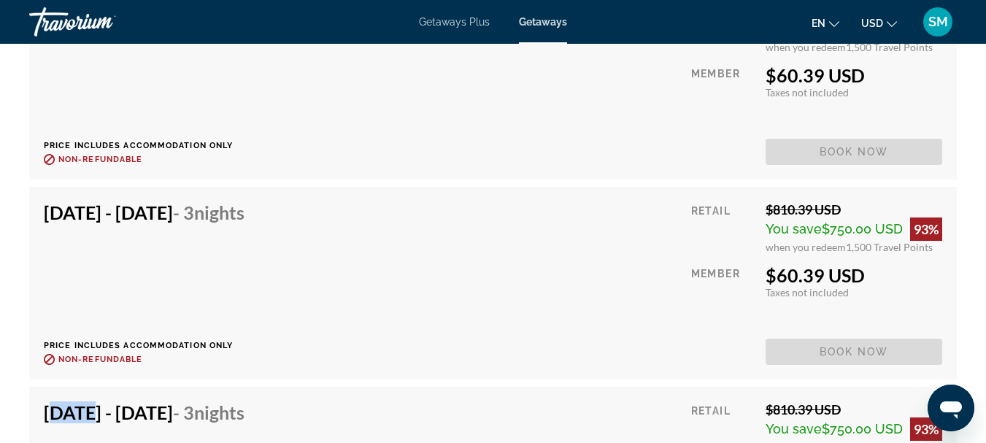
click at [807, 343] on span "Book now" at bounding box center [854, 352] width 177 height 26
click at [523, 299] on div "Dec 19, 2025 - Dec 22, 2025 - 3 Nights Price includes accommodation only Refund…" at bounding box center [493, 283] width 899 height 164
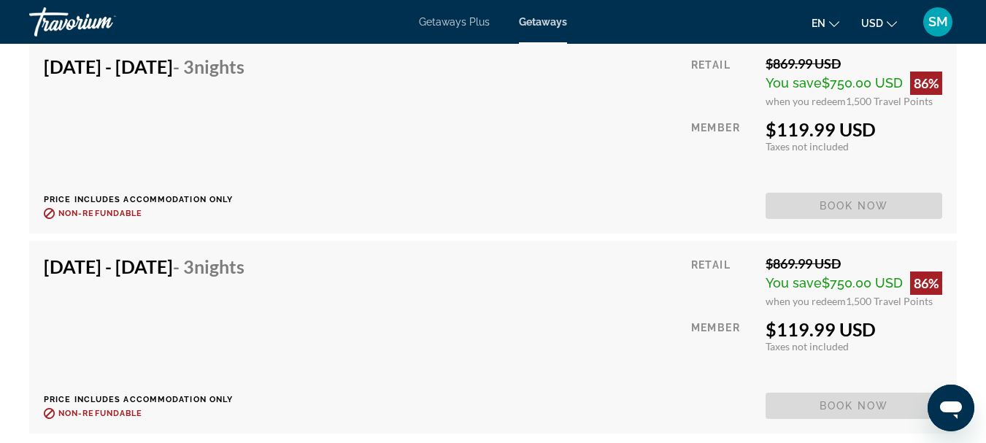
scroll to position [15204, 0]
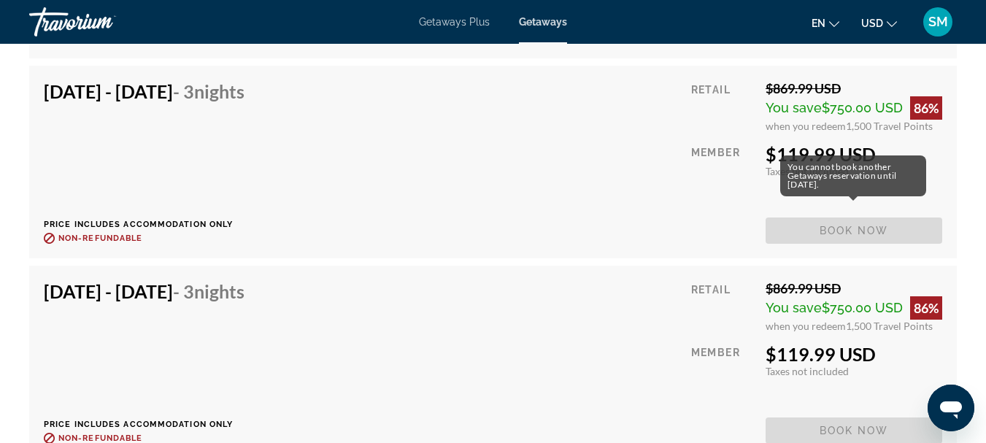
click at [832, 218] on span "Book now" at bounding box center [854, 231] width 177 height 26
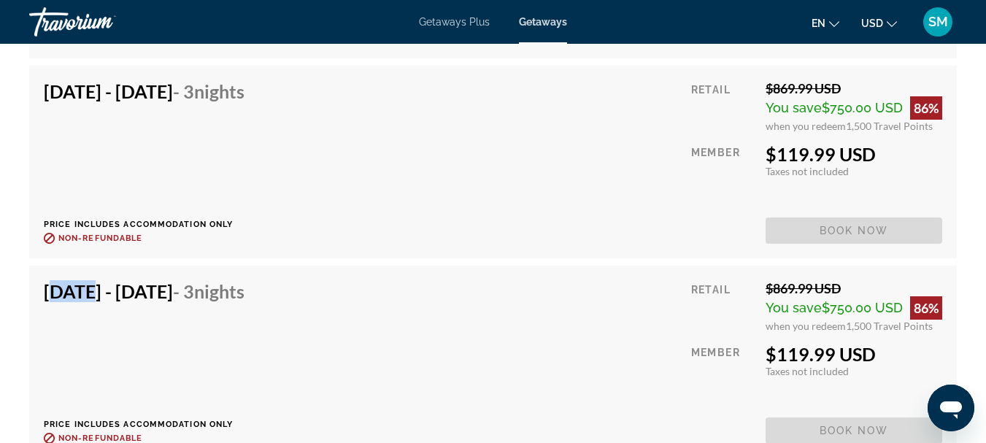
click at [833, 218] on span "Book now" at bounding box center [854, 231] width 177 height 26
click at [256, 115] on div "Dec 30, 2025 - Jan 2, 2026 - 3 Nights Price includes accommodation only Refunda…" at bounding box center [150, 162] width 212 height 164
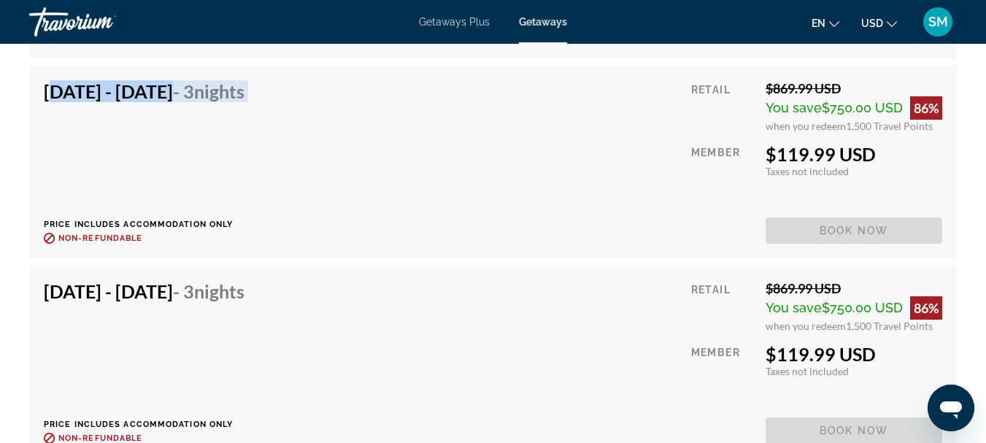
click at [256, 115] on div "Dec 30, 2025 - Jan 2, 2026 - 3 Nights Price includes accommodation only Refunda…" at bounding box center [150, 162] width 212 height 164
click at [474, 165] on div "Dec 30, 2025 - Jan 2, 2026 - 3 Nights Price includes accommodation only Refunda…" at bounding box center [493, 162] width 899 height 164
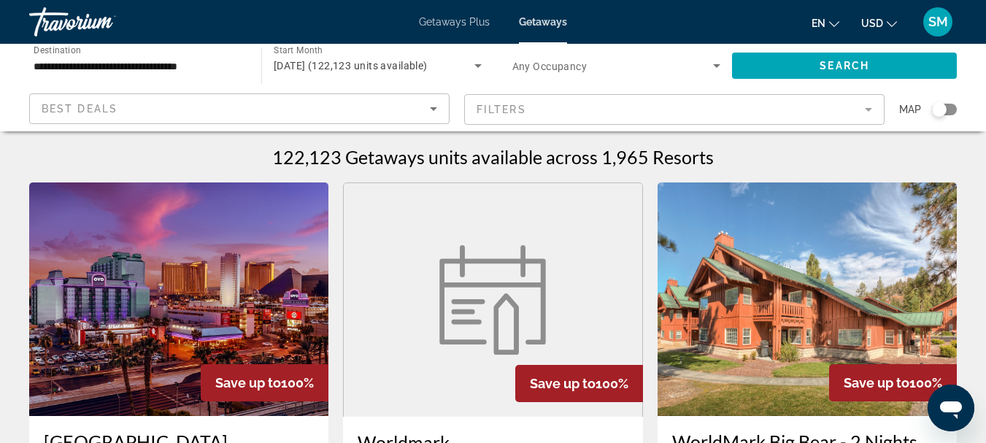
click at [953, 112] on div "Search widget" at bounding box center [944, 110] width 25 height 12
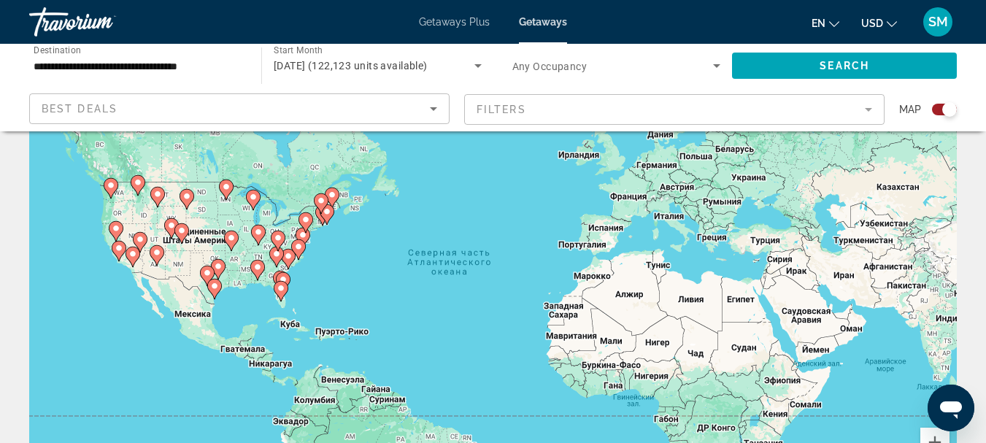
scroll to position [219, 0]
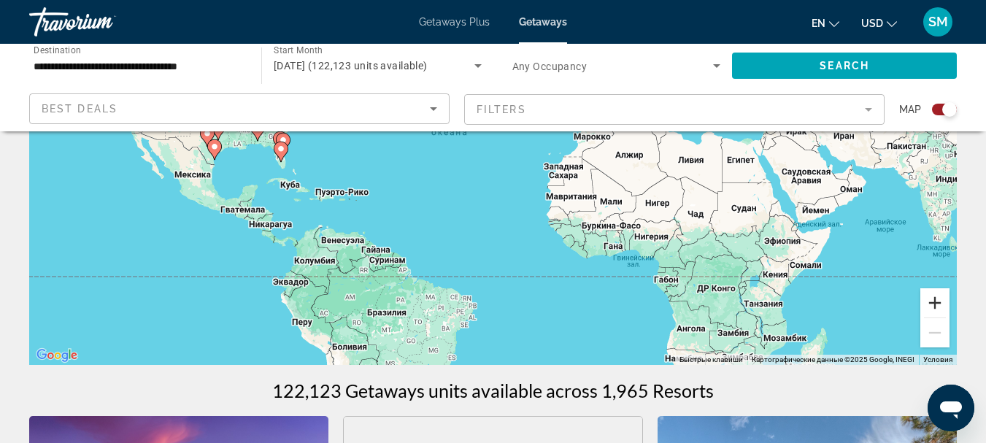
click at [941, 306] on button "Увеличить" at bounding box center [935, 302] width 29 height 29
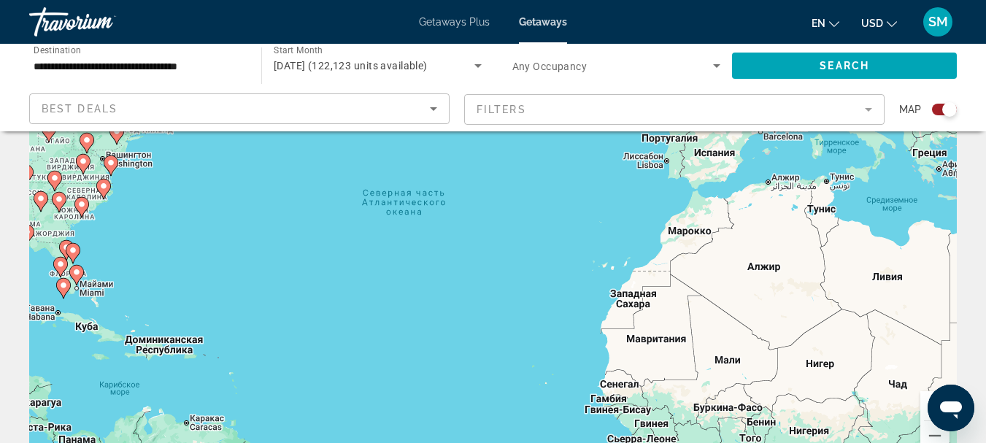
scroll to position [0, 0]
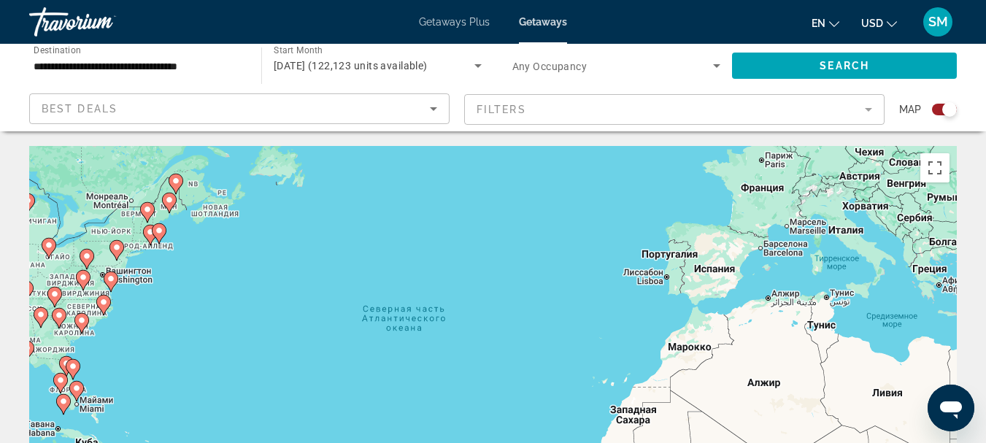
click at [79, 318] on image "Main content" at bounding box center [81, 320] width 9 height 9
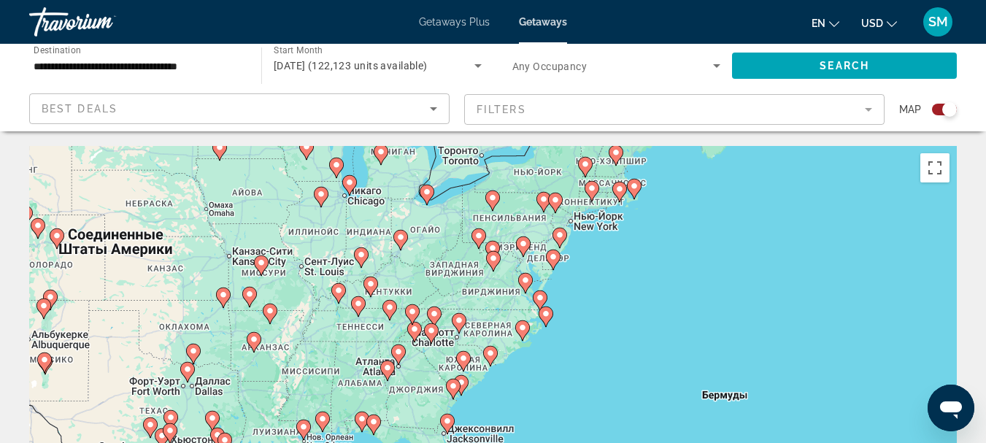
click at [490, 355] on image "Main content" at bounding box center [490, 353] width 9 height 9
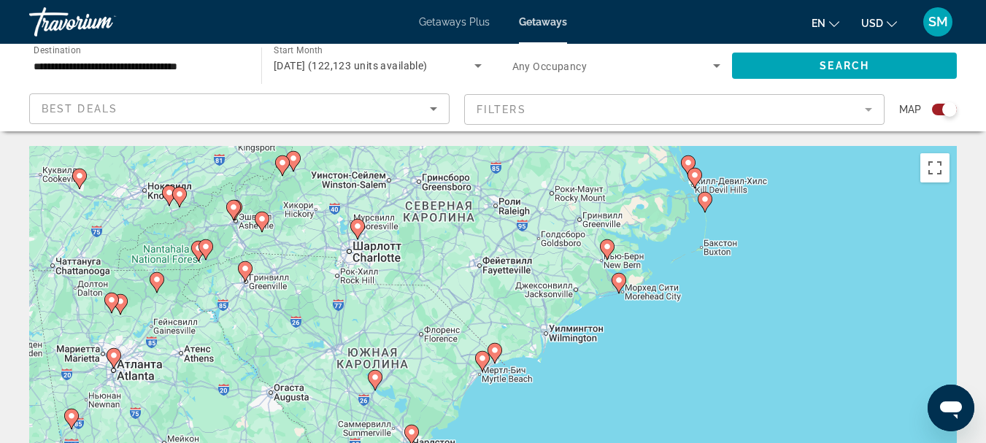
click at [480, 360] on image "Main content" at bounding box center [482, 358] width 9 height 9
type input "**********"
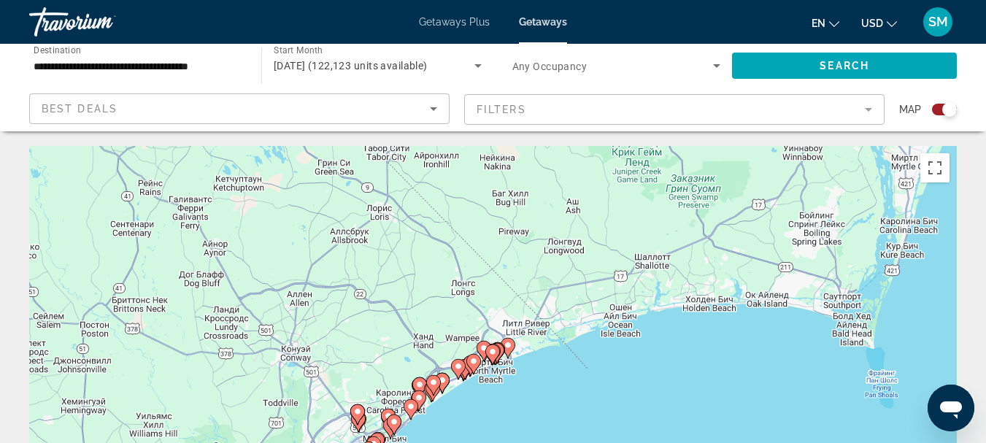
click at [491, 356] on image "Main content" at bounding box center [492, 352] width 9 height 9
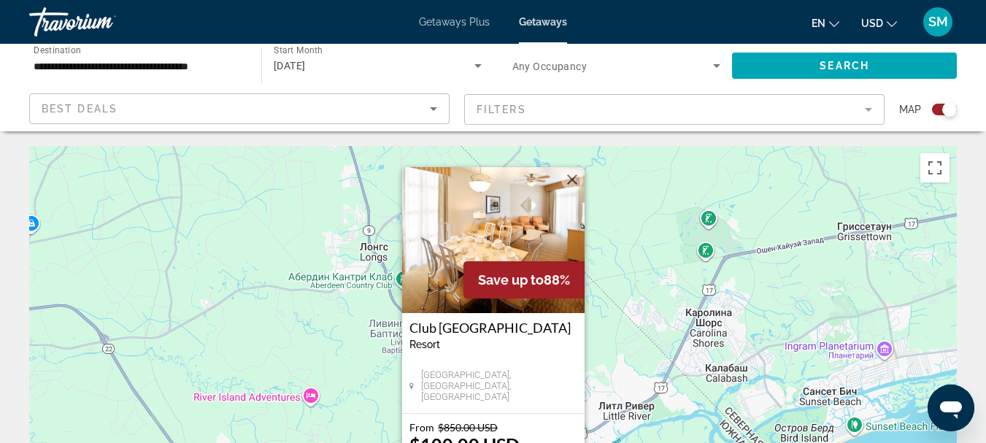
scroll to position [146, 0]
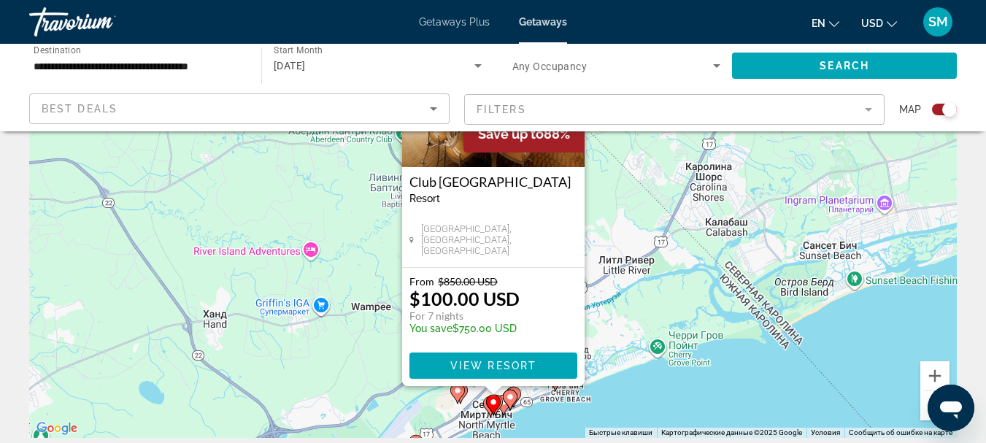
click at [607, 404] on div "Чтобы активировать перетаскивание с помощью клавиатуры, нажмите Alt + Ввод. Пос…" at bounding box center [493, 219] width 928 height 438
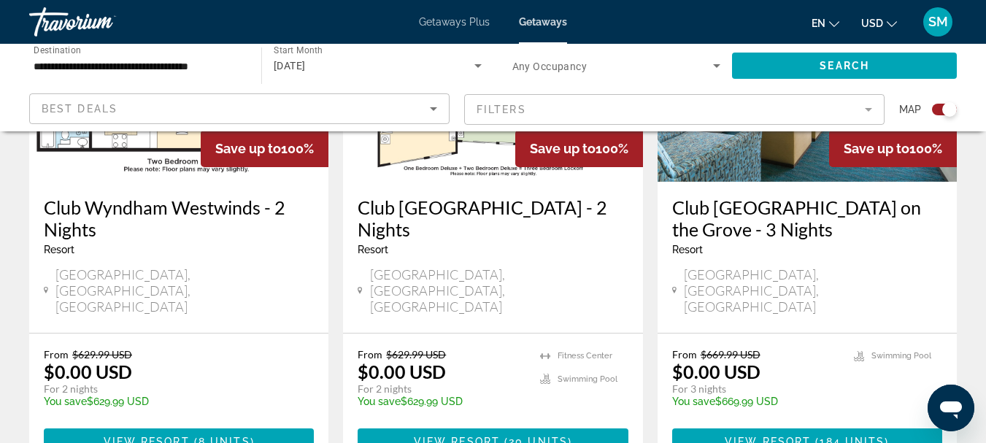
scroll to position [1241, 0]
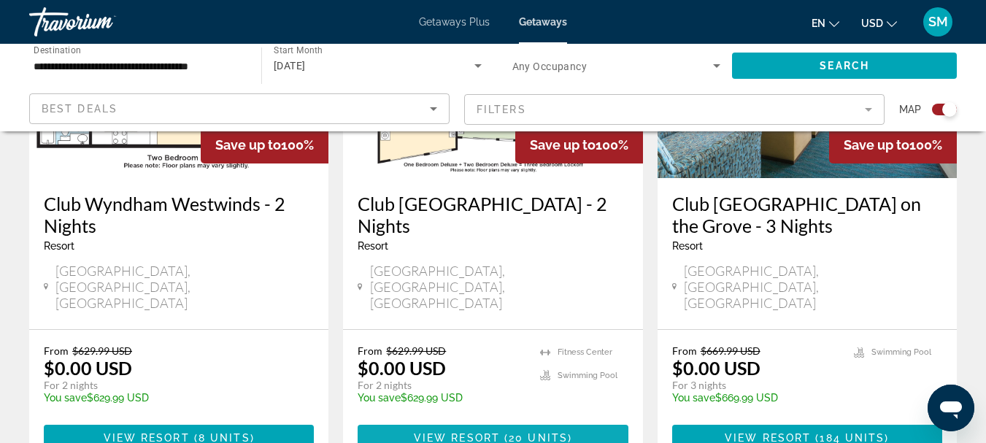
click at [483, 432] on span "View Resort" at bounding box center [457, 438] width 86 height 12
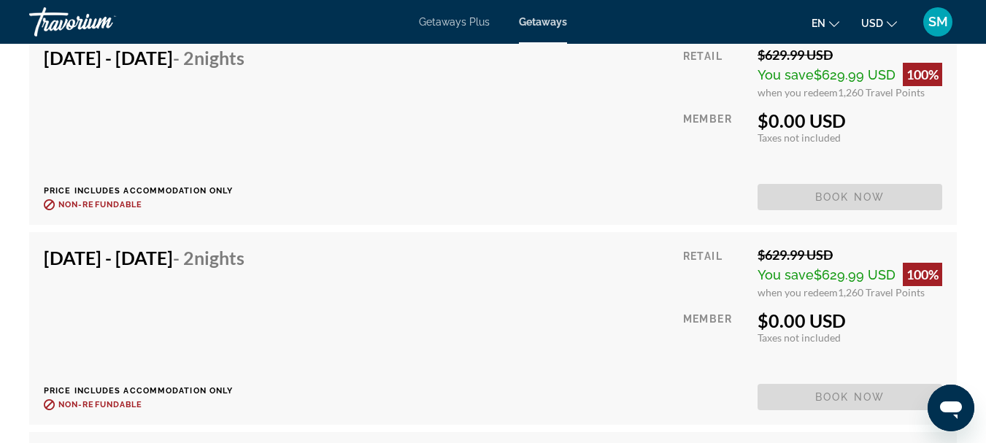
scroll to position [3455, 0]
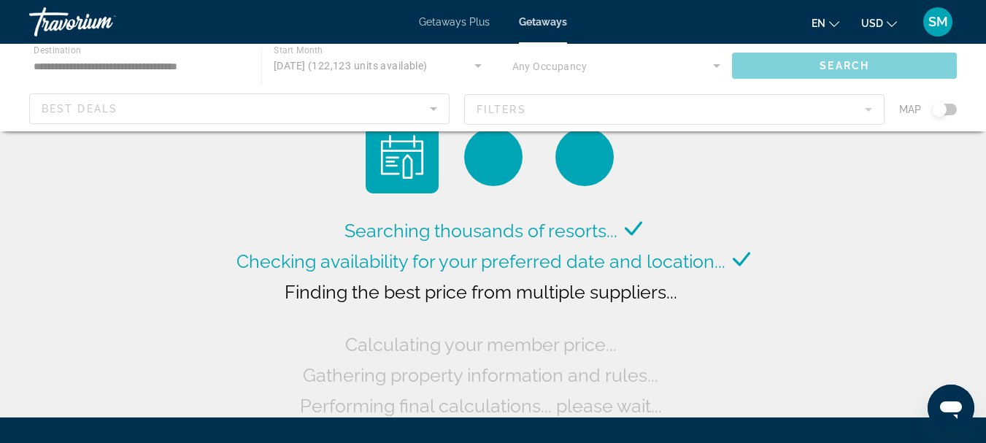
click at [953, 109] on div "Main content" at bounding box center [493, 88] width 986 height 88
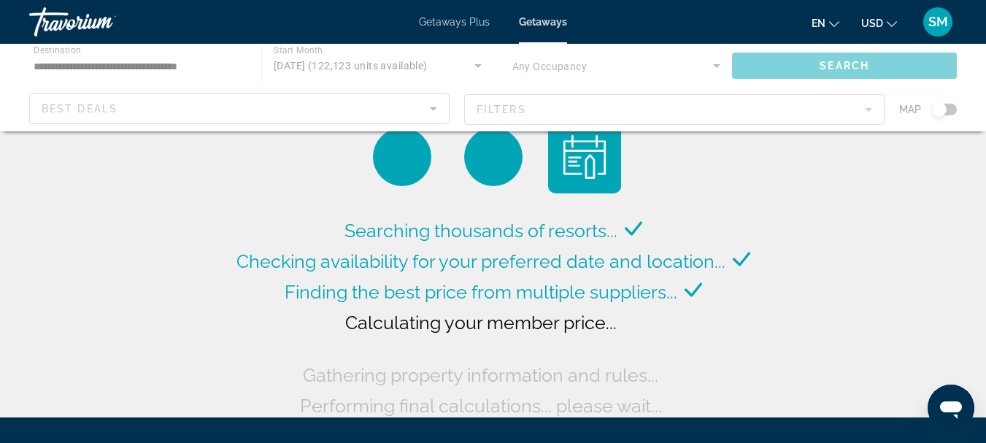
click at [956, 107] on div "Main content" at bounding box center [493, 88] width 986 height 88
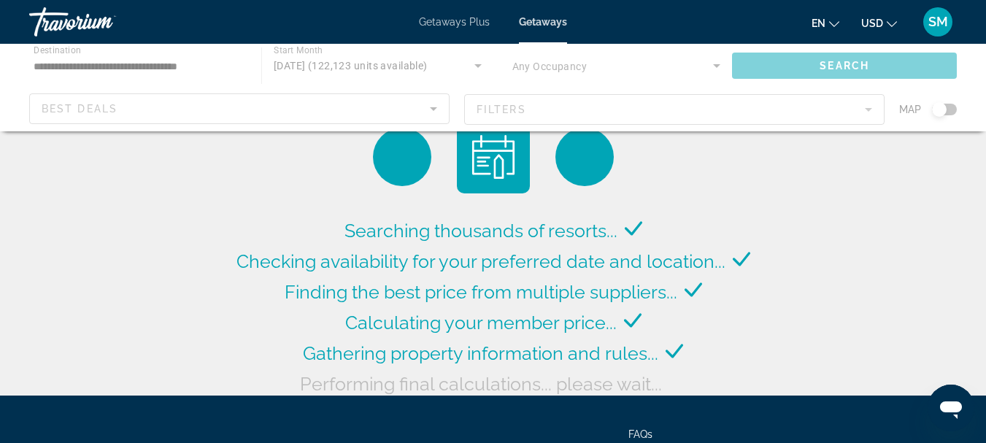
drag, startPoint x: 945, startPoint y: 107, endPoint x: 961, endPoint y: 109, distance: 15.4
click at [961, 109] on div "Main content" at bounding box center [493, 88] width 986 height 88
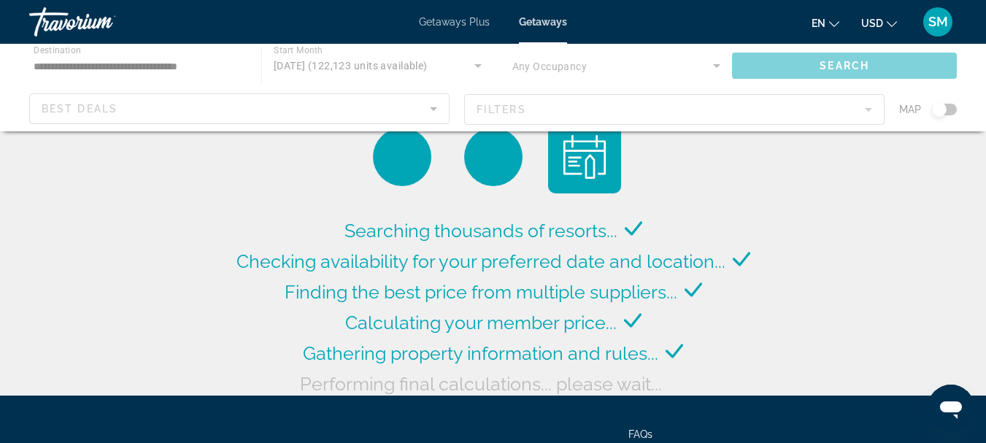
click at [954, 108] on div "Main content" at bounding box center [493, 88] width 986 height 88
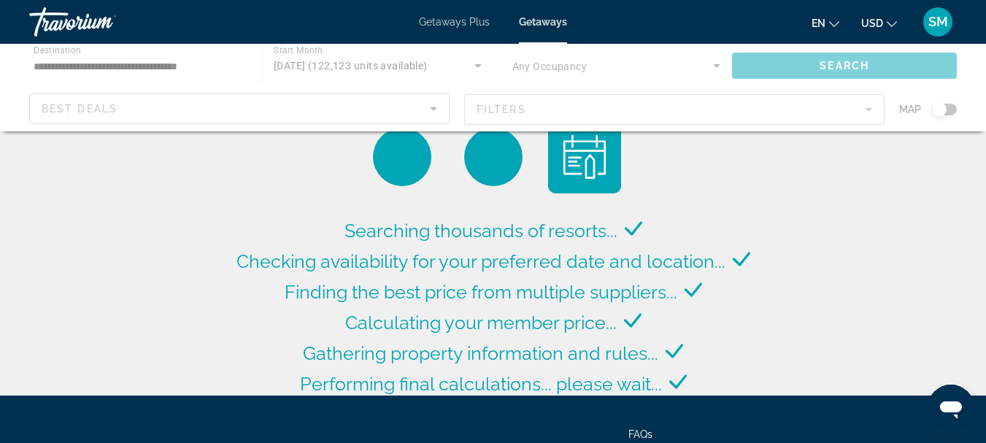
click at [954, 108] on div "Main content" at bounding box center [493, 88] width 986 height 88
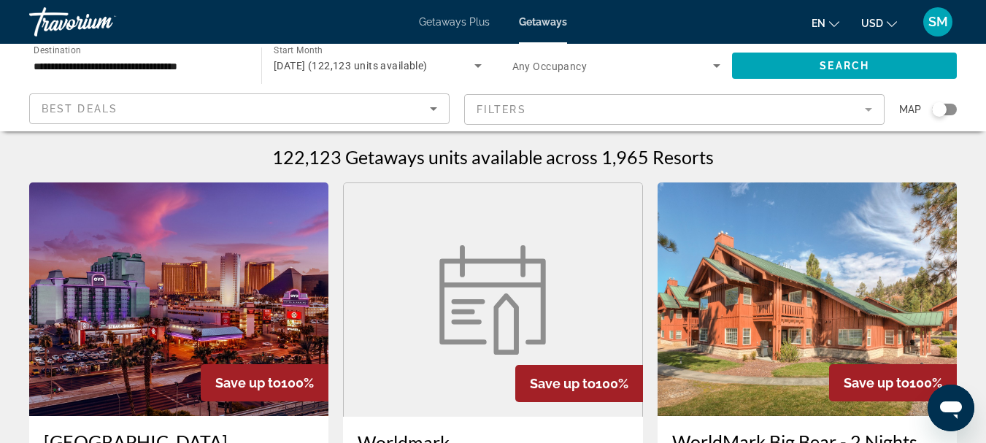
click at [954, 108] on div "Search widget" at bounding box center [944, 110] width 25 height 12
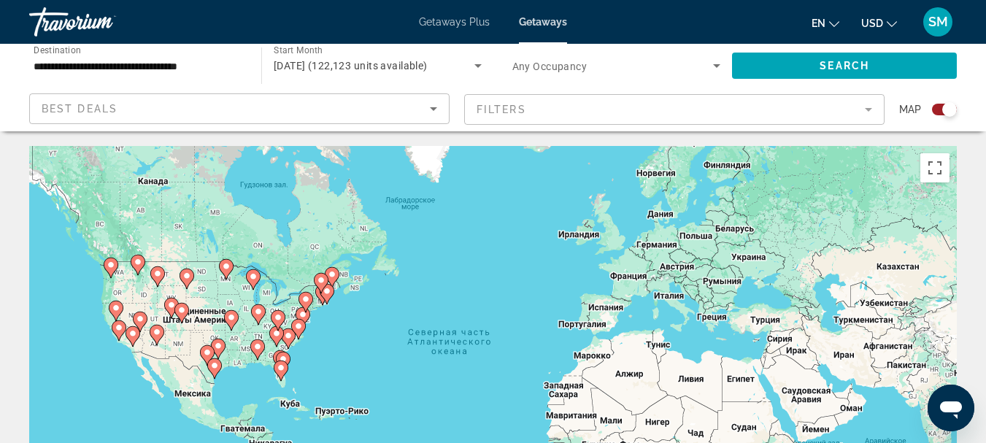
scroll to position [146, 0]
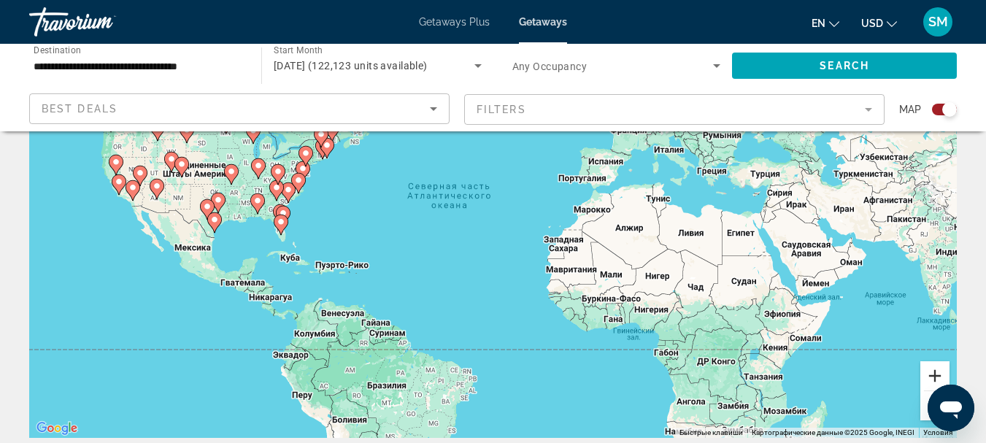
click at [936, 373] on button "Увеличить" at bounding box center [935, 375] width 29 height 29
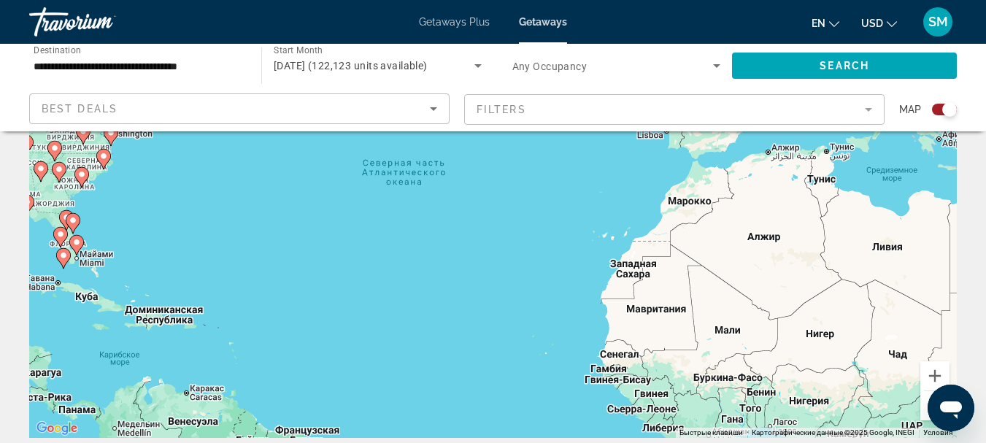
click at [87, 177] on icon "Main content" at bounding box center [80, 177] width 13 height 19
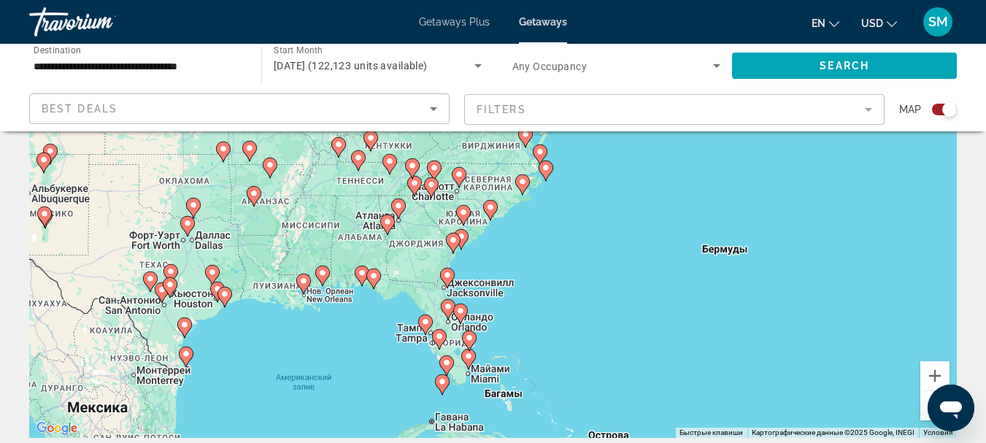
click at [485, 211] on icon "Main content" at bounding box center [489, 210] width 13 height 19
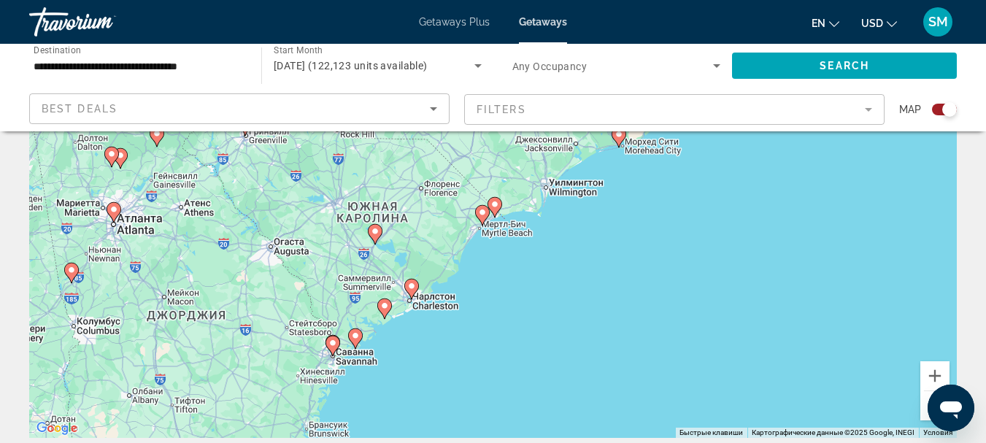
click at [480, 213] on image "Main content" at bounding box center [482, 212] width 9 height 9
type input "**********"
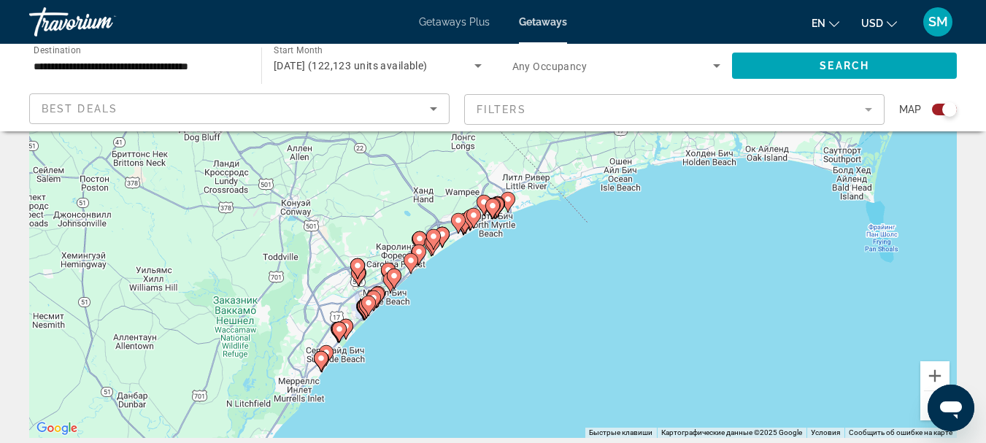
click at [469, 213] on icon "Main content" at bounding box center [473, 218] width 13 height 19
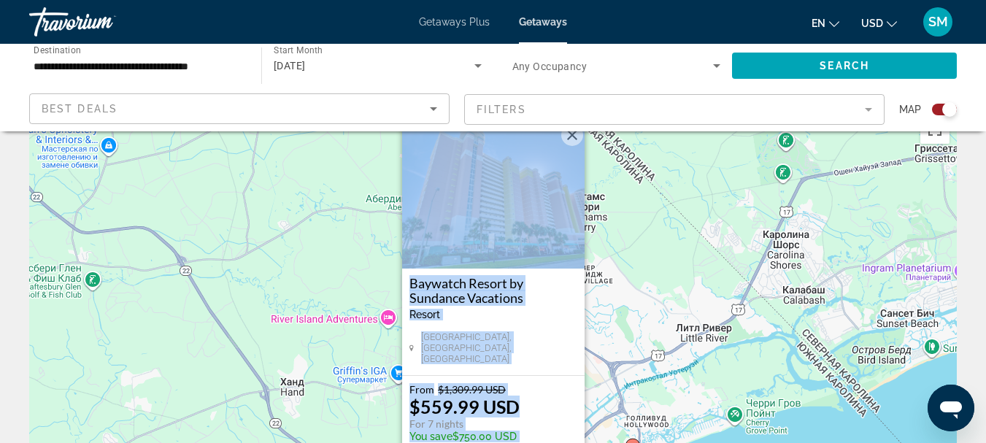
scroll to position [0, 0]
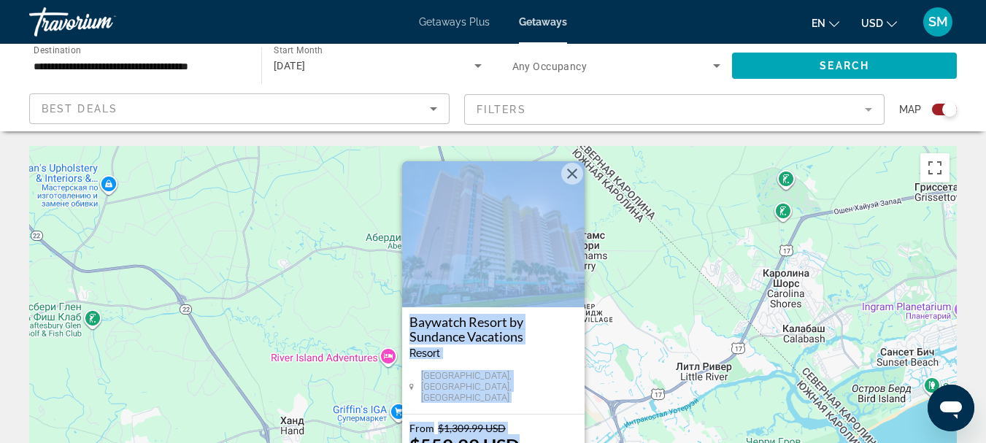
click at [576, 172] on button "Закрыть" at bounding box center [572, 174] width 22 height 22
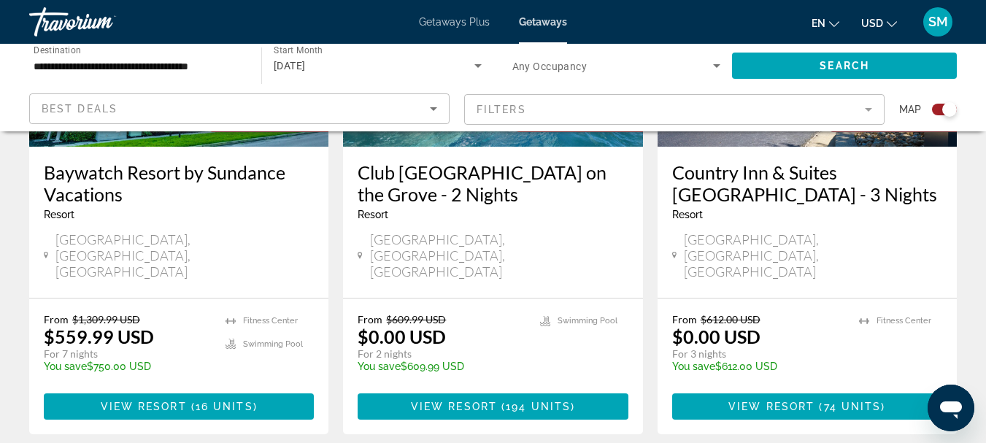
scroll to position [730, 0]
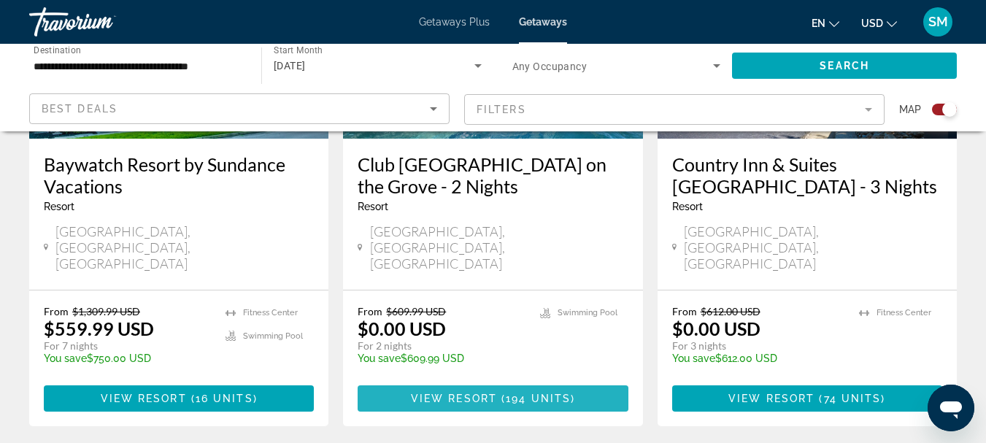
click at [483, 393] on span "View Resort" at bounding box center [454, 399] width 86 height 12
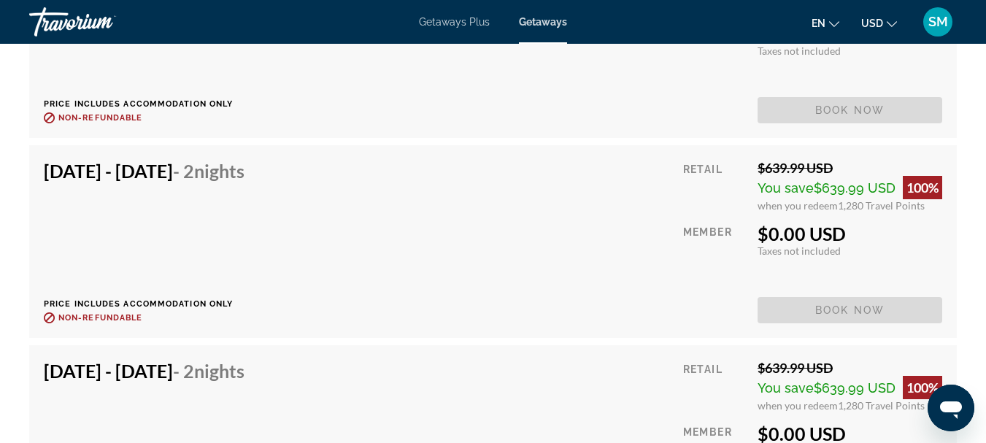
scroll to position [9272, 0]
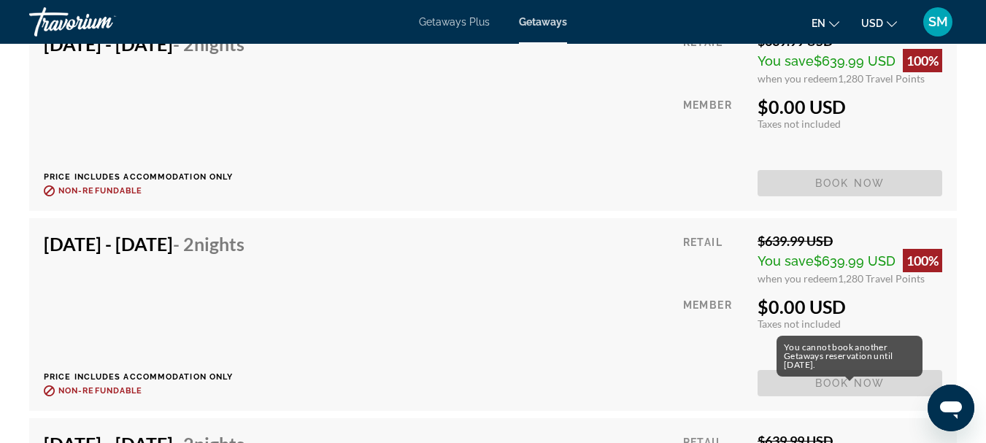
drag, startPoint x: 848, startPoint y: 353, endPoint x: 807, endPoint y: 361, distance: 41.5
drag, startPoint x: 807, startPoint y: 361, endPoint x: 864, endPoint y: 356, distance: 56.4
drag, startPoint x: 864, startPoint y: 356, endPoint x: 540, endPoint y: 110, distance: 405.9
click at [540, 110] on div "Dec 15, 2025 - Dec 17, 2025 - 2 Nights Price includes accommodation only Refund…" at bounding box center [493, 115] width 899 height 164
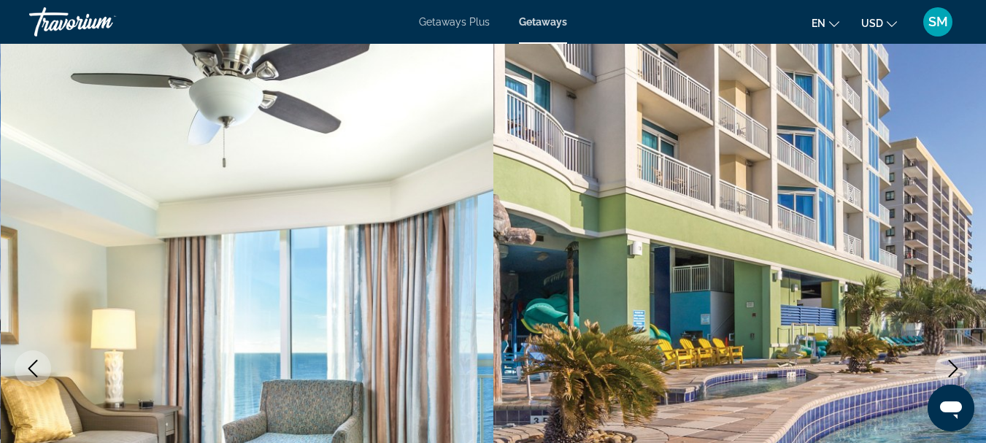
scroll to position [0, 0]
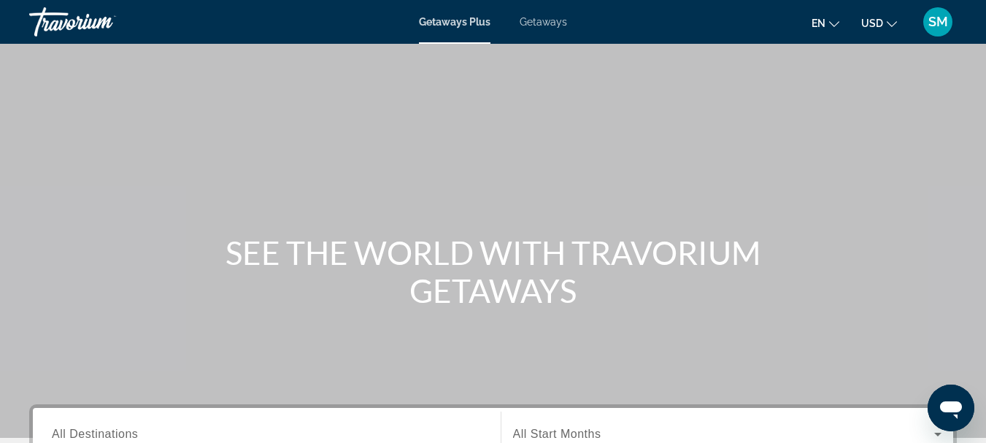
click at [550, 20] on span "Getaways" at bounding box center [543, 22] width 47 height 12
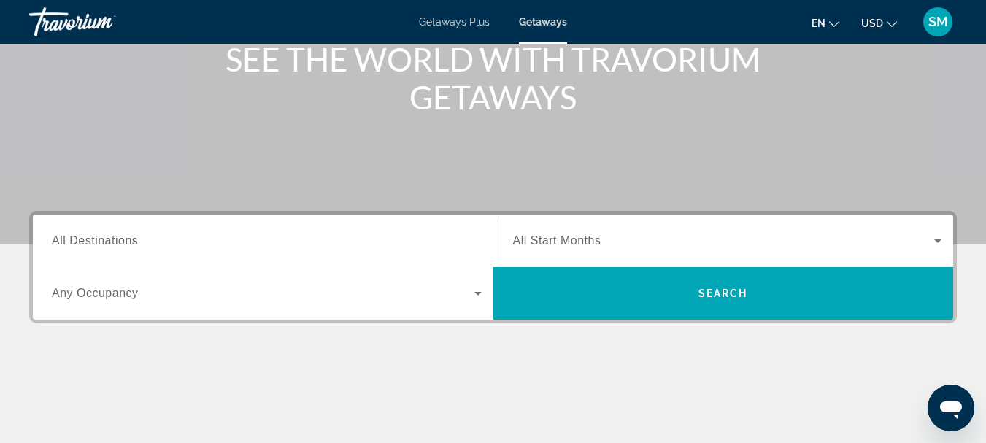
scroll to position [219, 0]
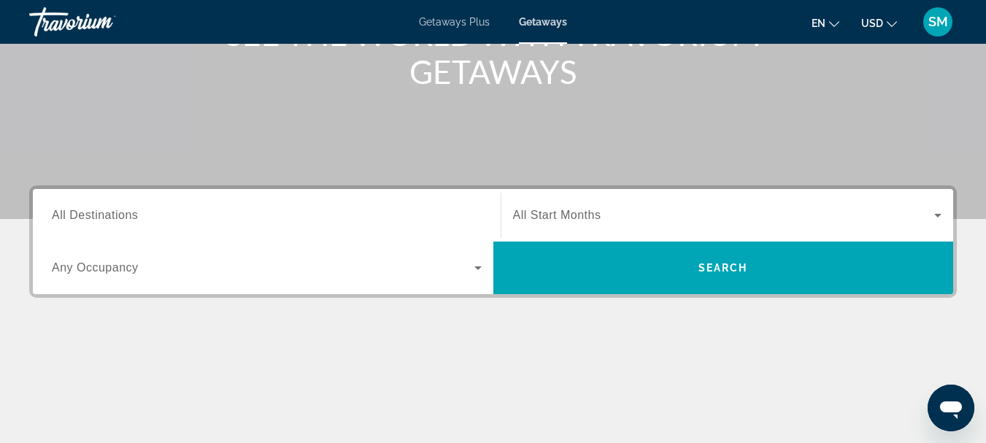
click at [133, 218] on span "All Destinations" at bounding box center [95, 215] width 86 height 12
click at [133, 218] on input "Destination All Destinations" at bounding box center [267, 216] width 430 height 18
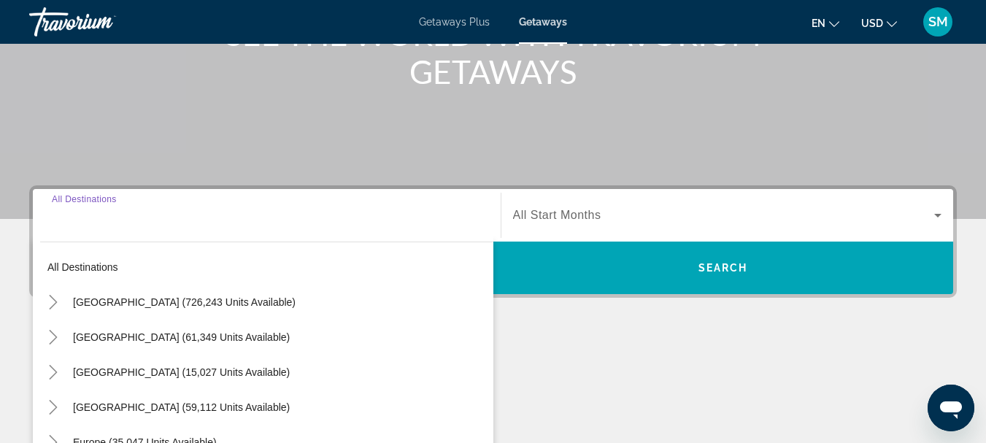
scroll to position [357, 0]
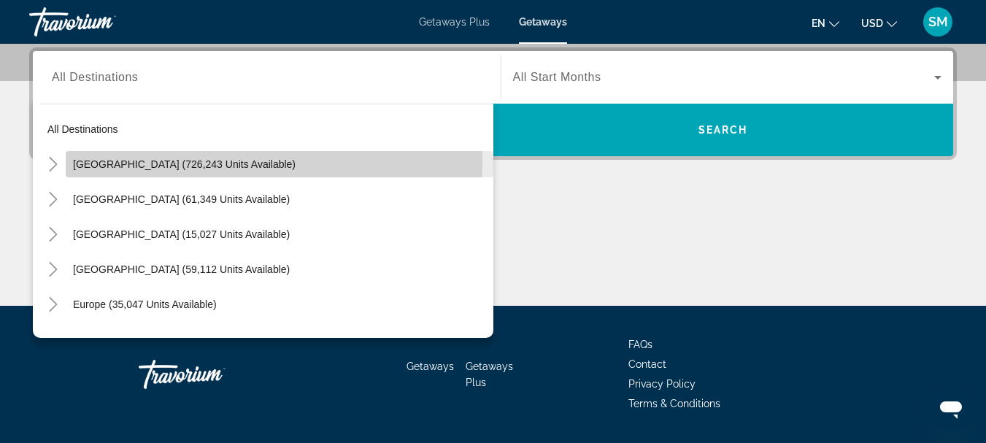
click at [121, 160] on span "[GEOGRAPHIC_DATA] (726,243 units available)" at bounding box center [184, 164] width 223 height 12
type input "**********"
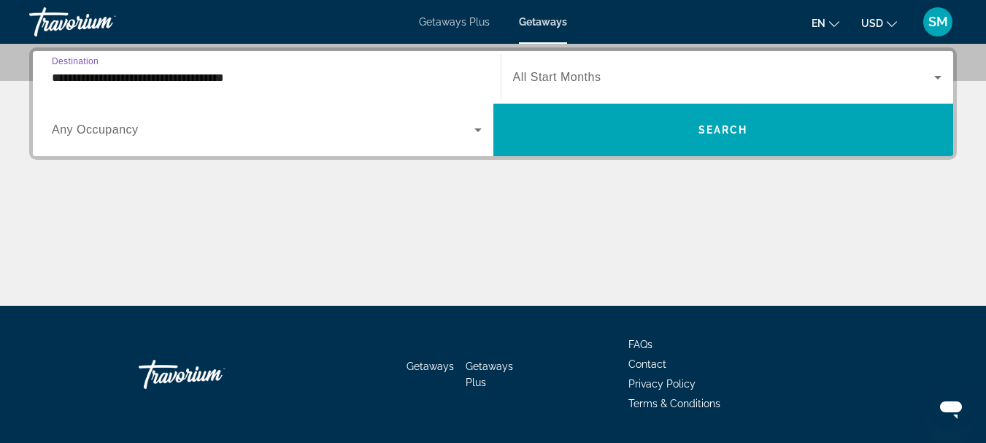
click at [123, 132] on span "Any Occupancy" at bounding box center [95, 129] width 87 height 12
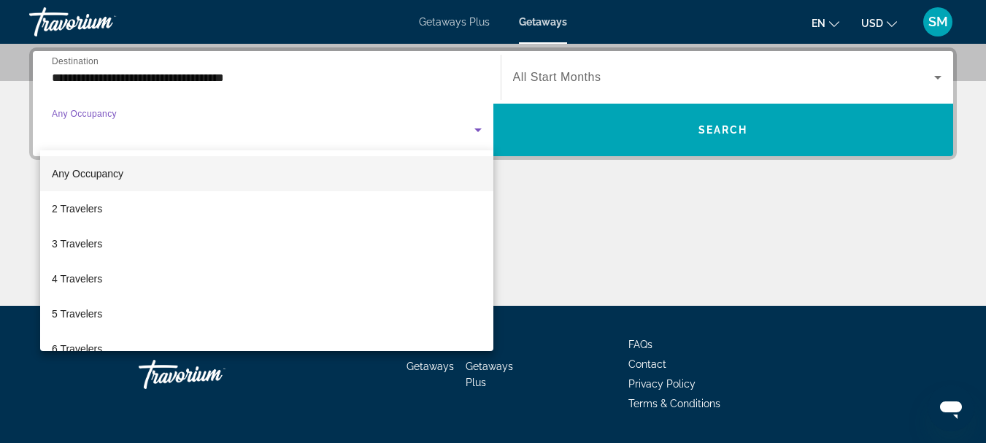
click at [101, 172] on span "Any Occupancy" at bounding box center [88, 174] width 72 height 12
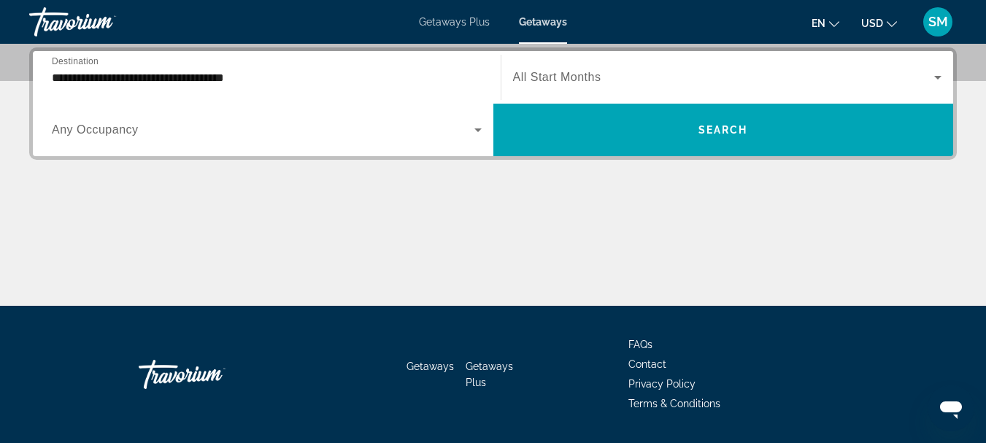
click at [546, 74] on span "All Start Months" at bounding box center [557, 77] width 88 height 12
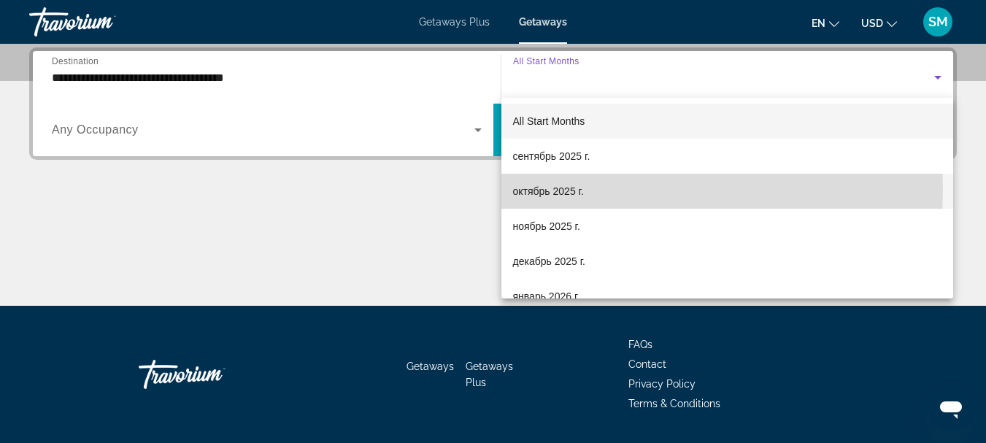
click at [530, 189] on span "октябрь 2025 г." at bounding box center [548, 192] width 71 height 18
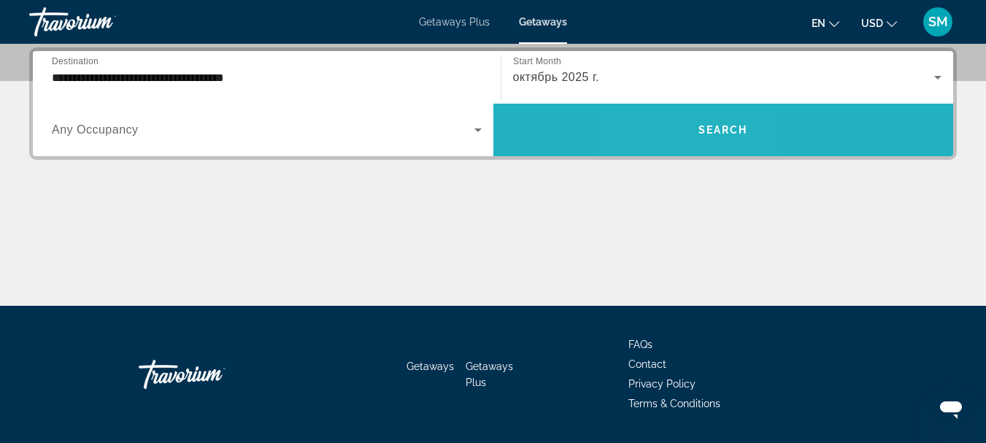
click at [683, 128] on span "Search widget" at bounding box center [724, 129] width 461 height 35
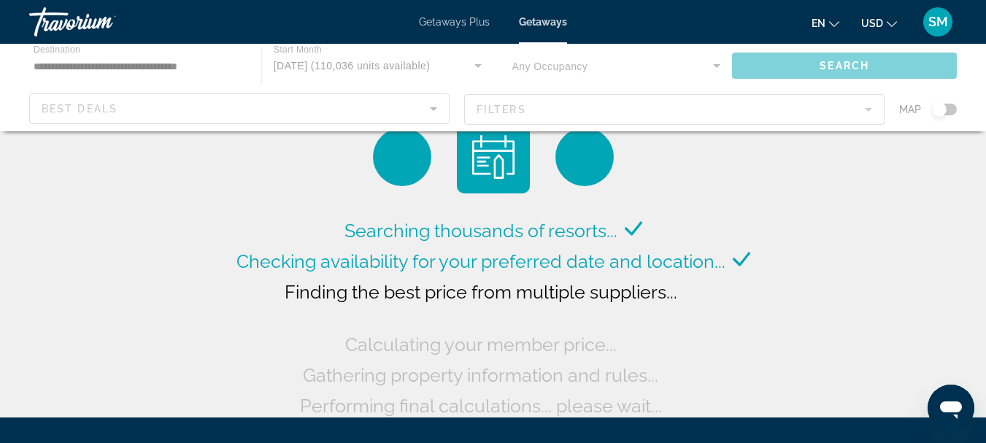
click at [951, 108] on div "Main content" at bounding box center [493, 88] width 986 height 88
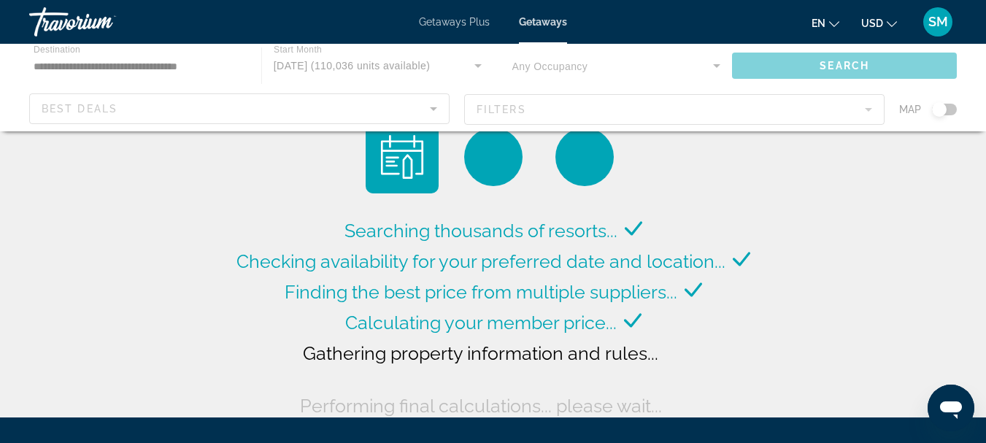
drag, startPoint x: 948, startPoint y: 109, endPoint x: 959, endPoint y: 112, distance: 12.0
click at [959, 112] on div "Main content" at bounding box center [493, 88] width 986 height 88
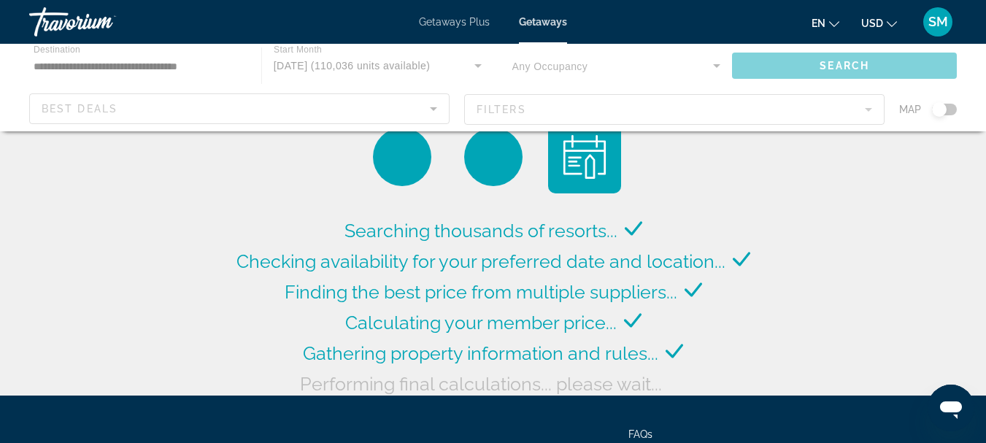
drag, startPoint x: 941, startPoint y: 110, endPoint x: 962, endPoint y: 111, distance: 21.2
click at [962, 111] on div "Main content" at bounding box center [493, 88] width 986 height 88
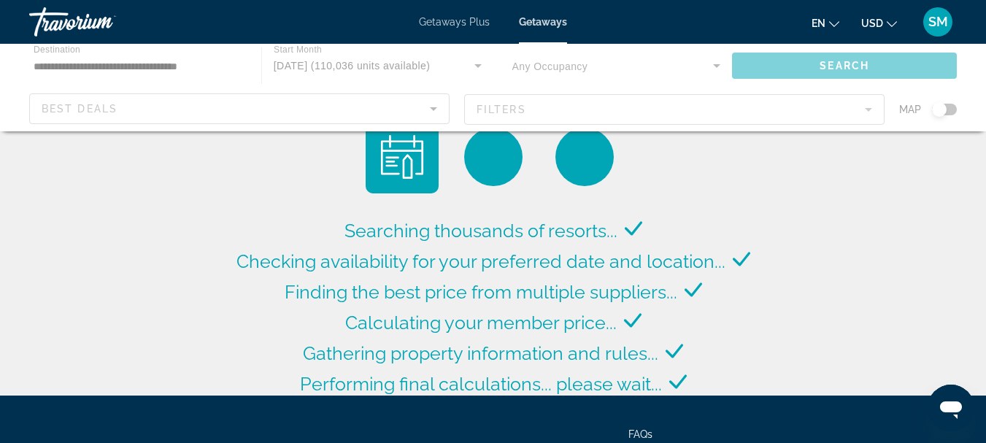
click at [959, 110] on div "Main content" at bounding box center [493, 88] width 986 height 88
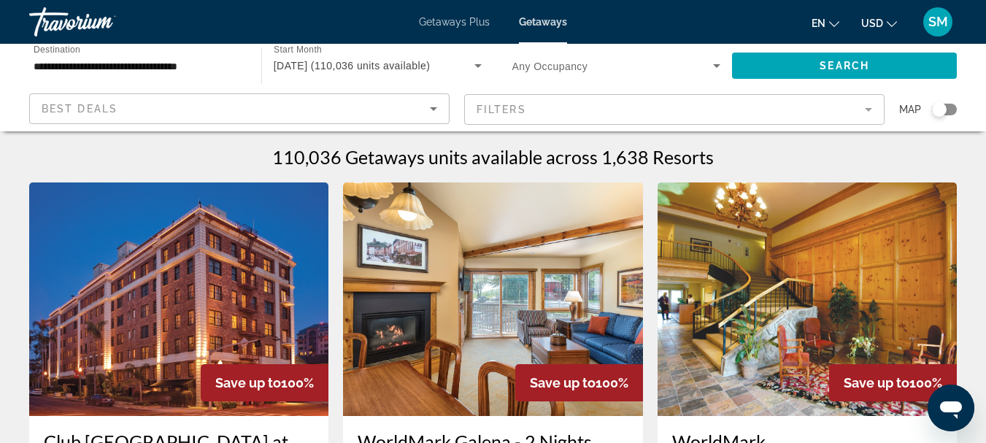
click at [948, 107] on div "Search widget" at bounding box center [944, 110] width 25 height 12
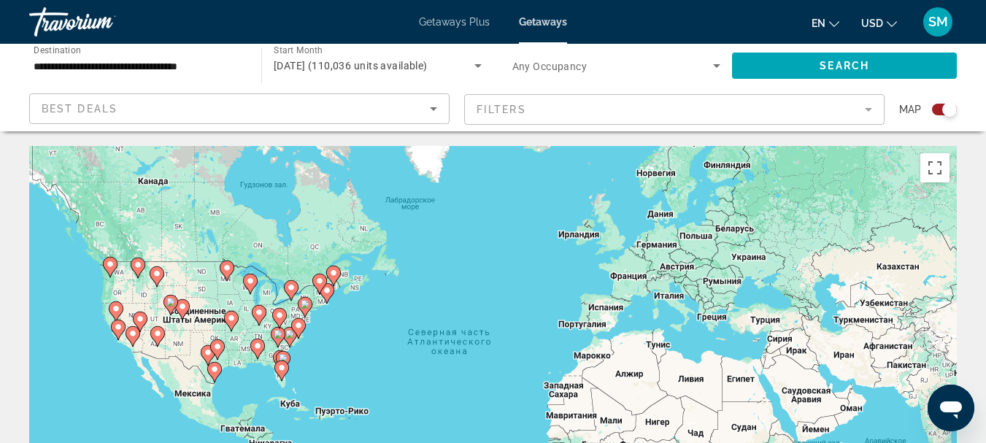
click at [290, 338] on image "Main content" at bounding box center [289, 334] width 9 height 9
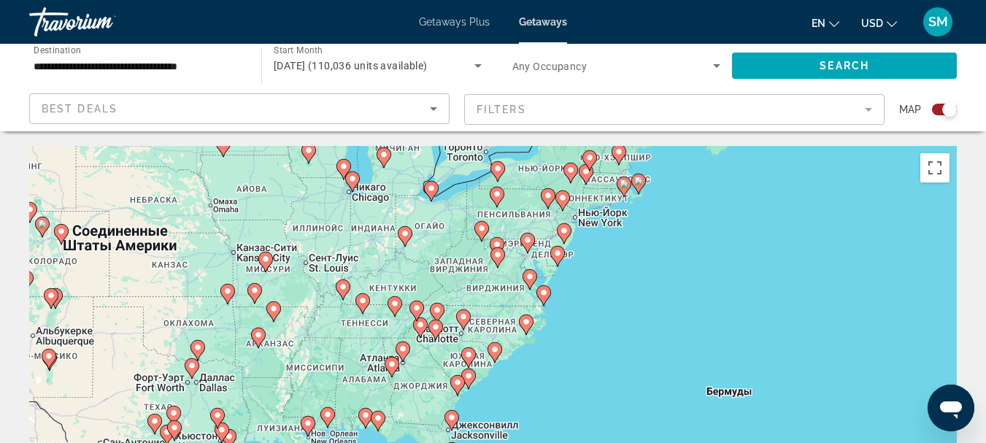
click at [464, 355] on icon "Main content" at bounding box center [467, 357] width 13 height 19
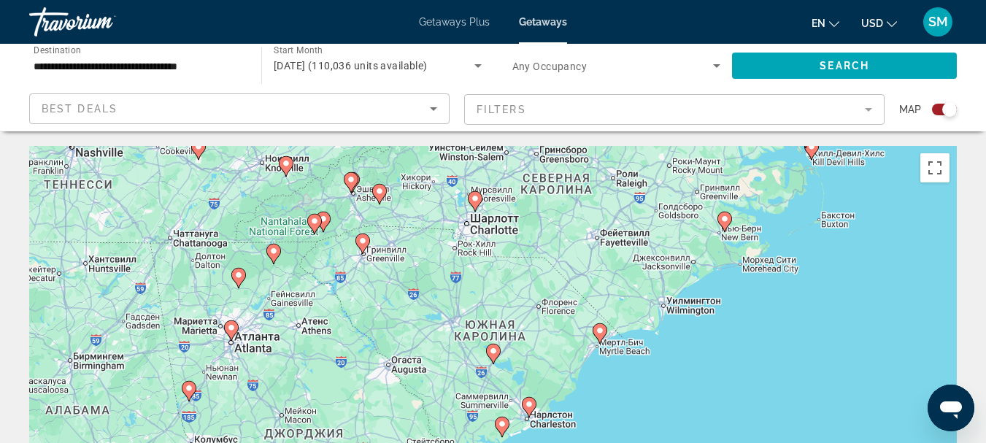
click at [599, 333] on image "Main content" at bounding box center [600, 330] width 9 height 9
type input "**********"
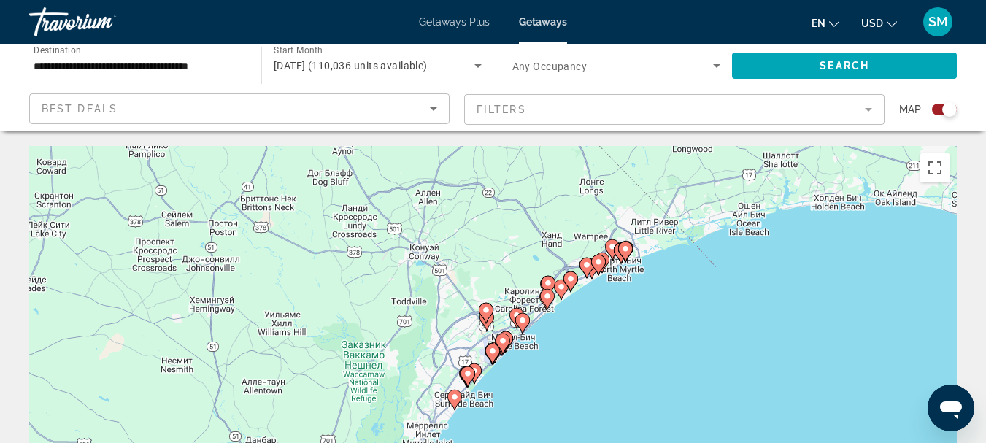
click at [594, 261] on icon "Main content" at bounding box center [597, 265] width 13 height 19
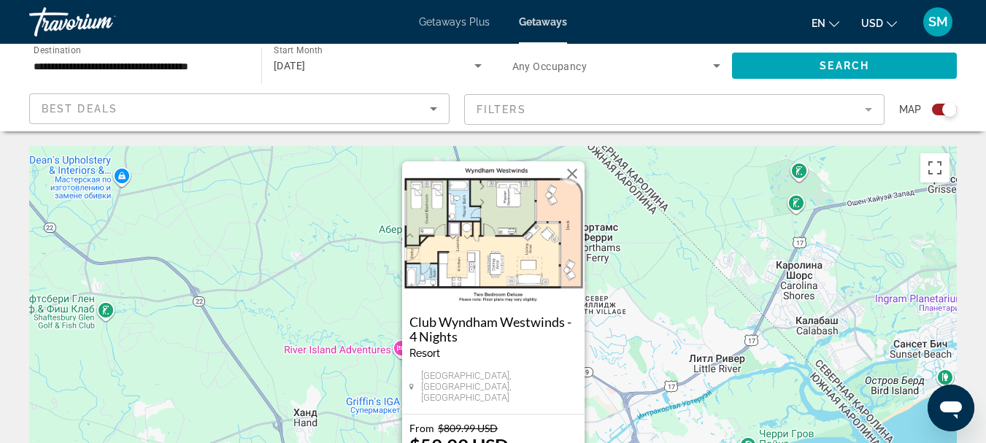
click at [573, 179] on button "Закрыть" at bounding box center [572, 174] width 22 height 22
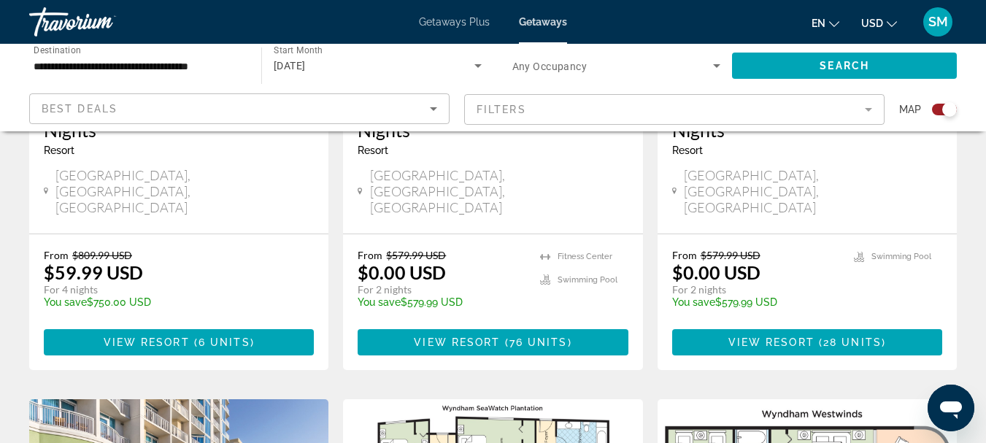
scroll to position [803, 0]
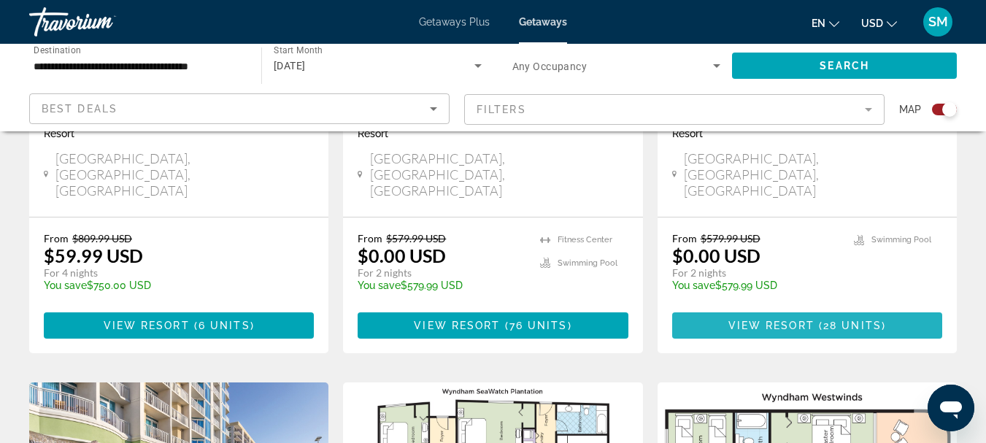
click at [797, 320] on span "View Resort" at bounding box center [772, 326] width 86 height 12
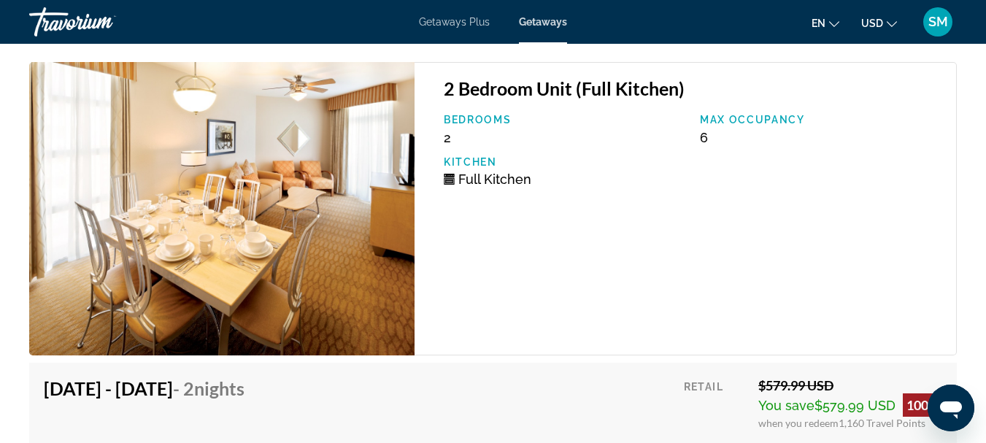
scroll to position [3139, 0]
